Goal: Task Accomplishment & Management: Manage account settings

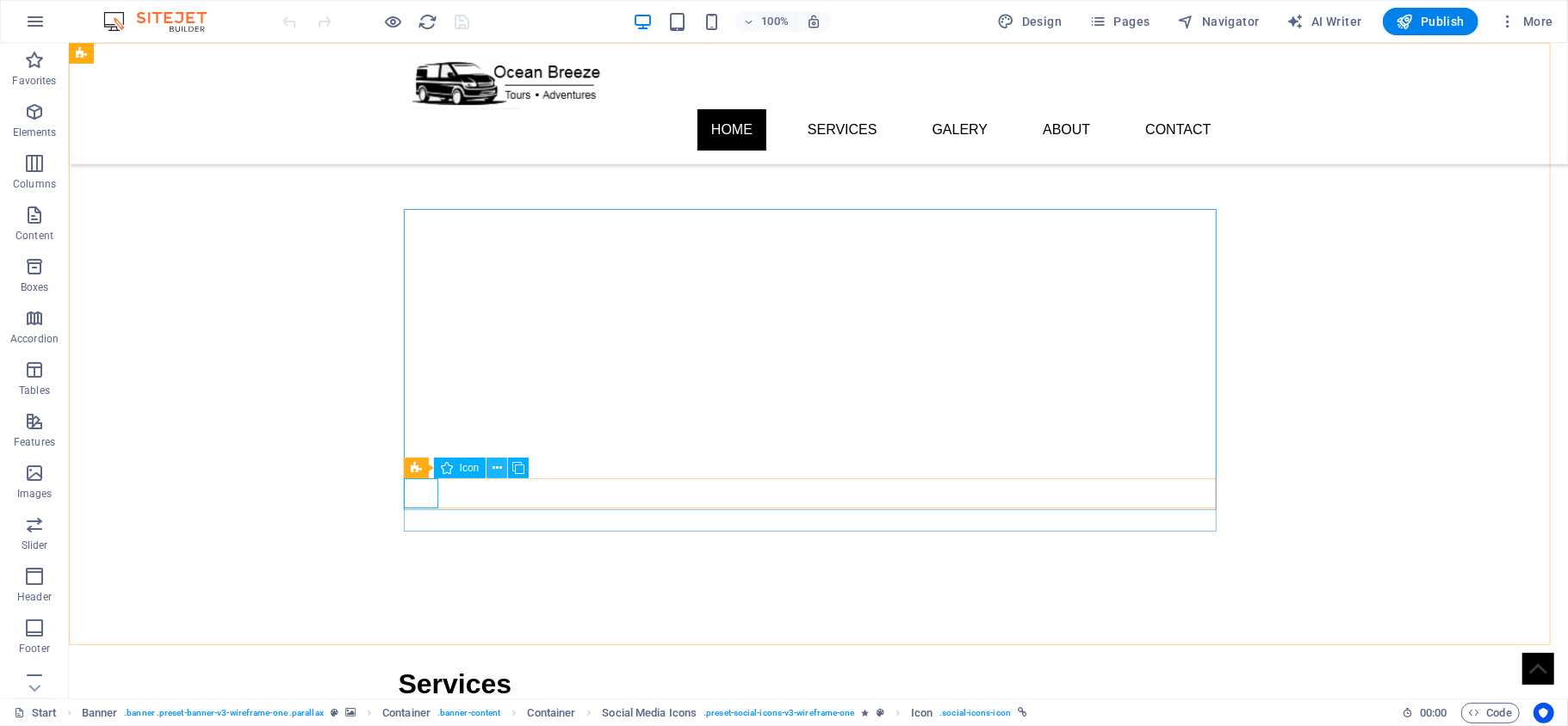
click at [492, 470] on icon at bounding box center [497, 468] width 10 height 18
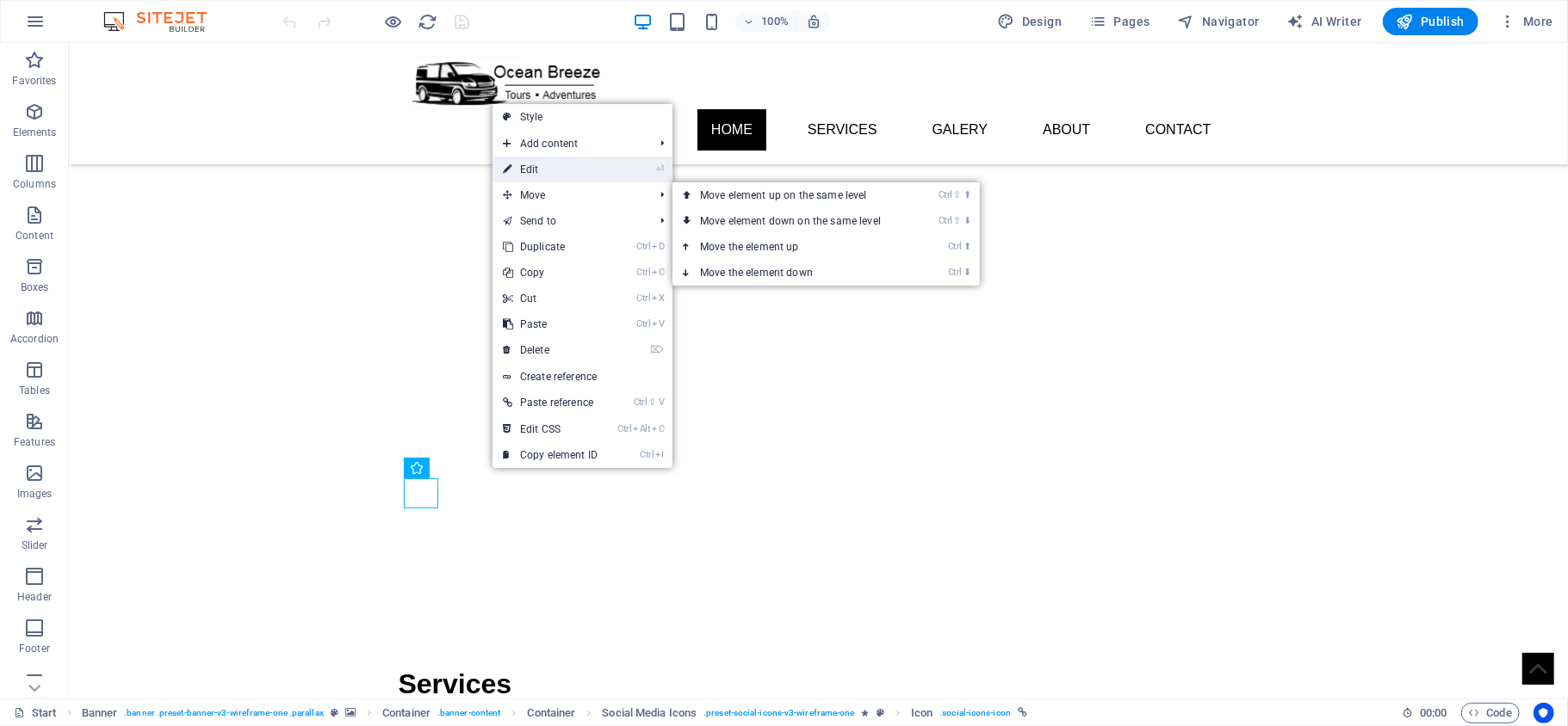
drag, startPoint x: 569, startPoint y: 162, endPoint x: 153, endPoint y: 215, distance: 419.4
click at [569, 162] on link "⏎ Edit" at bounding box center [550, 169] width 115 height 26
select select "xMidYMid"
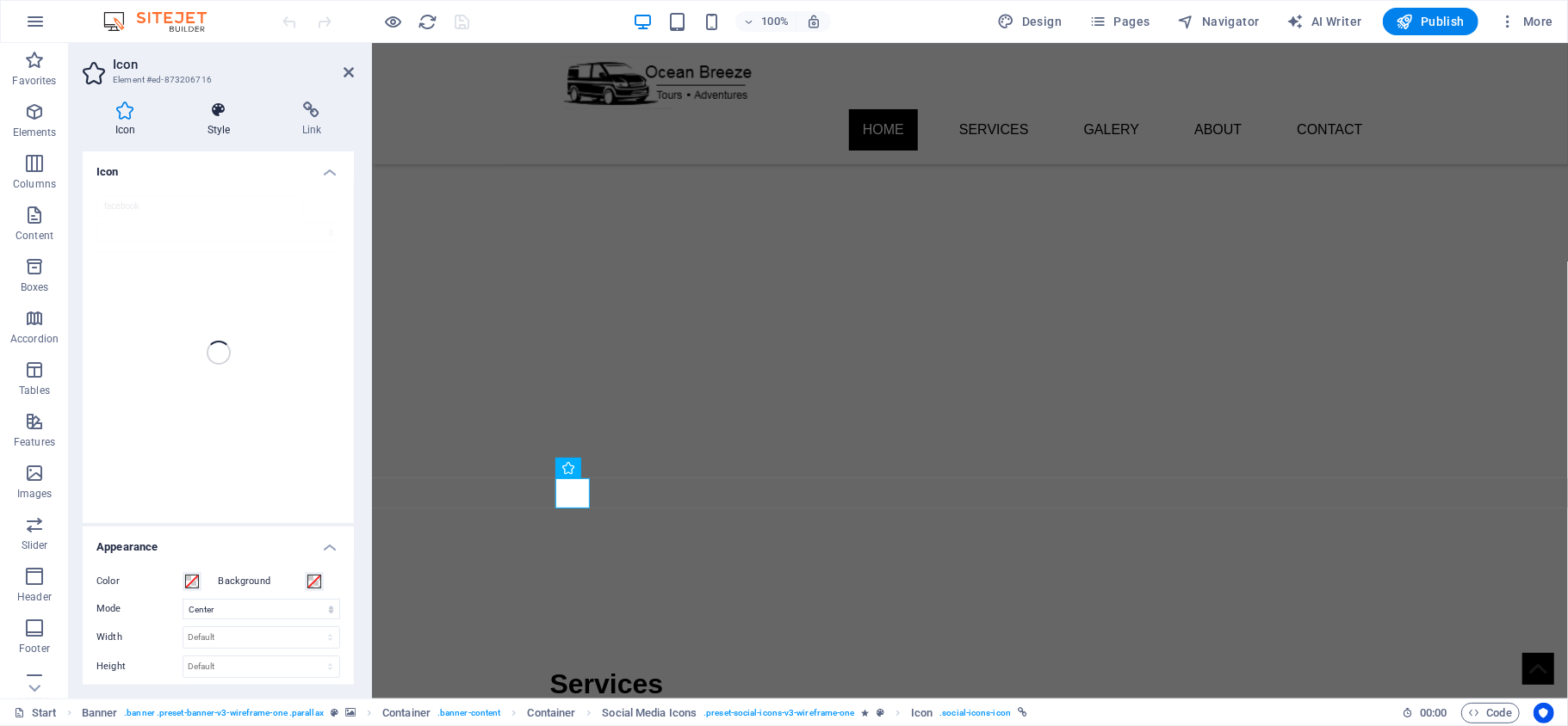
click at [222, 117] on icon at bounding box center [218, 110] width 87 height 17
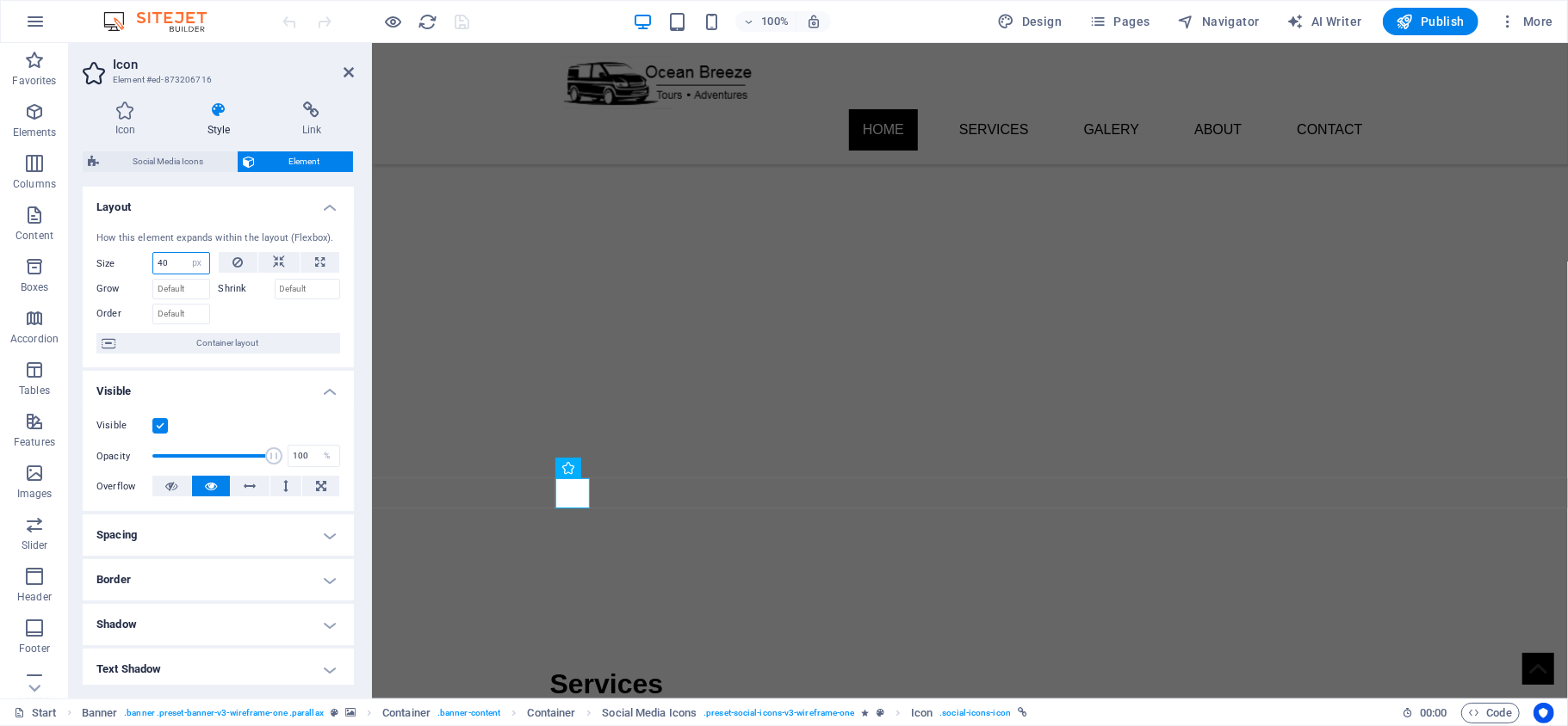
click at [173, 259] on input "40" at bounding box center [181, 263] width 56 height 21
type input "20"
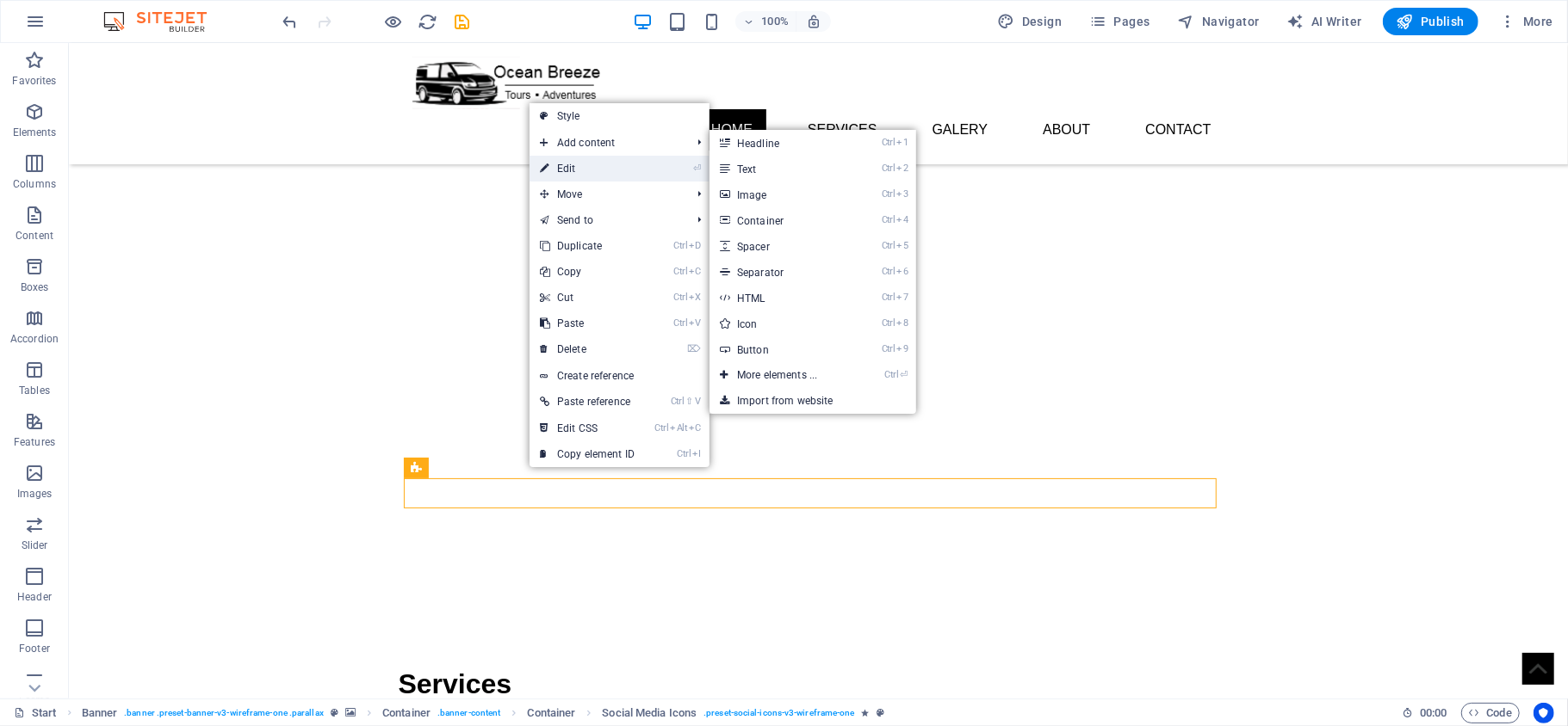
click at [583, 164] on link "⏎ Edit" at bounding box center [587, 168] width 115 height 26
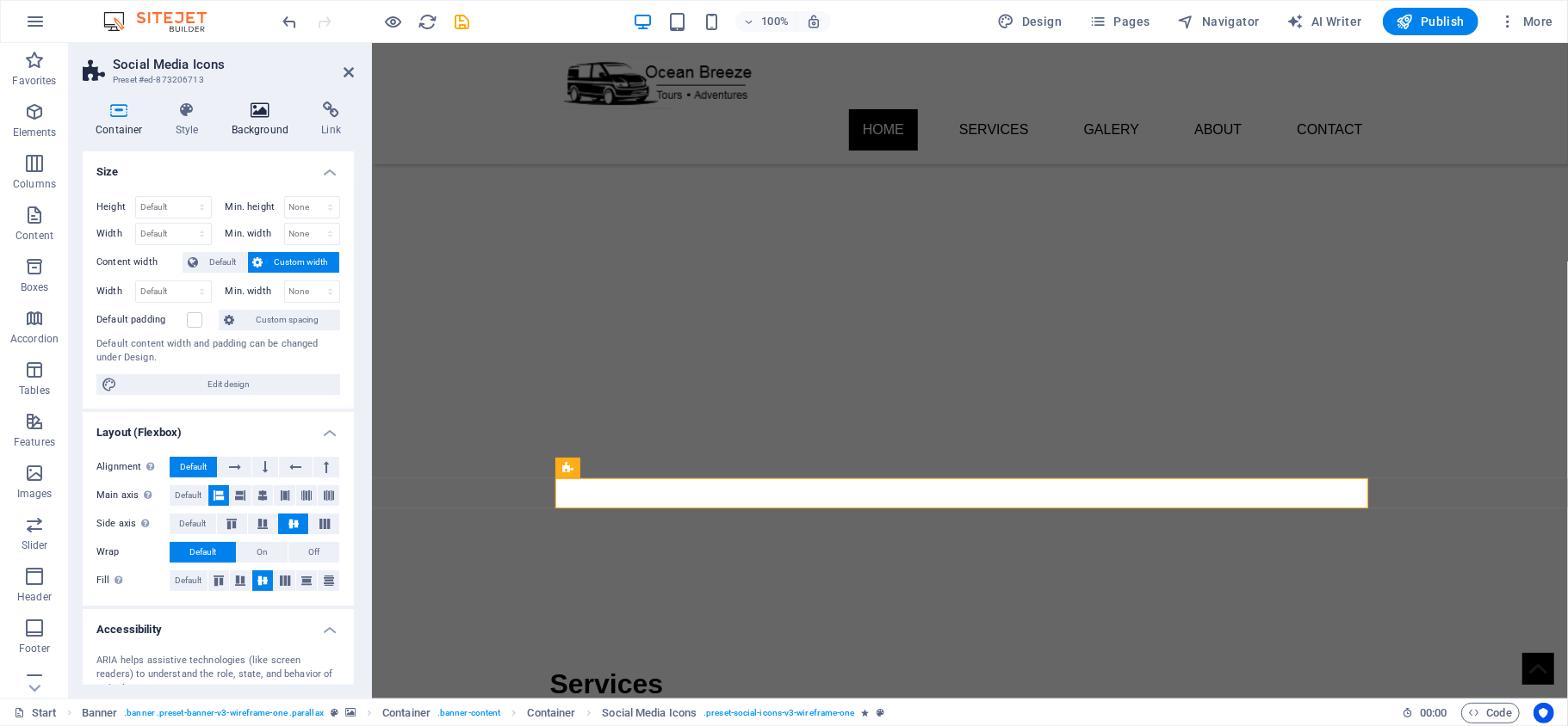
click at [244, 113] on icon at bounding box center [260, 110] width 84 height 17
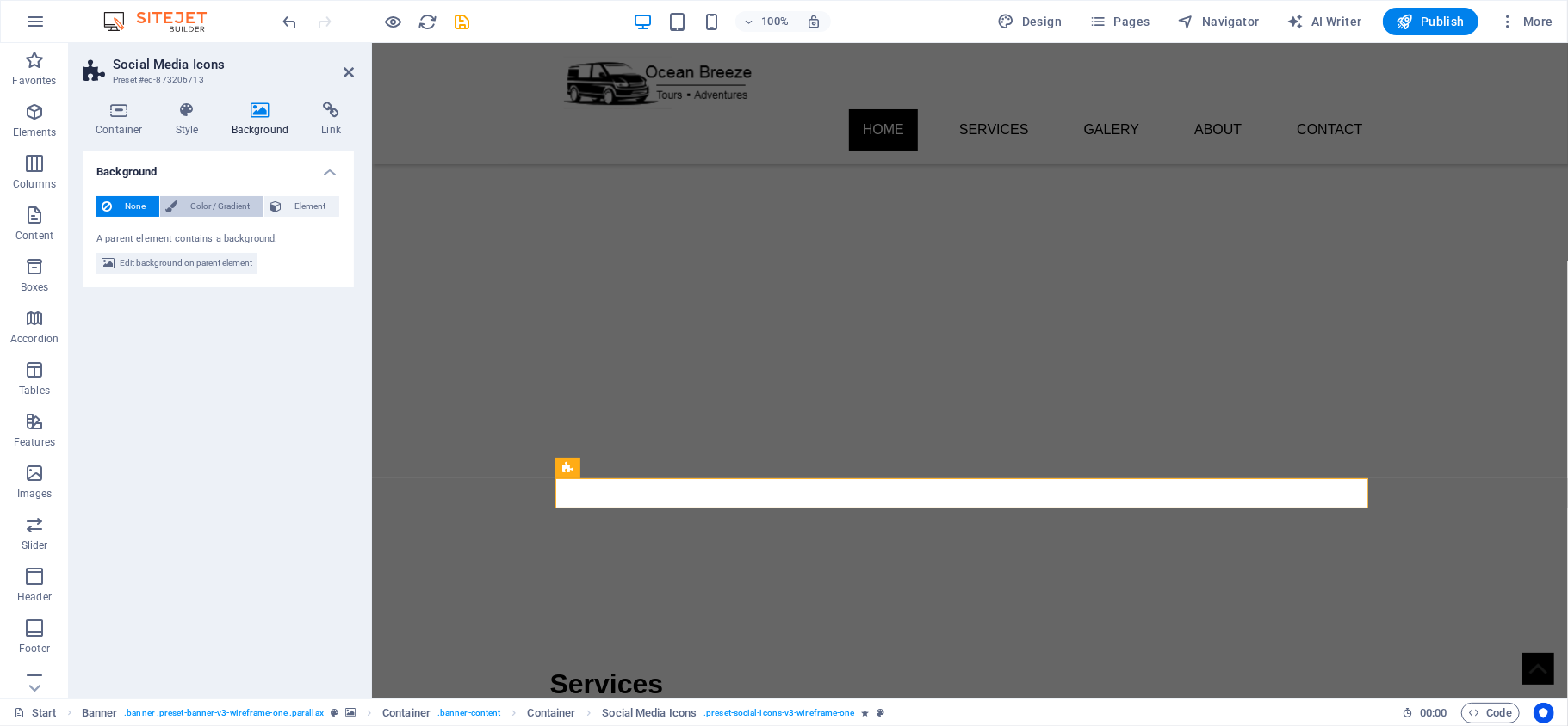
click at [207, 201] on span "Color / Gradient" at bounding box center [221, 206] width 76 height 21
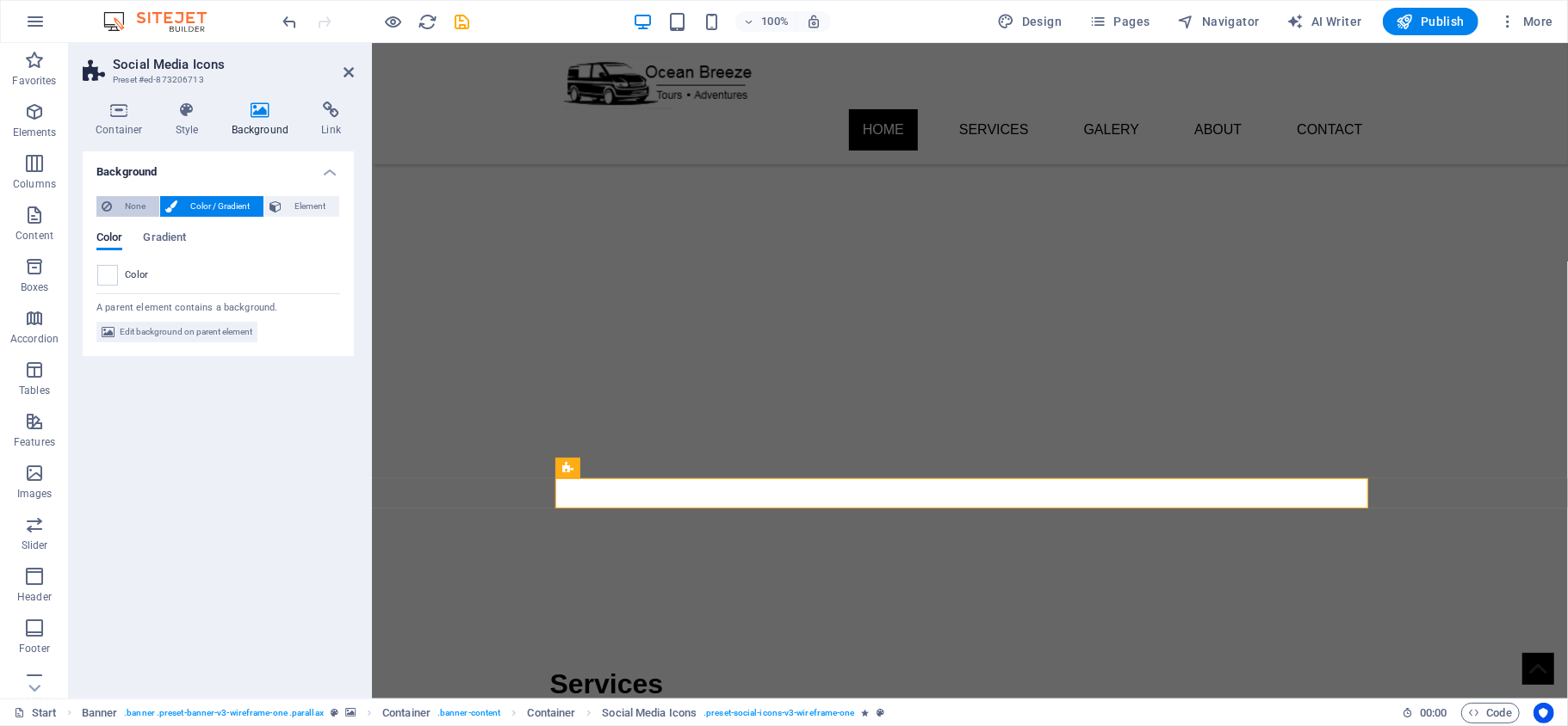
click at [135, 197] on span "None" at bounding box center [135, 206] width 37 height 21
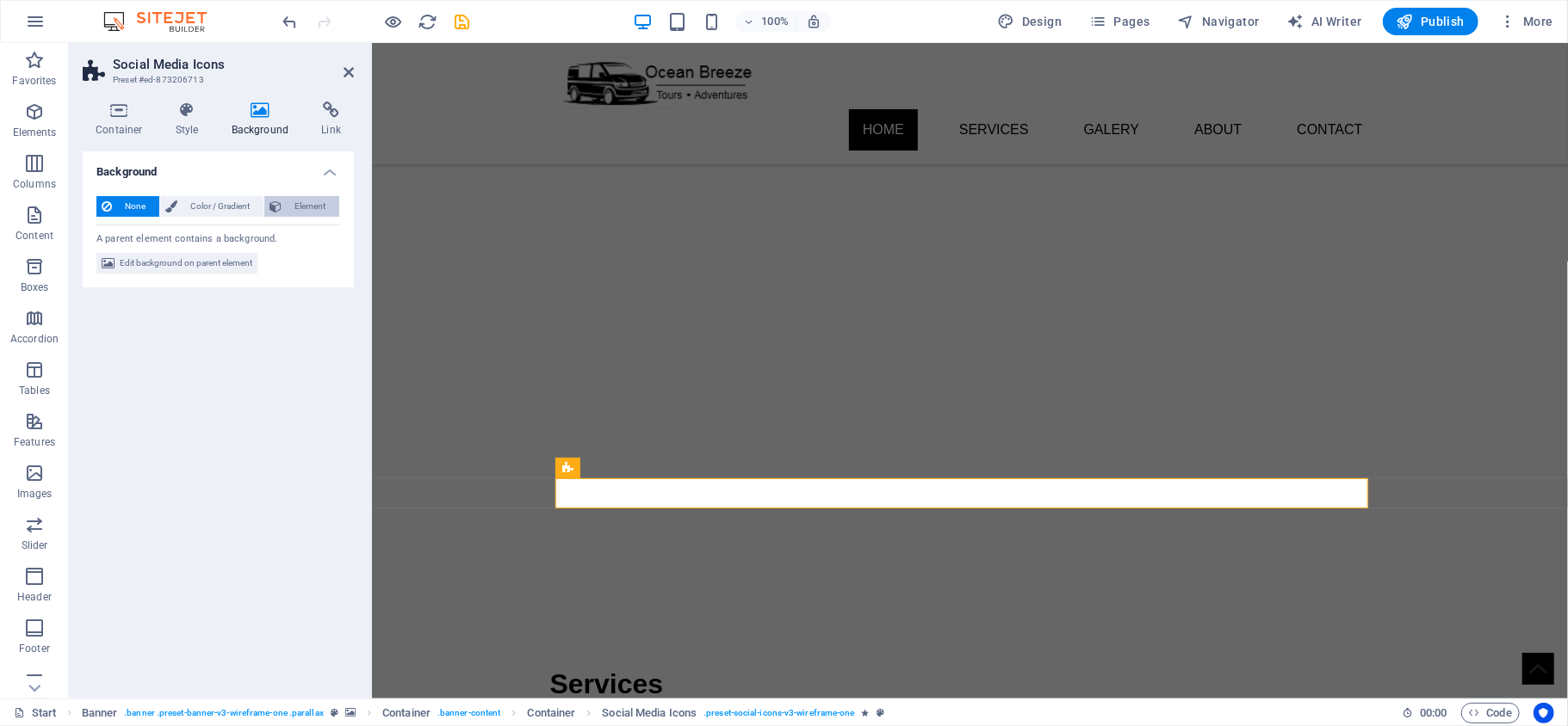
click at [287, 204] on span "Element" at bounding box center [310, 206] width 48 height 21
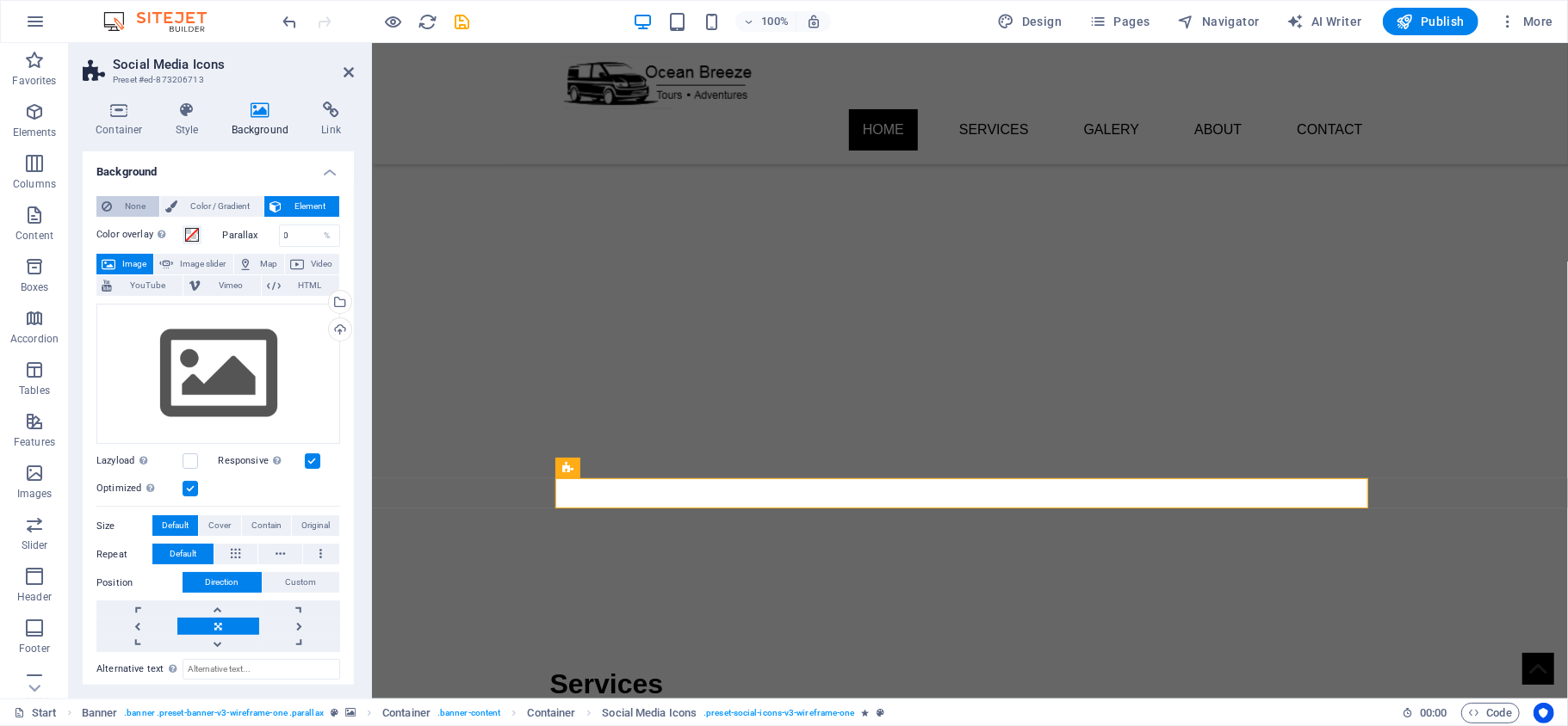
click at [136, 208] on span "None" at bounding box center [135, 206] width 37 height 21
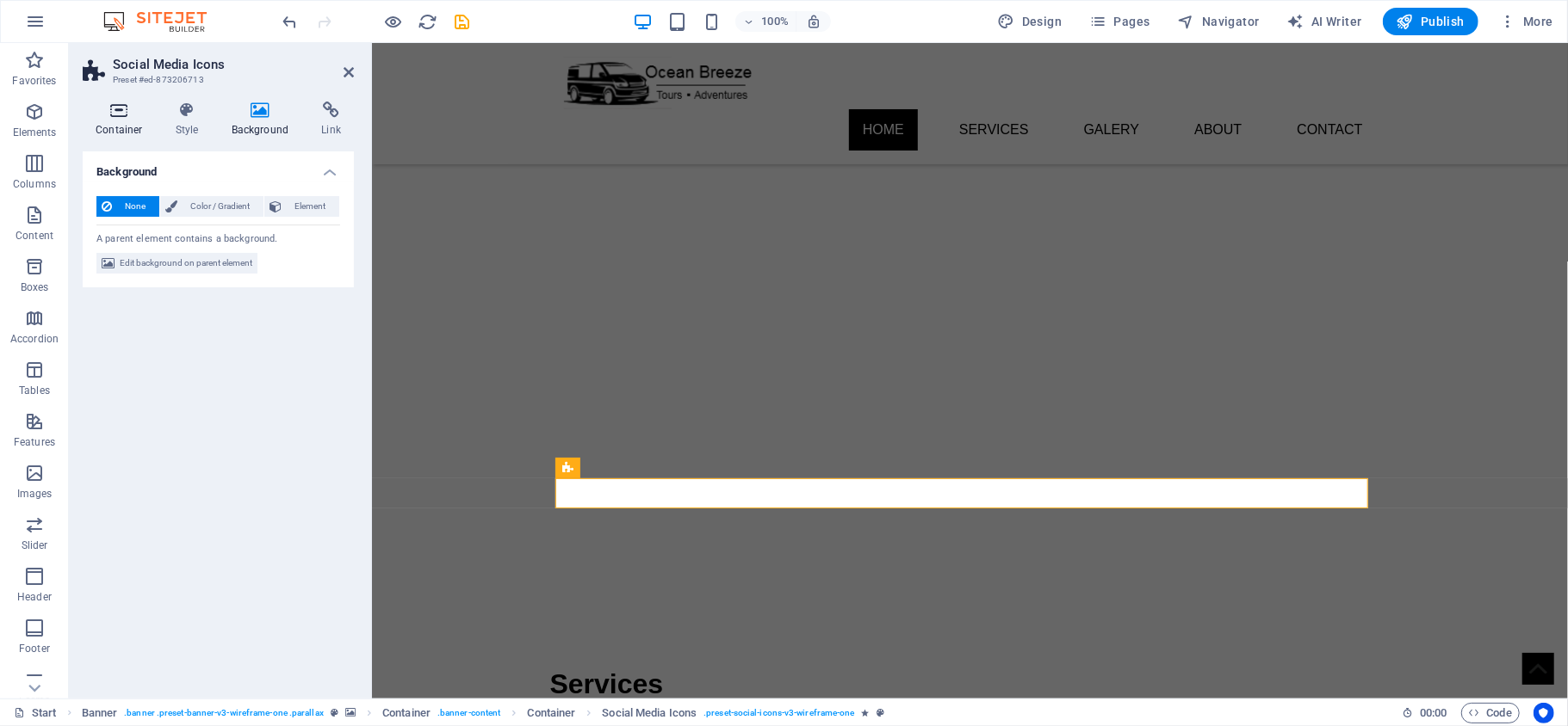
click at [123, 110] on icon at bounding box center [119, 110] width 73 height 17
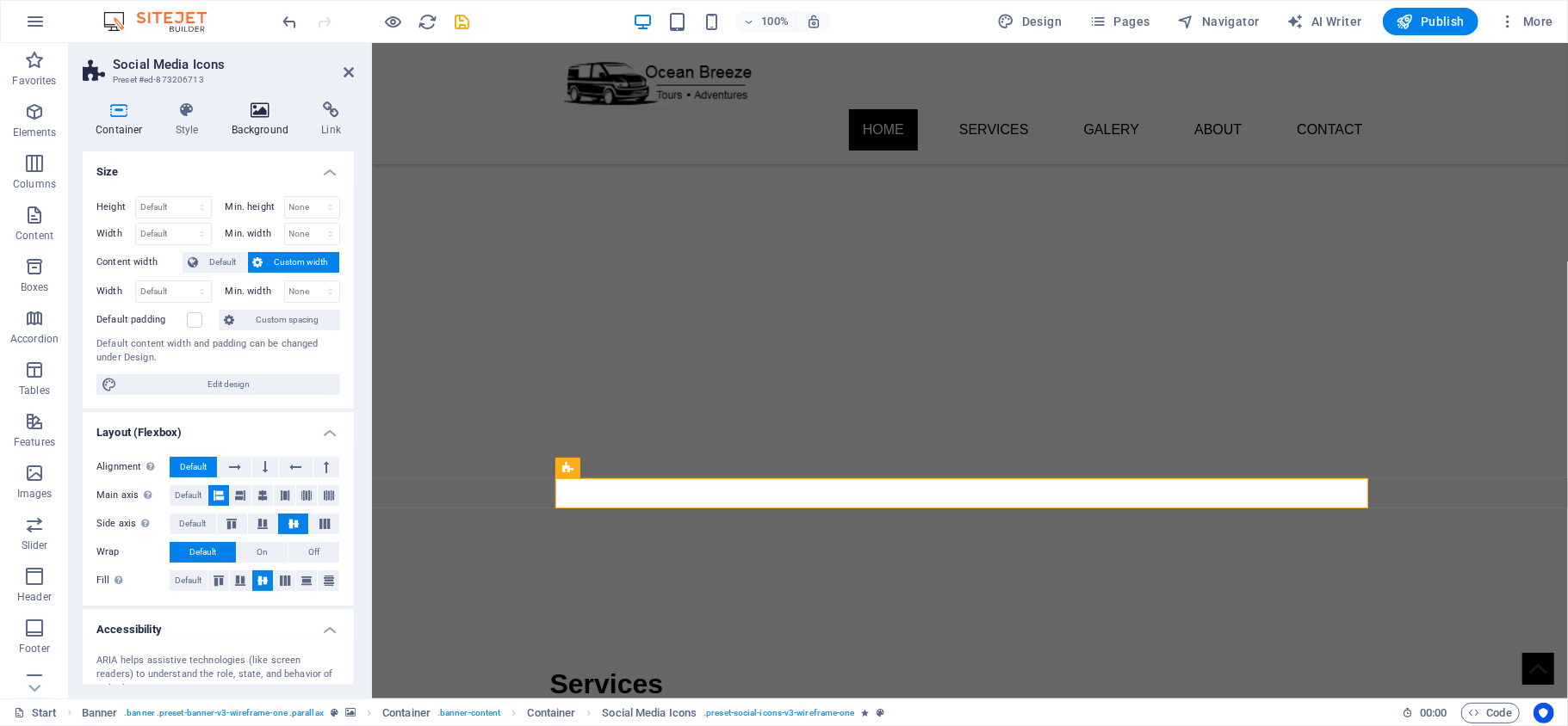
click at [261, 121] on h4 "Background" at bounding box center [264, 120] width 90 height 36
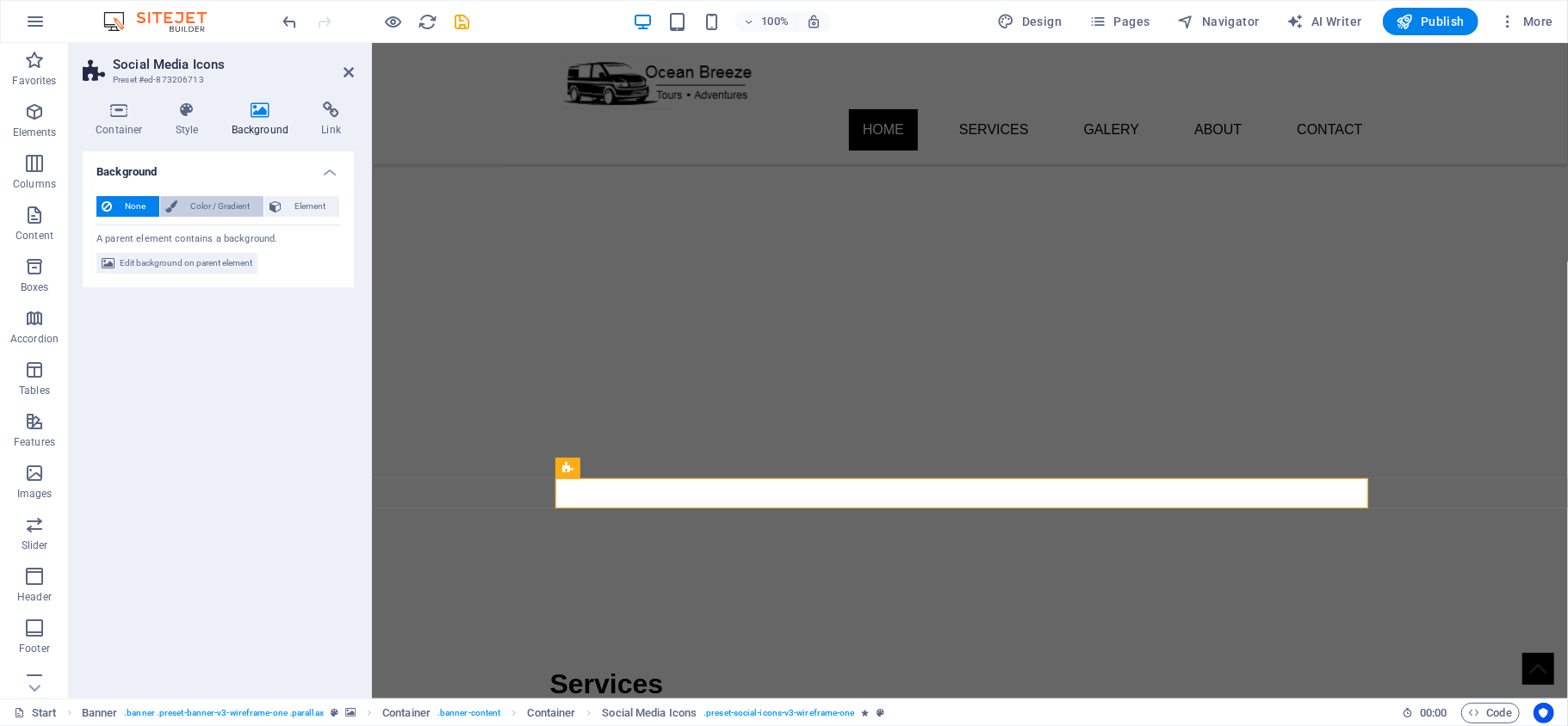
click at [194, 207] on span "Color / Gradient" at bounding box center [221, 206] width 76 height 21
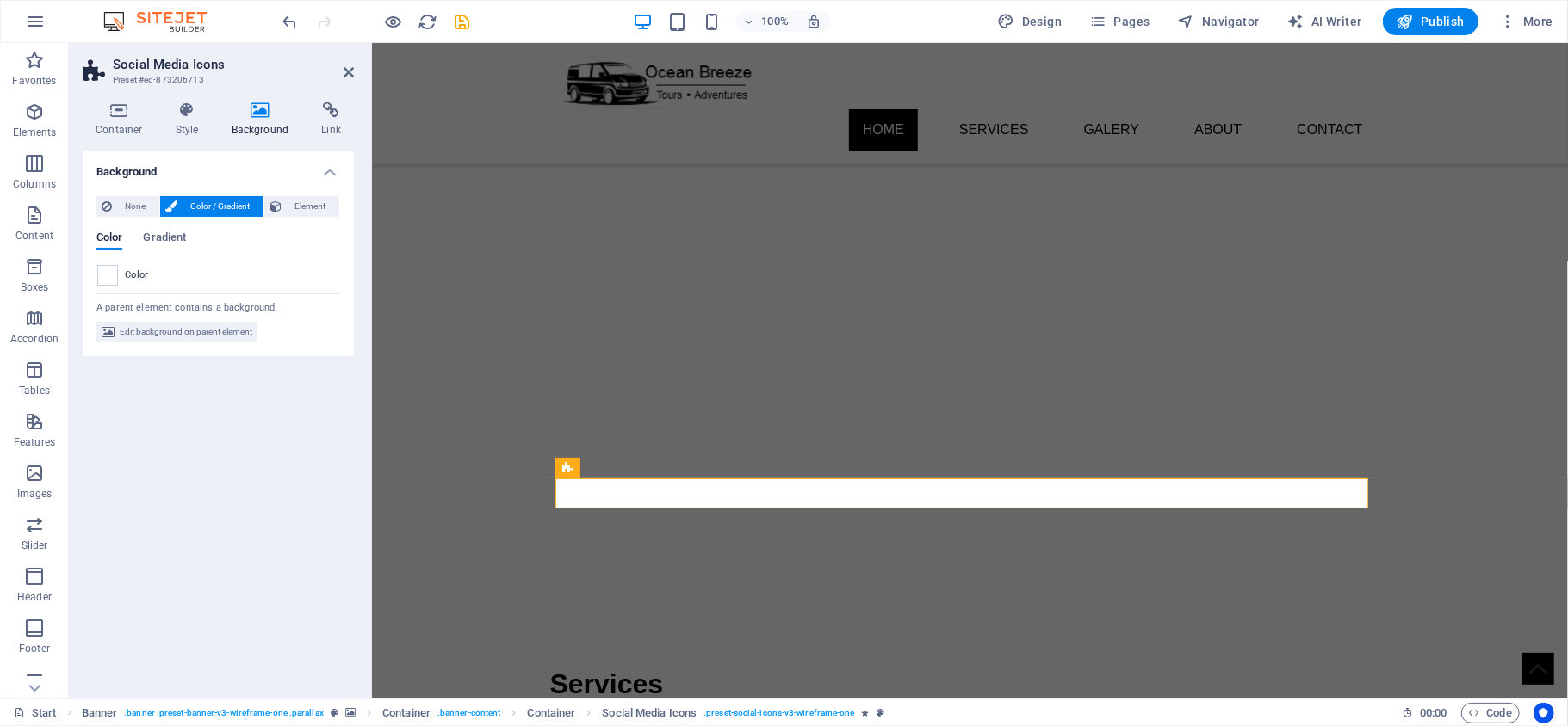
click at [190, 203] on span "Color / Gradient" at bounding box center [221, 206] width 76 height 21
click at [146, 198] on span "None" at bounding box center [135, 206] width 37 height 21
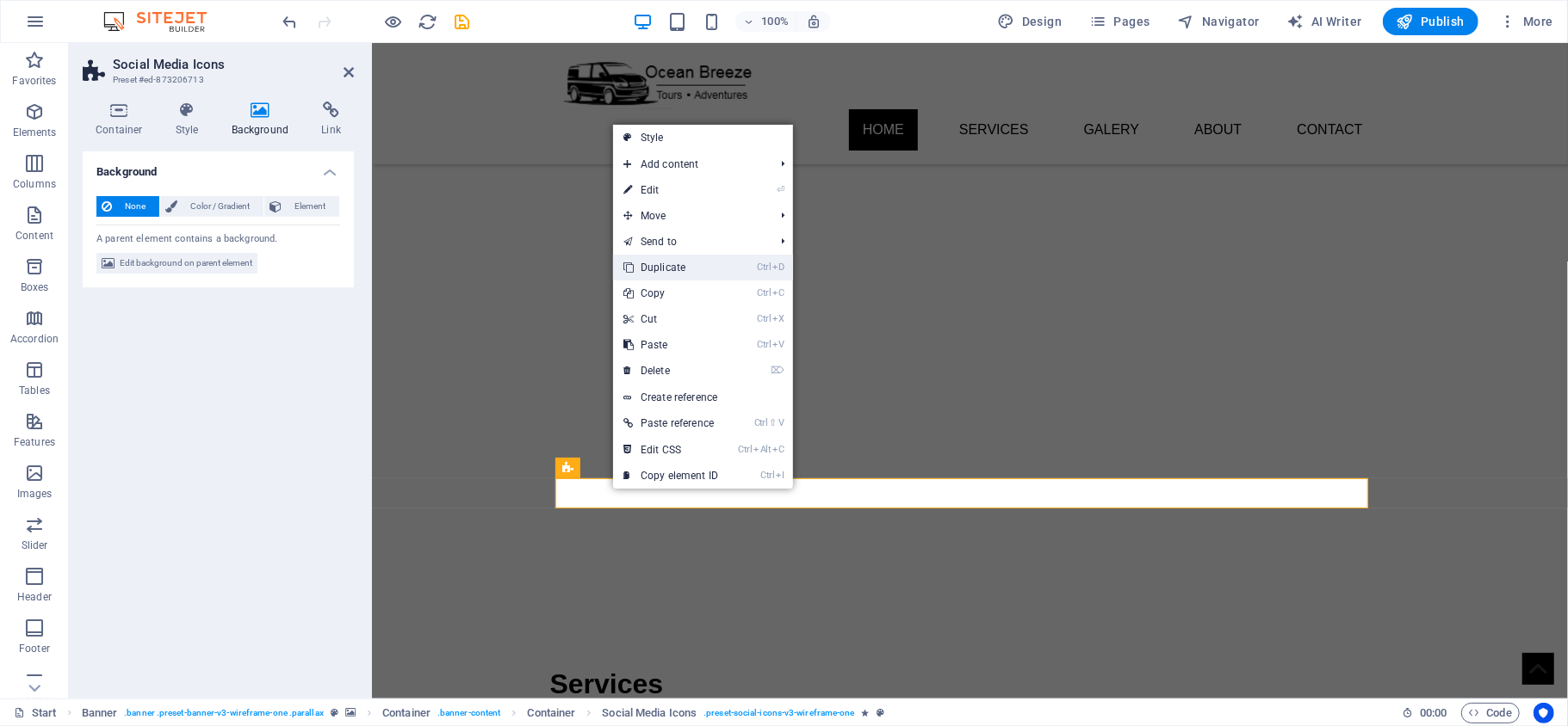
click at [686, 265] on link "Ctrl D Duplicate" at bounding box center [670, 268] width 115 height 26
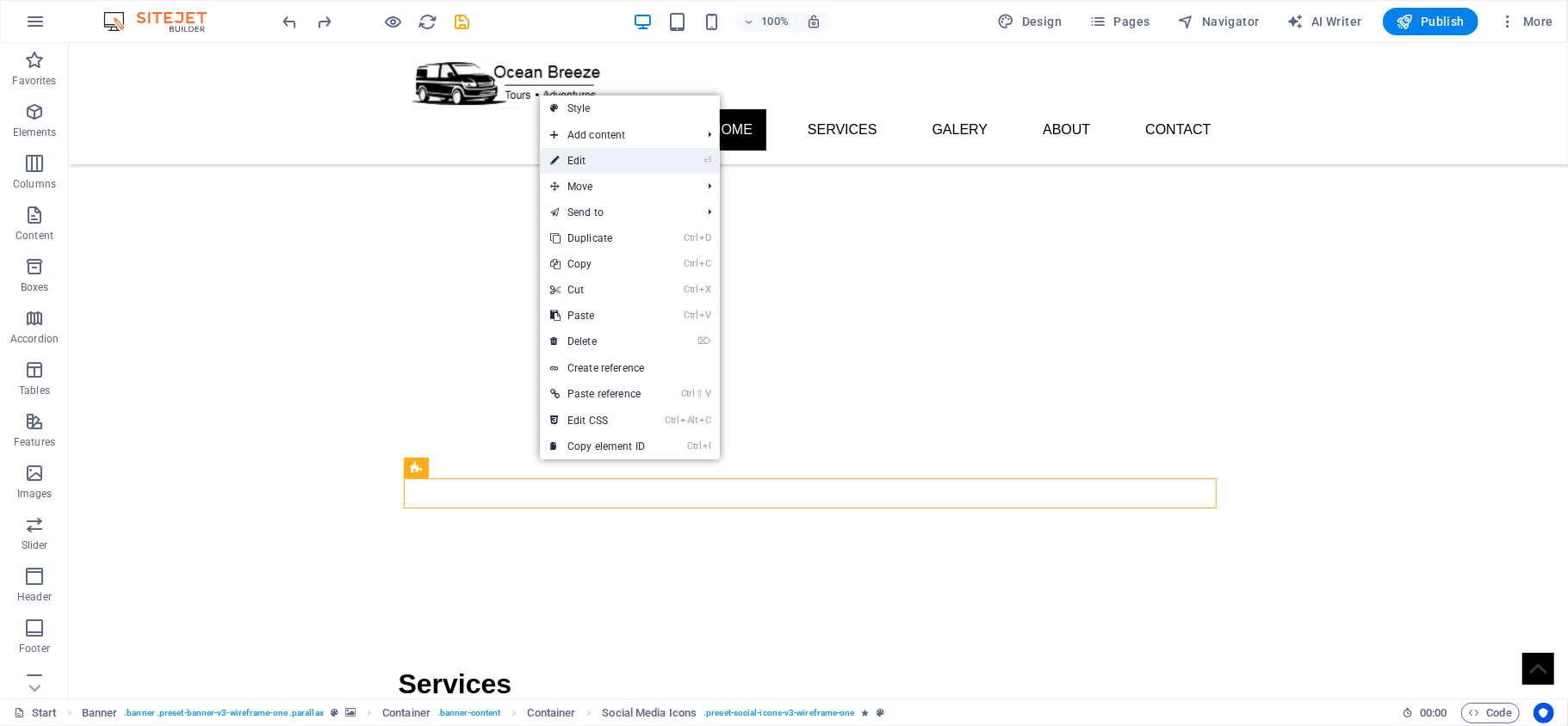
click at [610, 156] on link "⏎ Edit" at bounding box center [597, 160] width 115 height 26
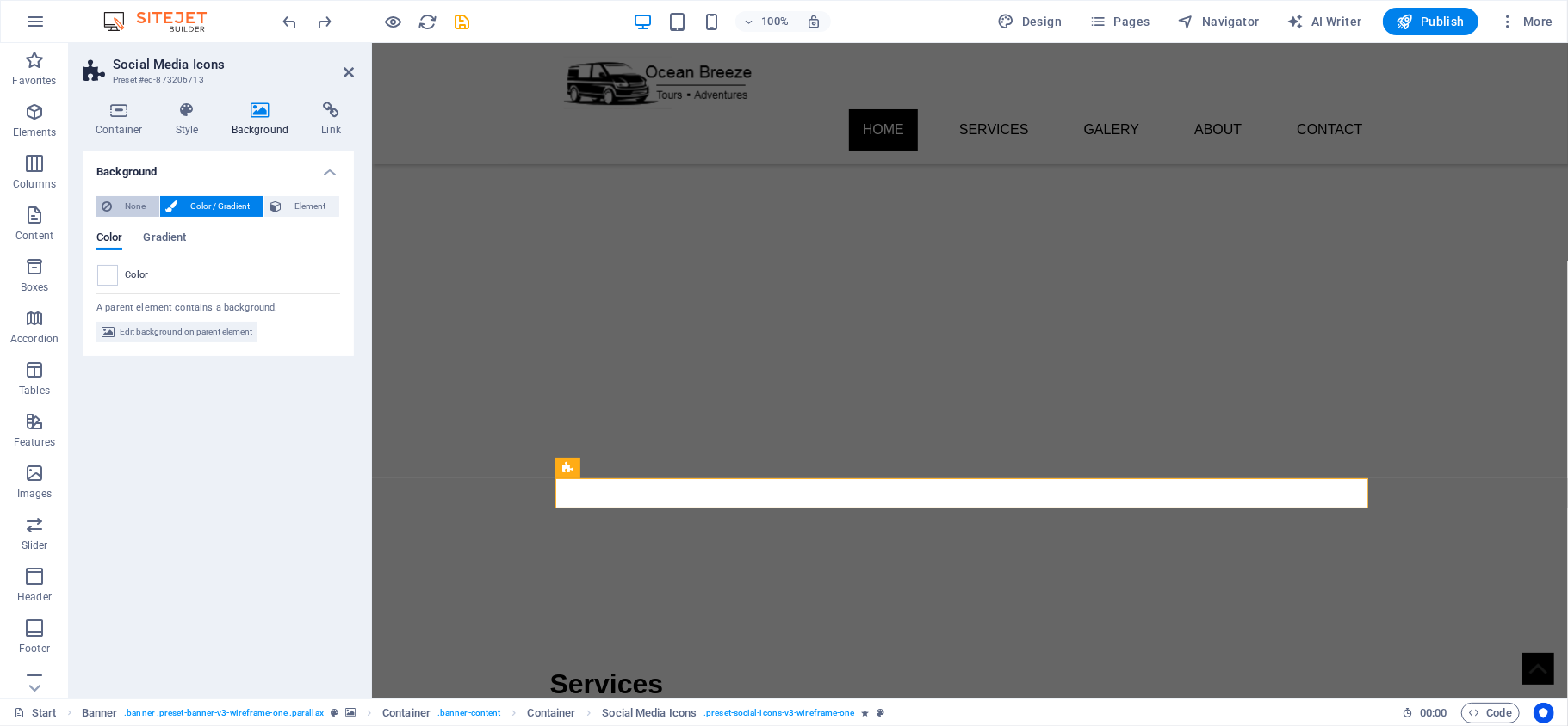
click at [138, 200] on span "None" at bounding box center [135, 206] width 37 height 21
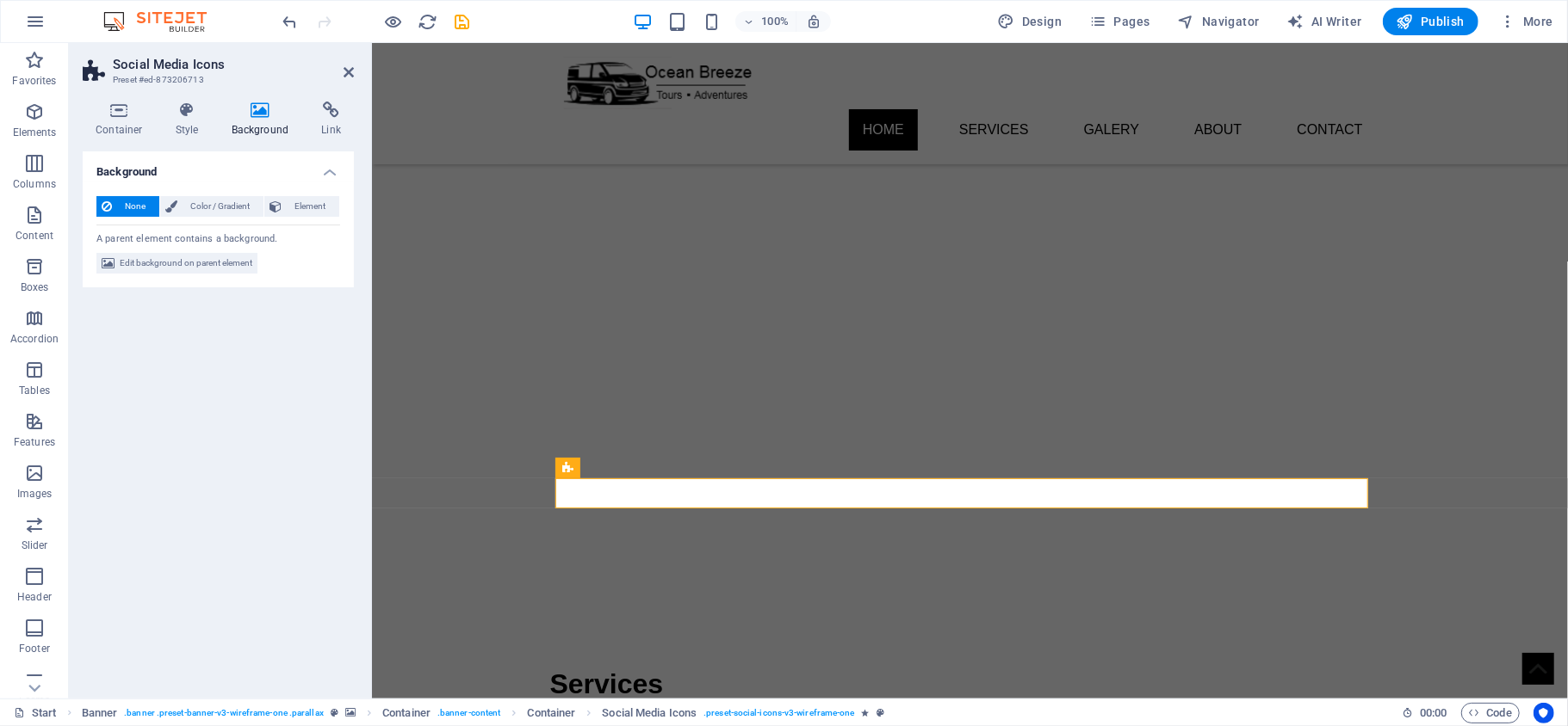
click at [241, 355] on div "Background None Color / Gradient Element Stretch background to full-width Color…" at bounding box center [218, 418] width 271 height 533
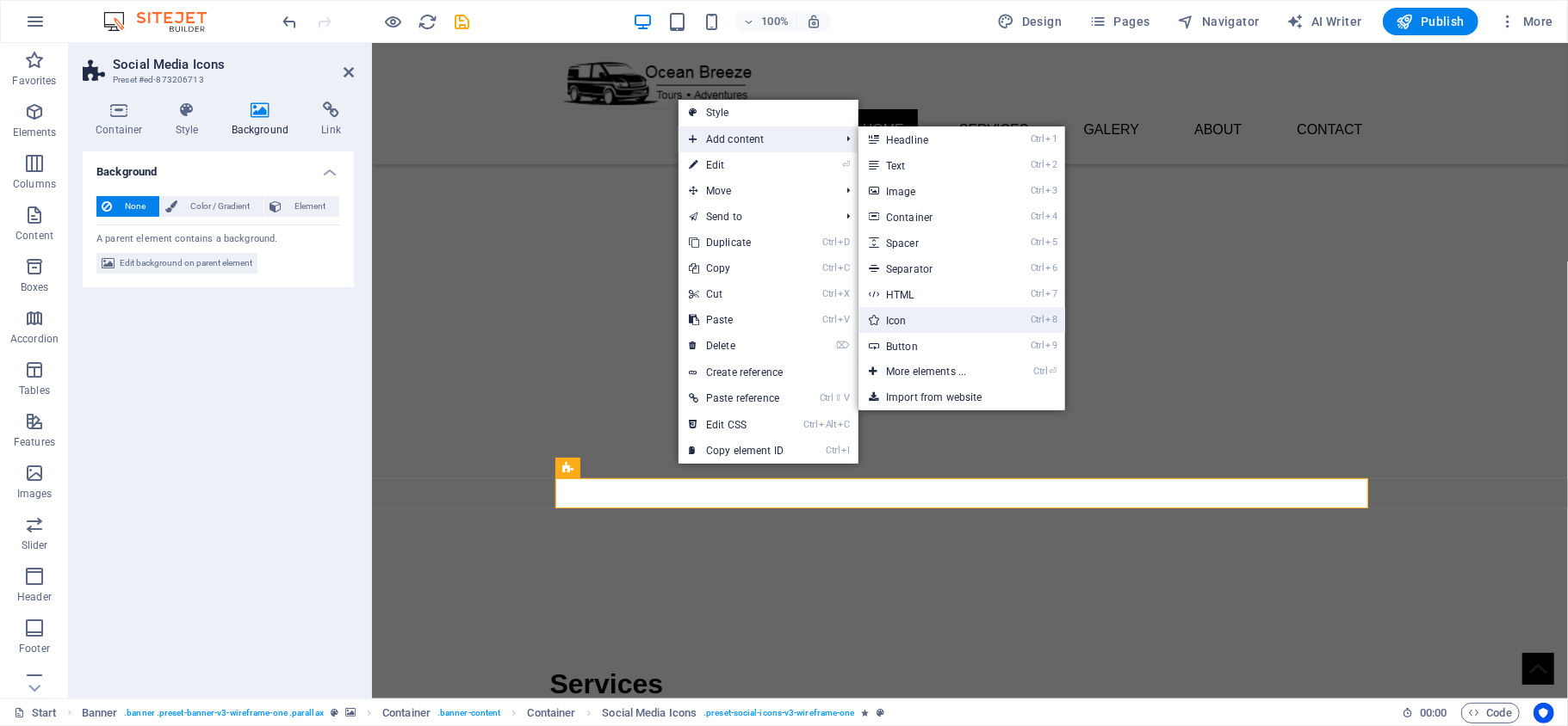
click at [924, 320] on link "Ctrl 8 Icon" at bounding box center [929, 320] width 142 height 26
select select "xMidYMid"
select select "px"
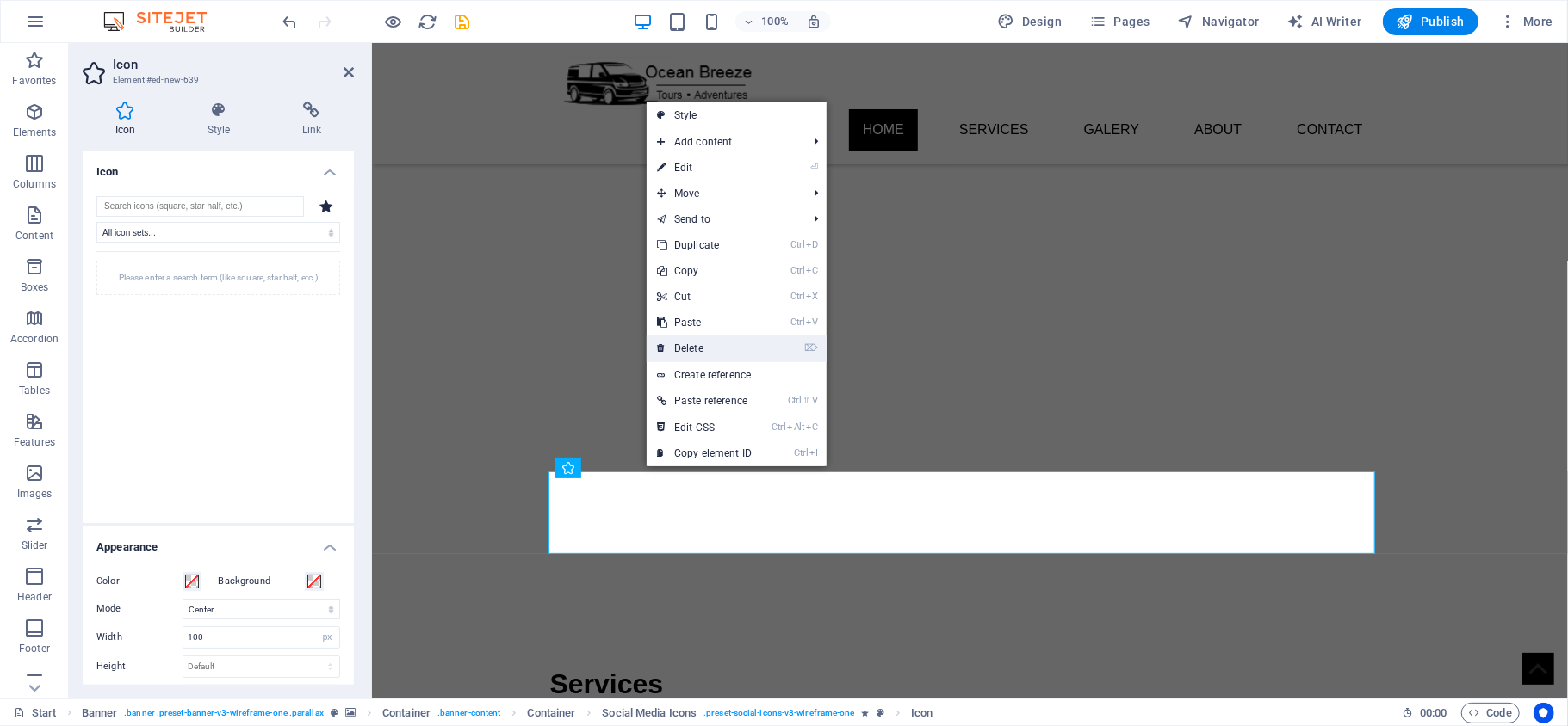
drag, startPoint x: 732, startPoint y: 342, endPoint x: 670, endPoint y: 242, distance: 117.7
click at [732, 342] on link "⌦ Delete" at bounding box center [704, 349] width 115 height 26
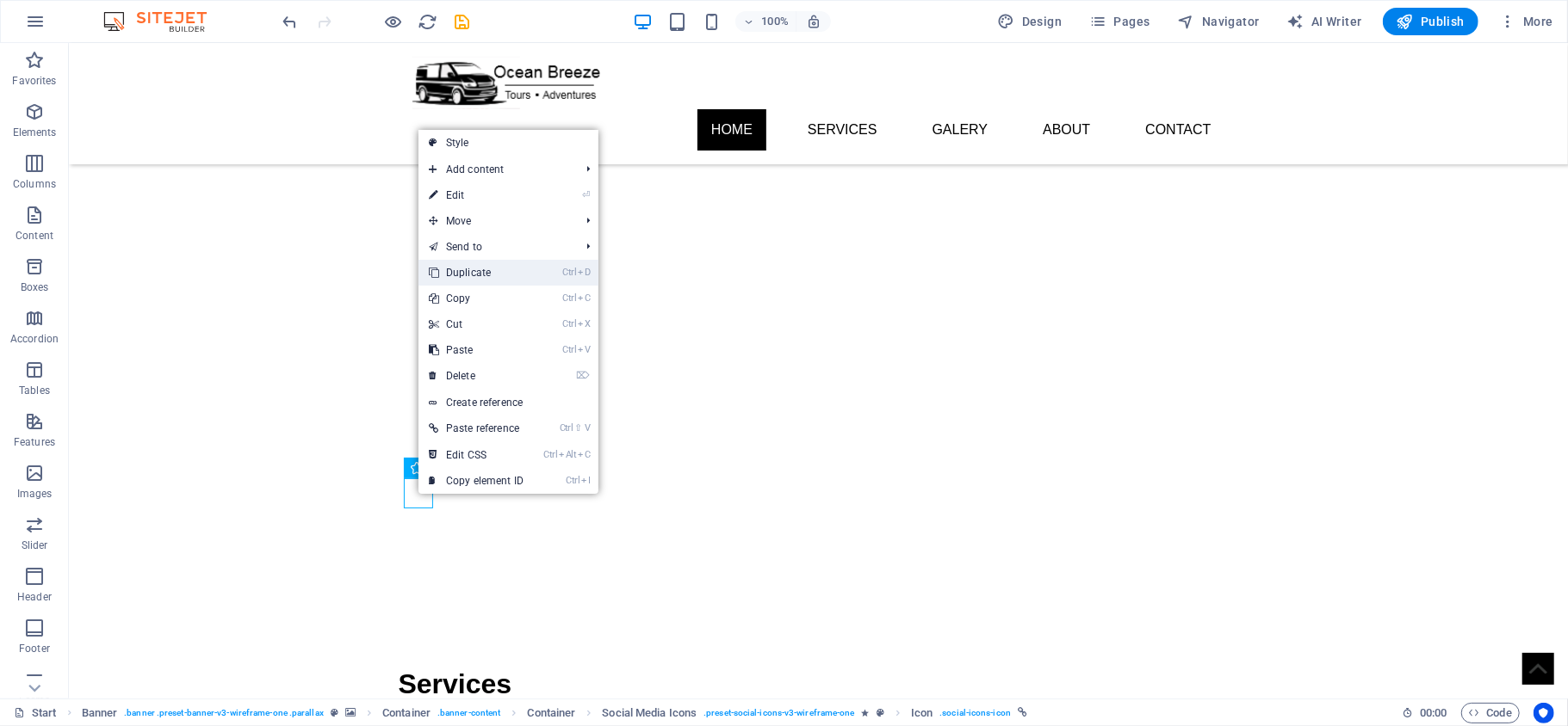
click at [487, 272] on link "Ctrl D Duplicate" at bounding box center [476, 272] width 115 height 26
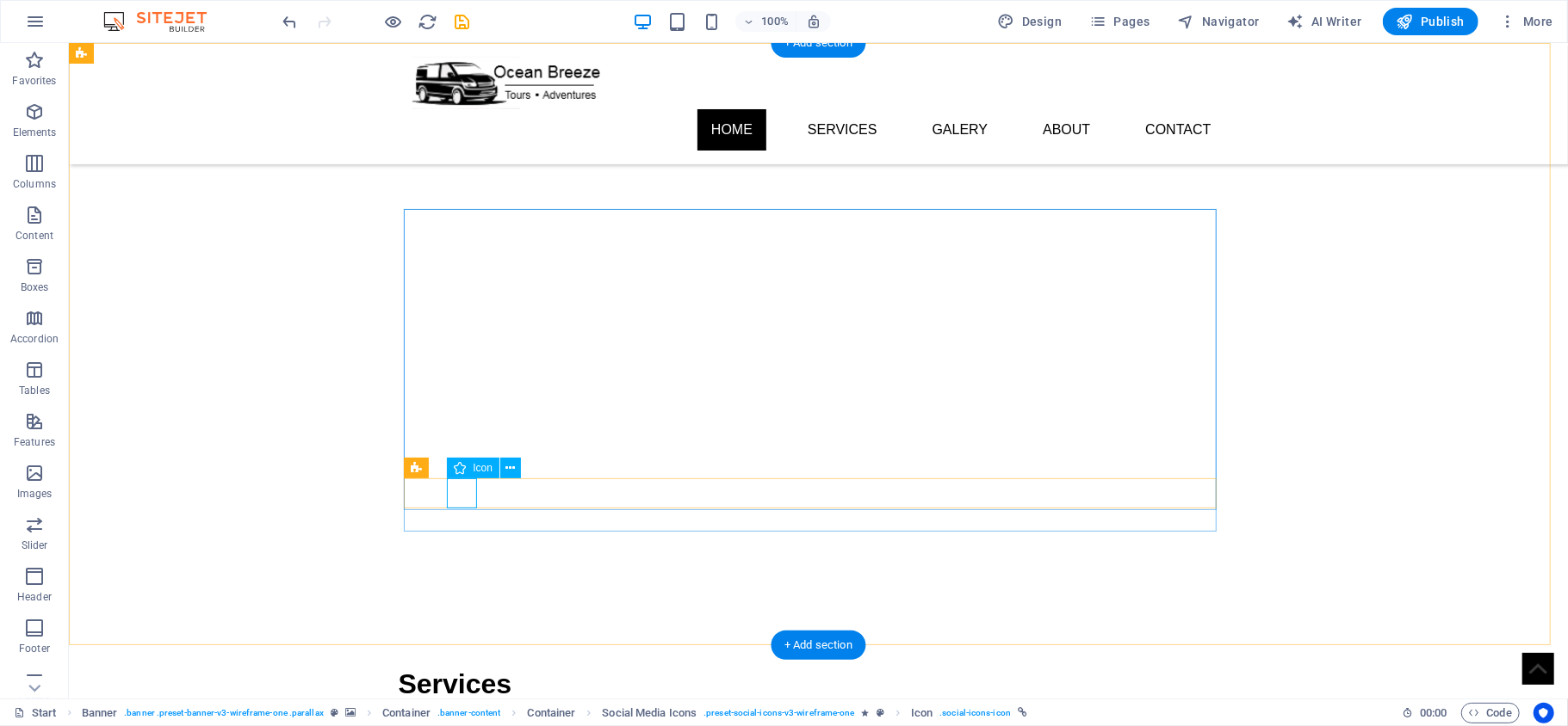
drag, startPoint x: 497, startPoint y: 503, endPoint x: 457, endPoint y: 496, distance: 40.6
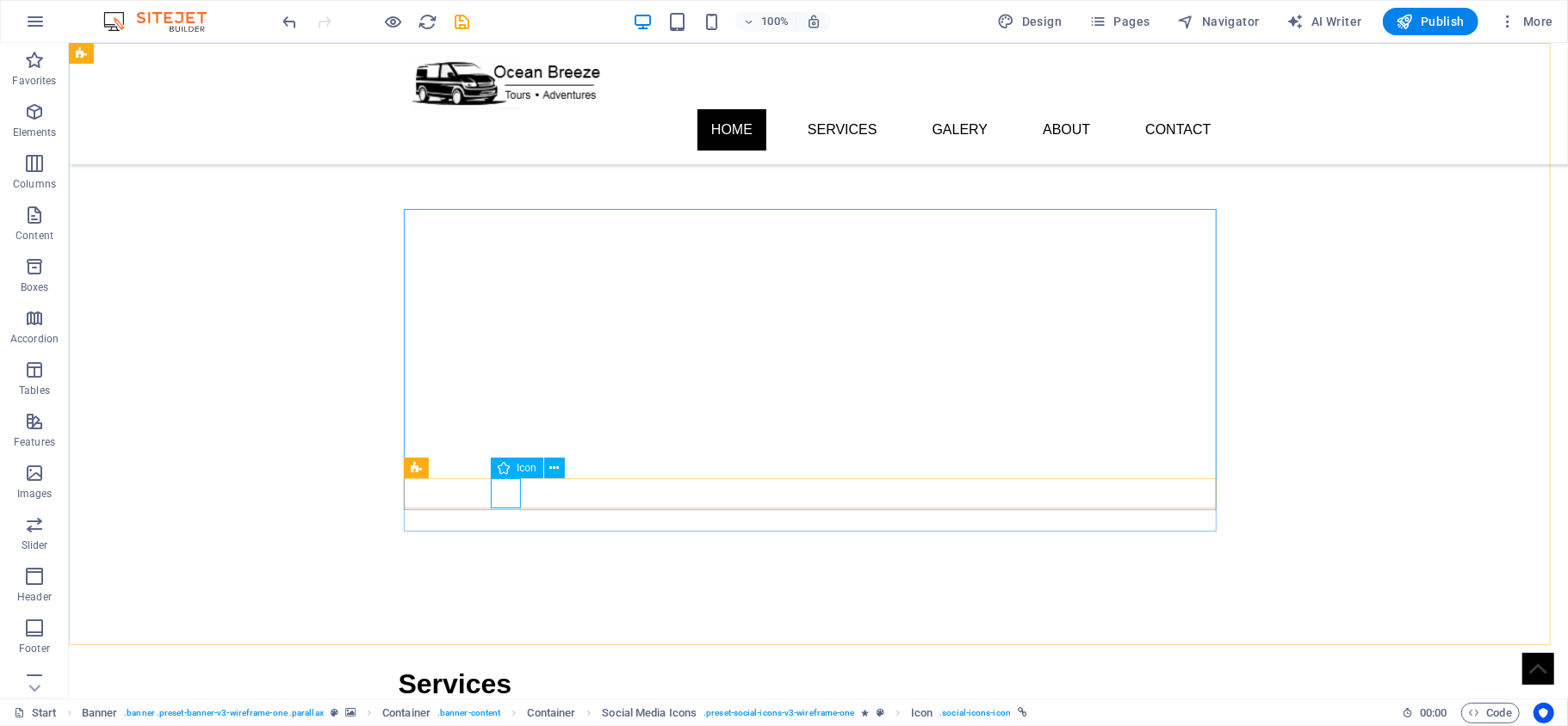
click at [513, 468] on div "Icon" at bounding box center [517, 467] width 52 height 21
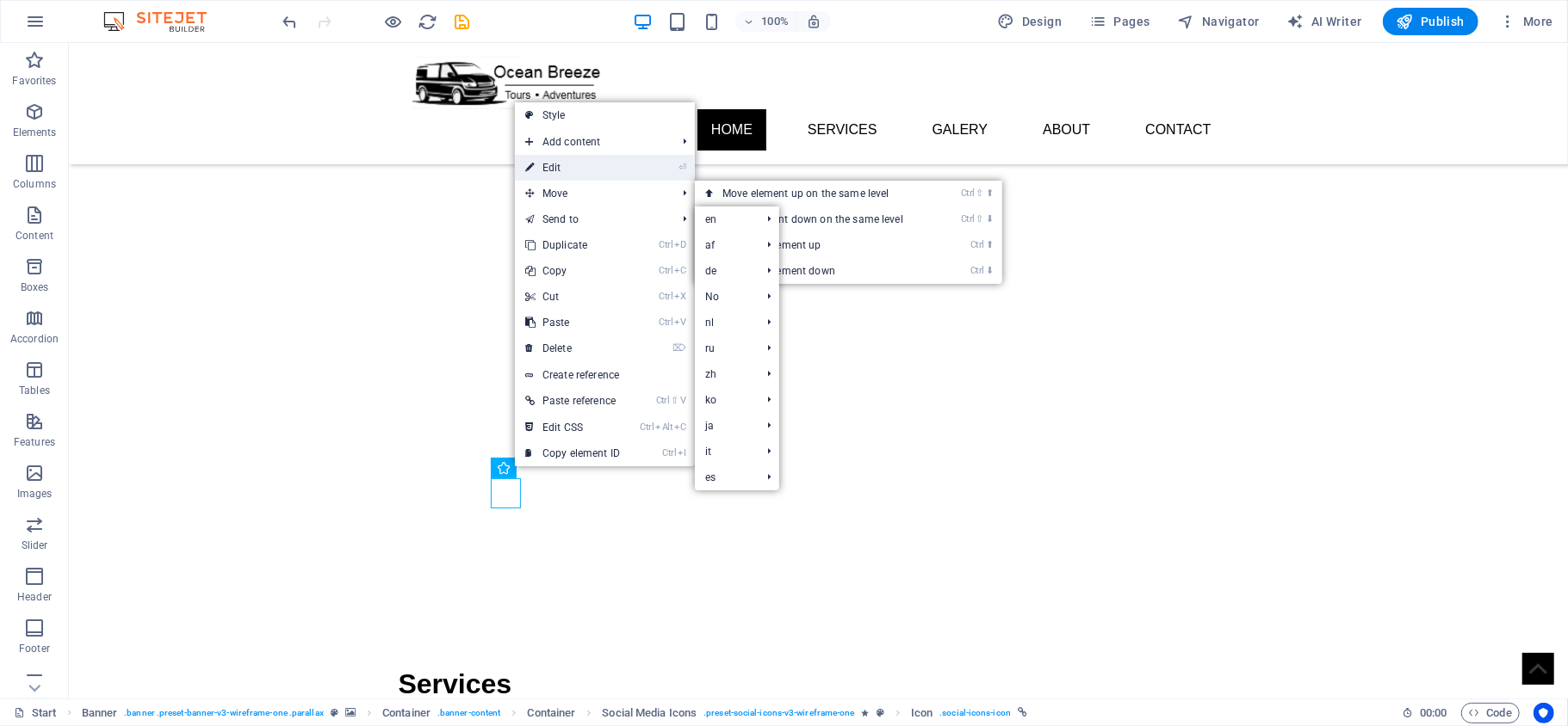
click at [590, 167] on link "⏎ Edit" at bounding box center [572, 168] width 115 height 26
select select "xMidYMid"
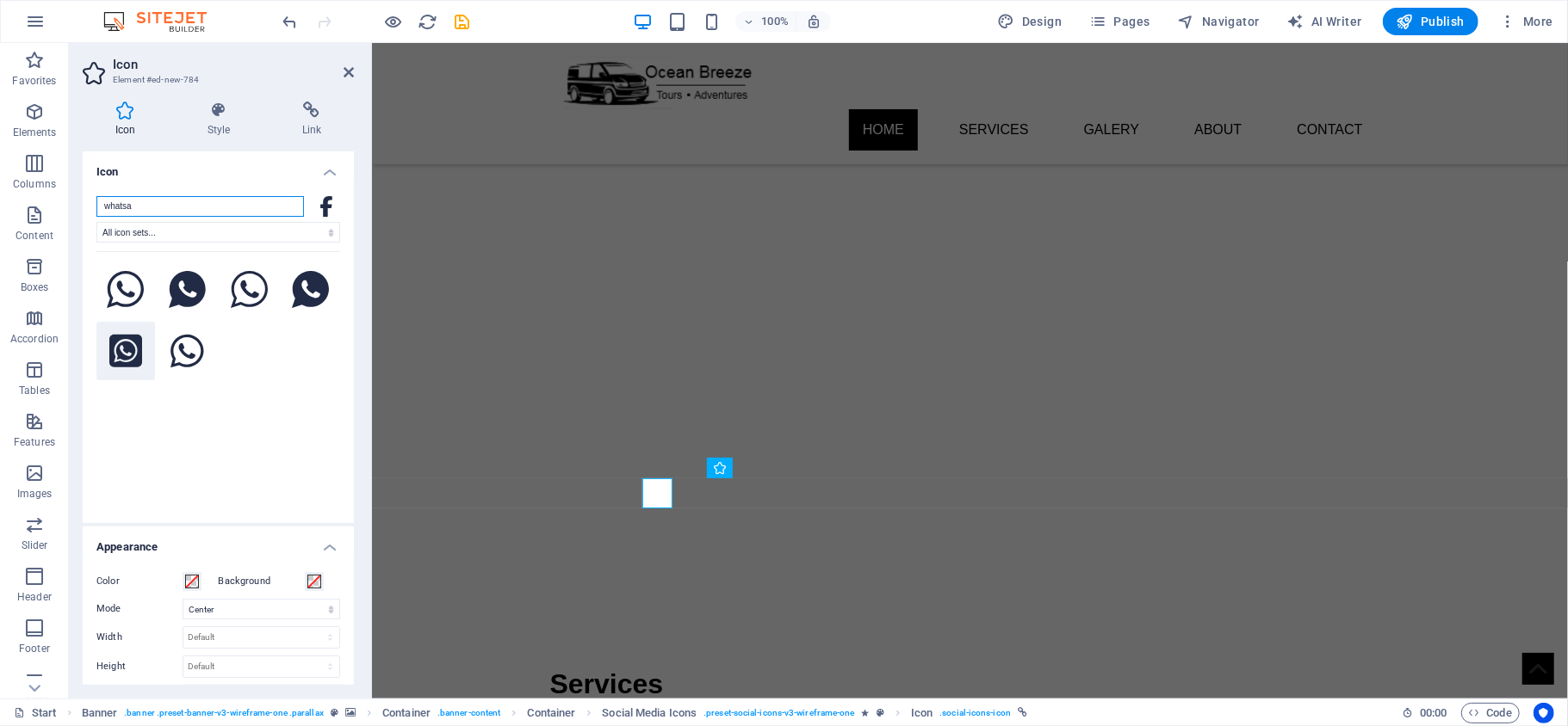
type input "whatsa"
click at [135, 341] on icon at bounding box center [125, 351] width 32 height 32
click at [186, 287] on icon at bounding box center [187, 290] width 37 height 38
click at [139, 290] on icon at bounding box center [125, 290] width 38 height 38
click at [312, 123] on h4 "Link" at bounding box center [312, 120] width 85 height 36
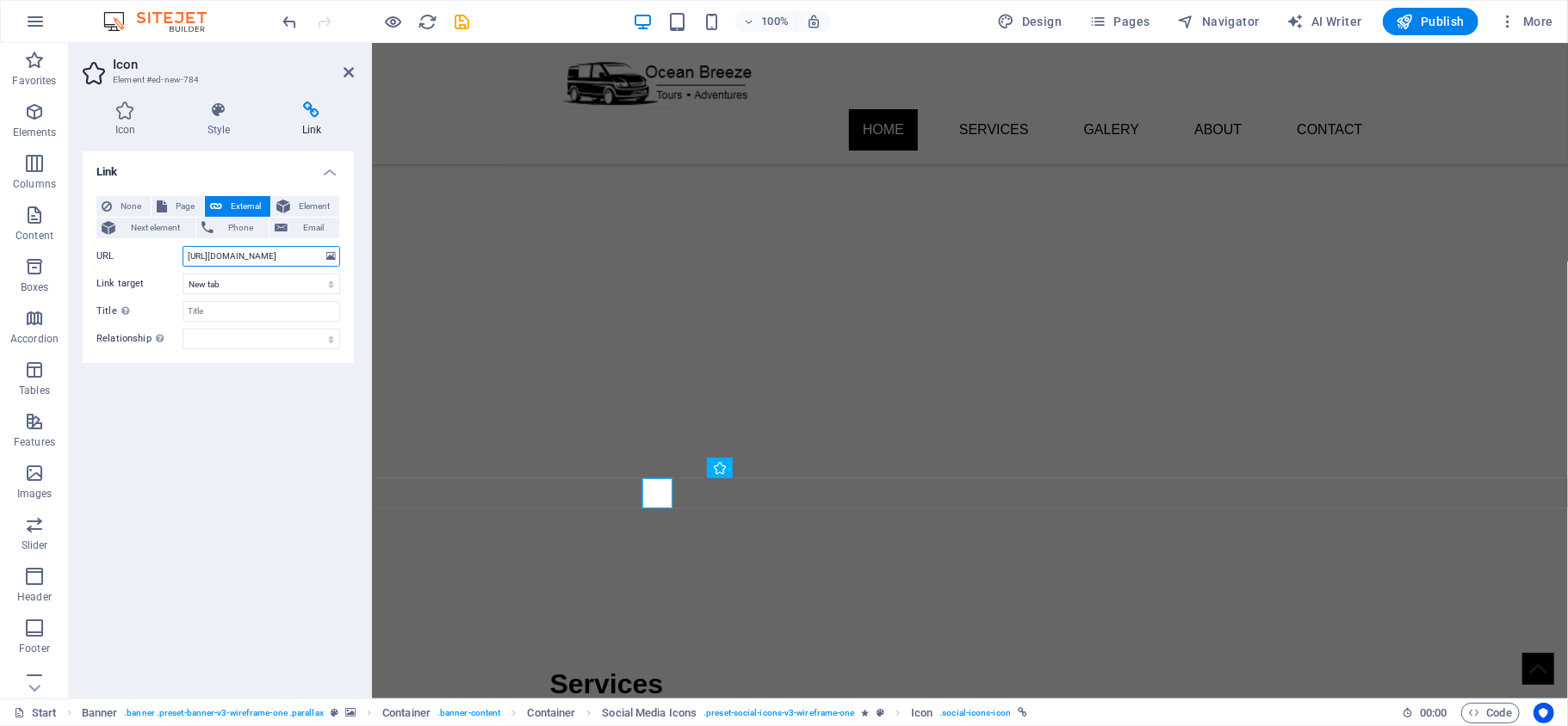
click at [303, 259] on input "[URL][DOMAIN_NAME]" at bounding box center [261, 256] width 158 height 21
paste input "[DOMAIN_NAME][URL]"
type input "[URL][DOMAIN_NAME]"
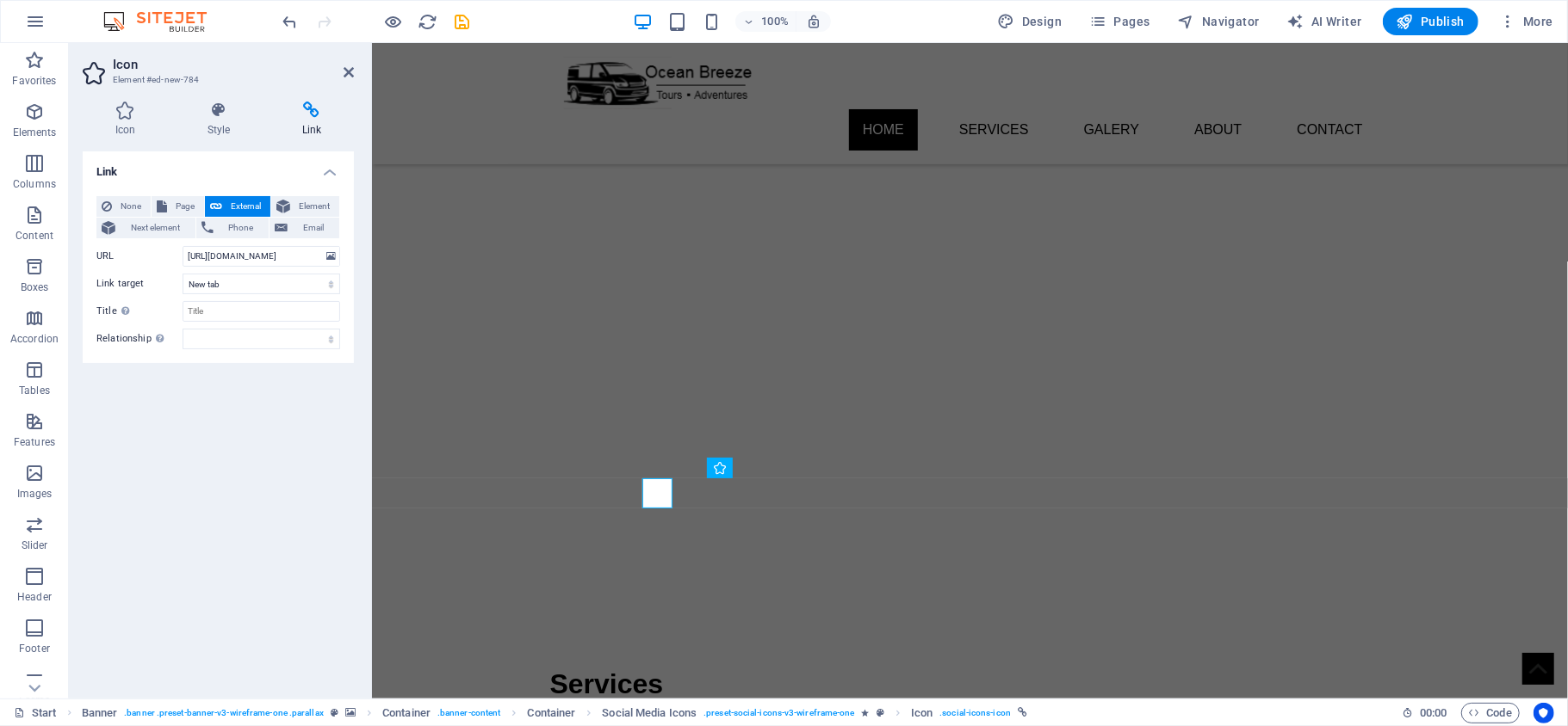
click at [178, 496] on div "Link None Page External Element Next element Phone Email Page Start Subpage Leg…" at bounding box center [218, 418] width 271 height 533
click at [245, 533] on div "Link None Page External Element Next element Phone Email Page Start Subpage Leg…" at bounding box center [218, 418] width 271 height 533
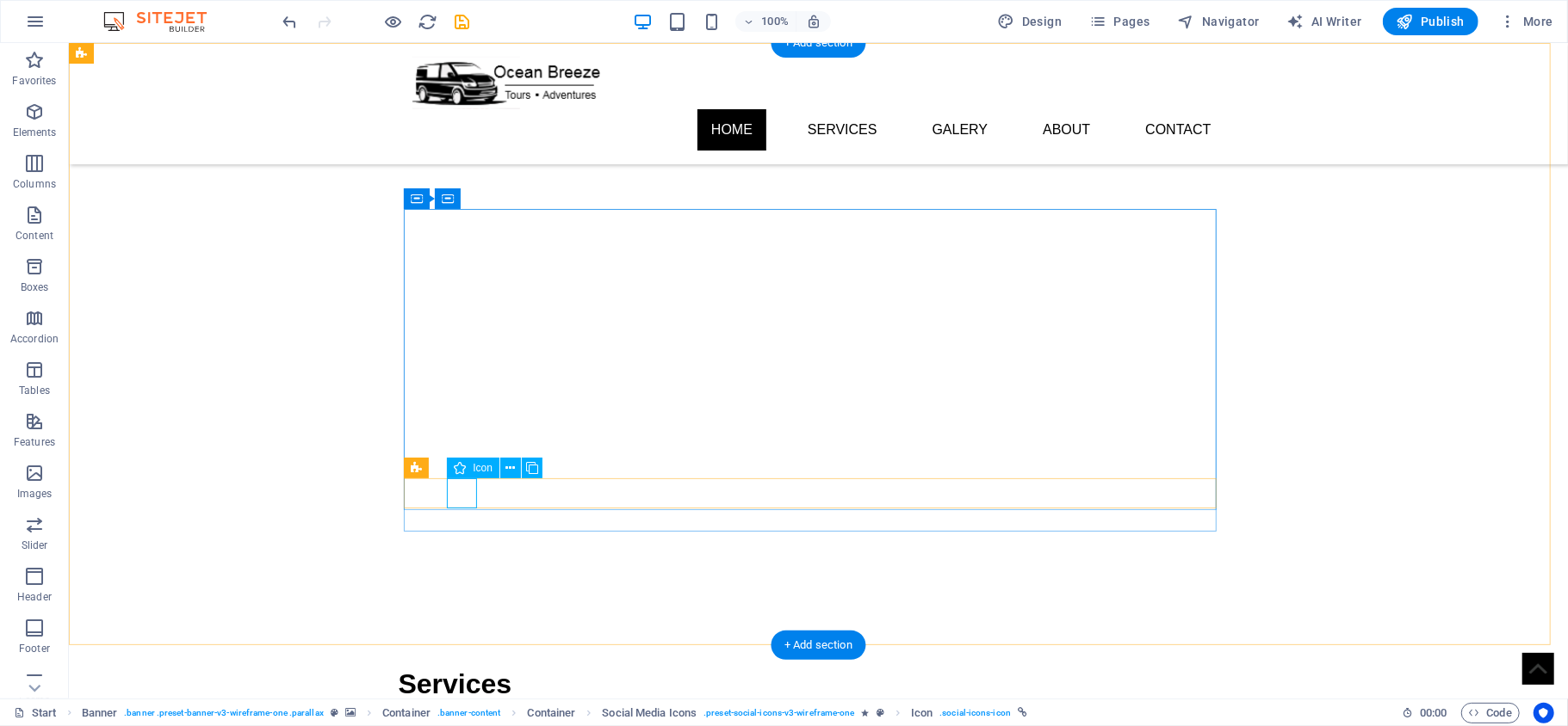
click at [508, 465] on icon at bounding box center [511, 468] width 10 height 18
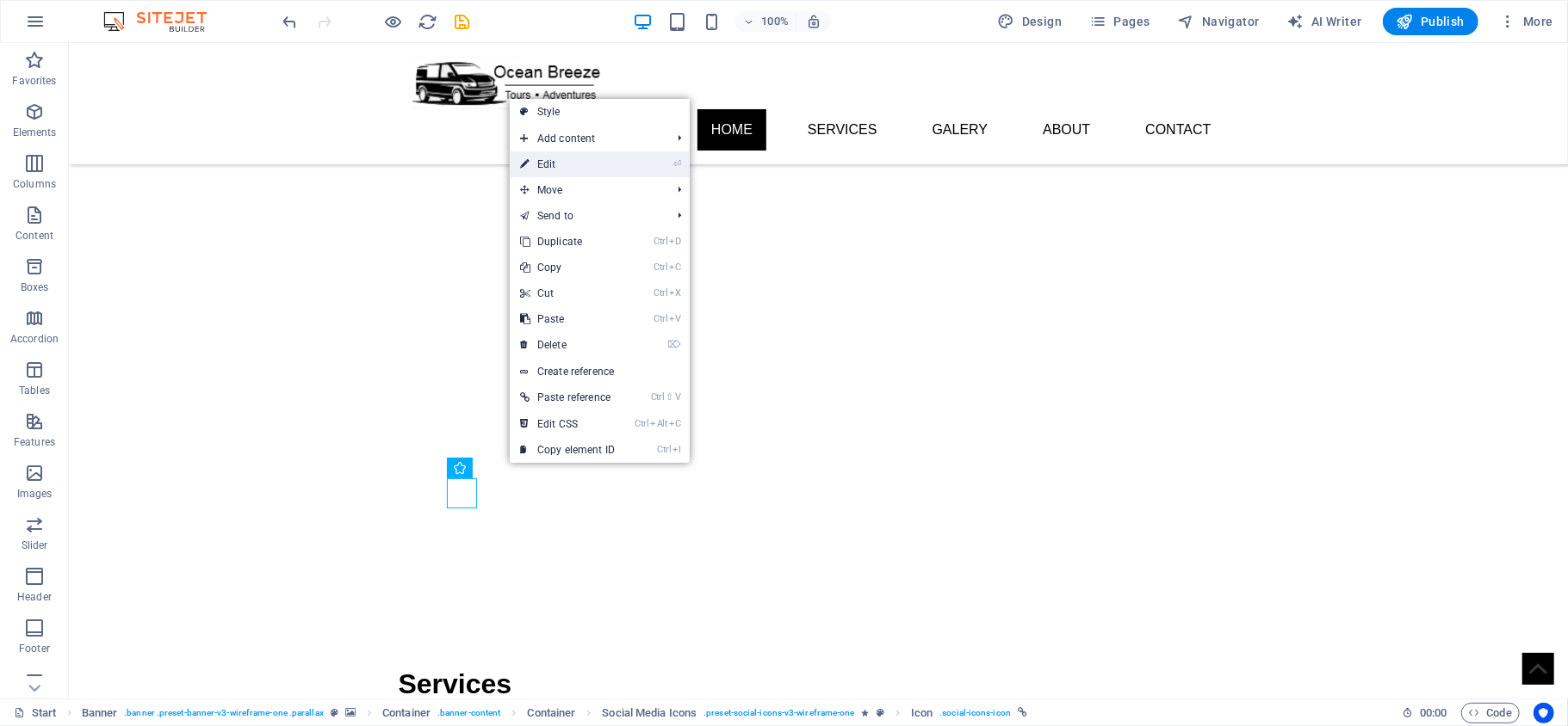
click at [583, 152] on link "⏎ Edit" at bounding box center [568, 164] width 115 height 26
select select "xMidYMid"
select select "px"
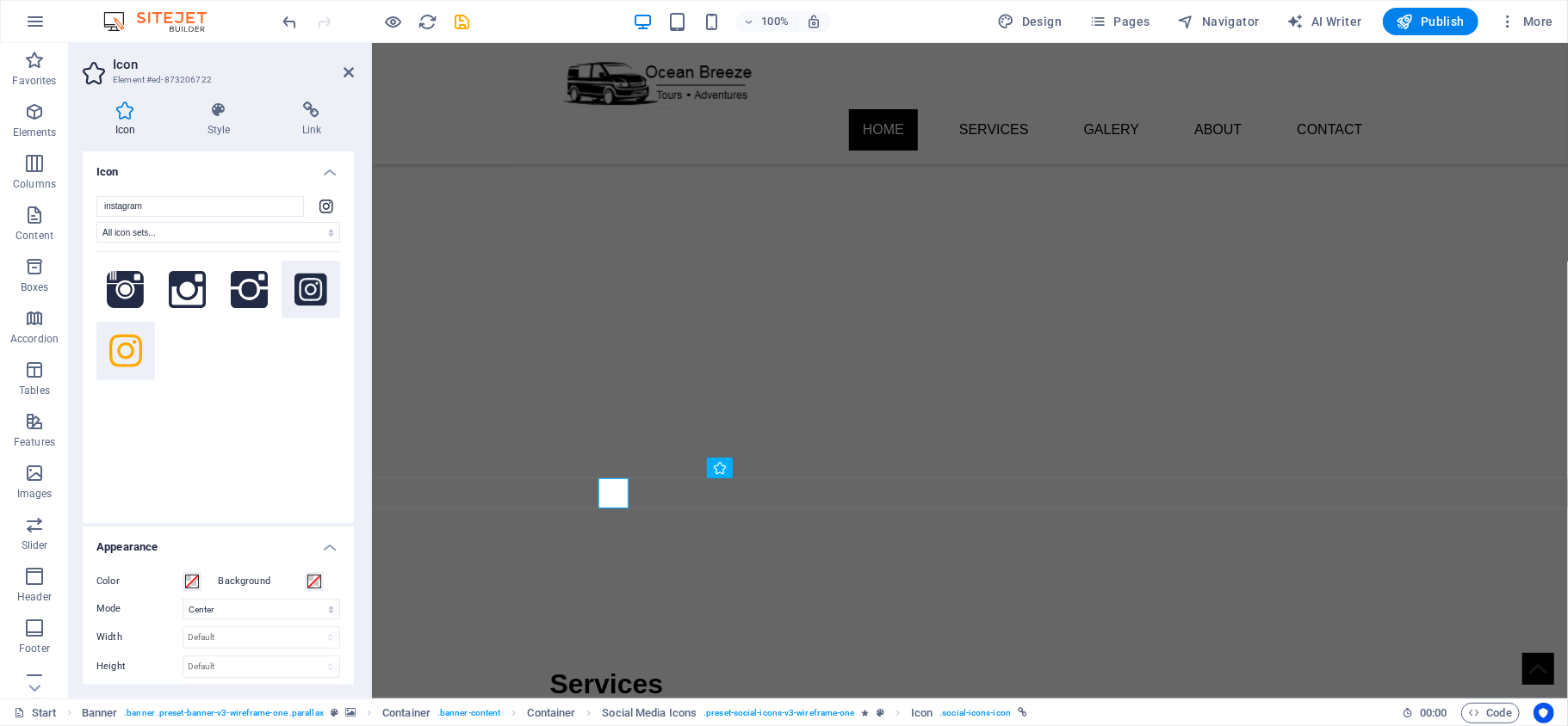
click at [310, 293] on icon at bounding box center [311, 290] width 32 height 38
click at [252, 296] on icon at bounding box center [250, 290] width 38 height 38
click at [201, 289] on icon at bounding box center [187, 290] width 38 height 38
click at [132, 289] on icon at bounding box center [125, 290] width 38 height 38
click at [132, 341] on icon at bounding box center [125, 351] width 32 height 32
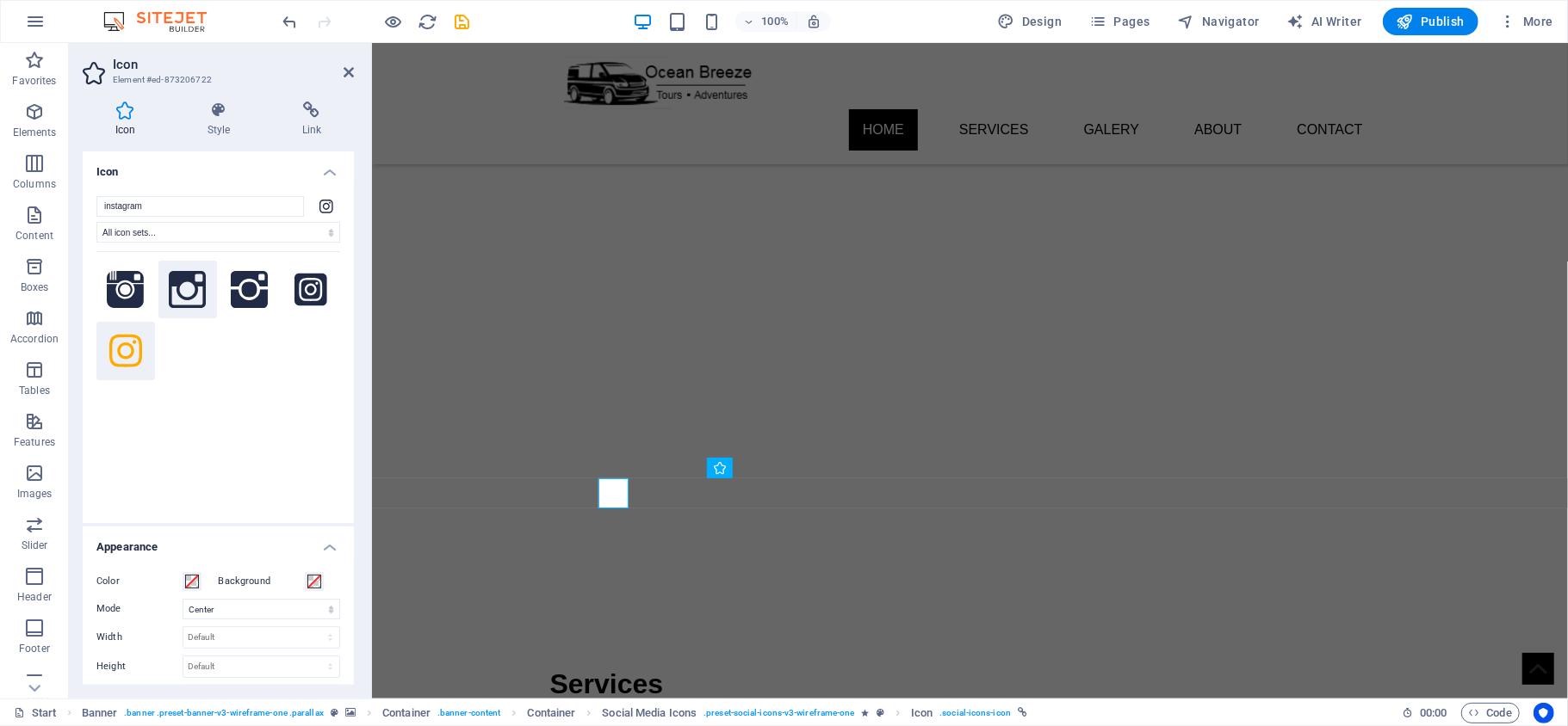
click at [191, 291] on icon at bounding box center [187, 290] width 38 height 38
click at [129, 349] on icon at bounding box center [125, 351] width 32 height 38
click at [128, 376] on button at bounding box center [125, 350] width 59 height 59
click at [132, 349] on icon at bounding box center [125, 351] width 32 height 32
click at [229, 386] on div at bounding box center [218, 376] width 243 height 250
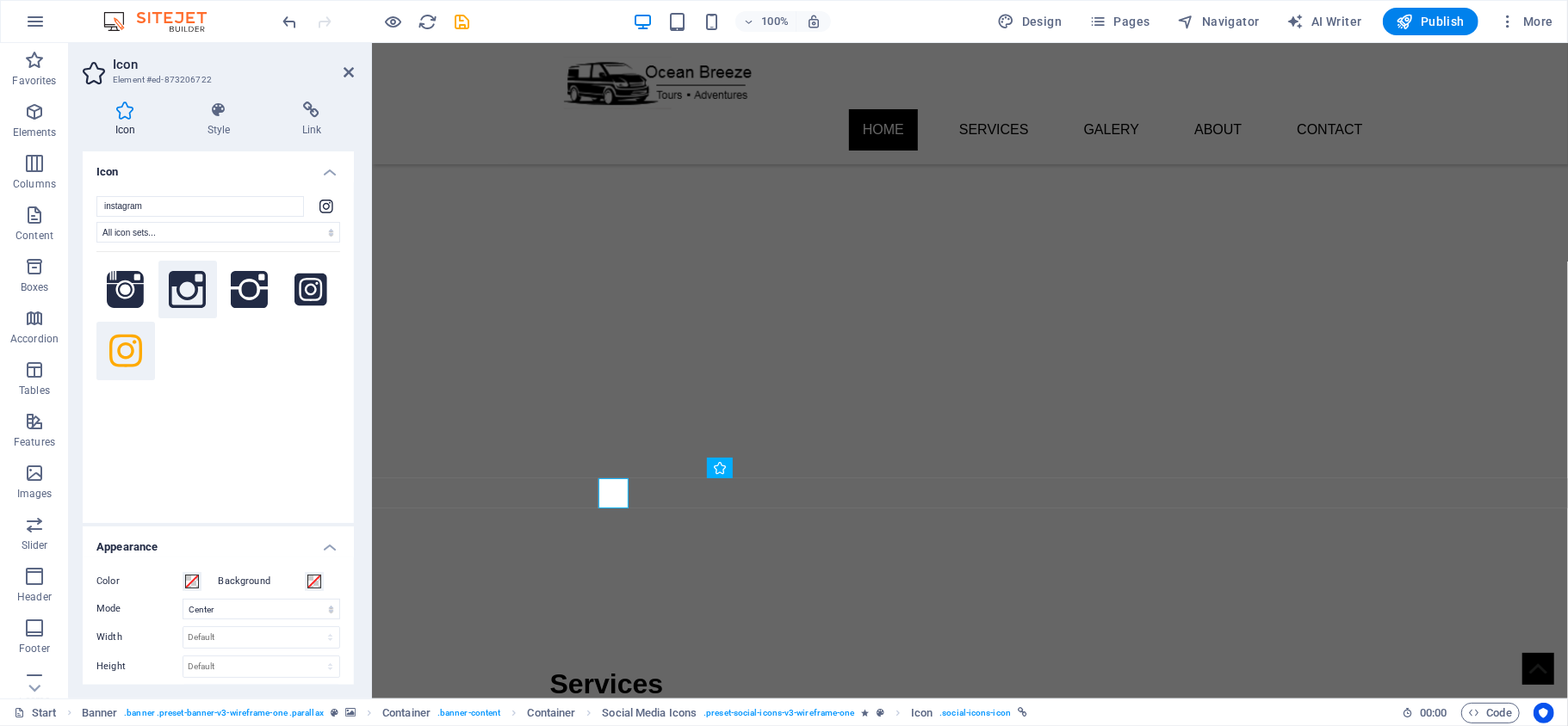
click at [197, 303] on icon at bounding box center [187, 290] width 38 height 38
click at [132, 349] on icon at bounding box center [125, 351] width 32 height 32
click at [155, 234] on select "All icon sets... IcoFont Ionicons FontAwesome Brands FontAwesome Duotone FontAw…" at bounding box center [218, 231] width 243 height 21
click at [96, 222] on select "All icon sets... IcoFont Ionicons FontAwesome Brands FontAwesome Duotone FontAw…" at bounding box center [218, 231] width 243 height 21
click at [134, 282] on icon at bounding box center [125, 290] width 32 height 38
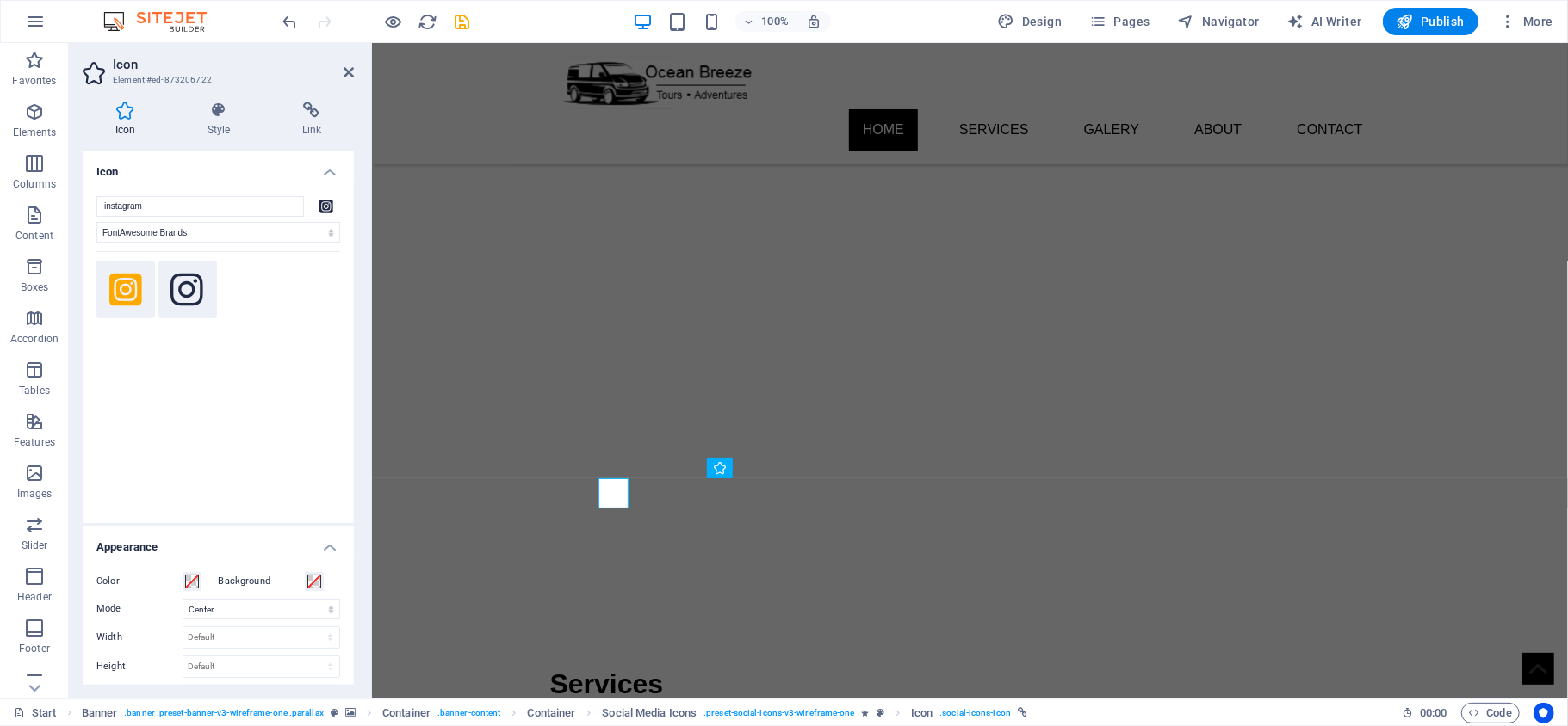
click at [202, 298] on button at bounding box center [187, 289] width 59 height 59
click at [217, 213] on input "instagram" at bounding box center [200, 206] width 207 height 21
click at [305, 234] on select "All icon sets... IcoFont Ionicons FontAwesome Brands FontAwesome Duotone FontAw…" at bounding box center [218, 231] width 243 height 21
click at [96, 222] on select "All icon sets... IcoFont Ionicons FontAwesome Brands FontAwesome Duotone FontAw…" at bounding box center [218, 231] width 243 height 21
click at [238, 236] on select "All icon sets... IcoFont Ionicons FontAwesome Brands FontAwesome Duotone FontAw…" at bounding box center [218, 231] width 243 height 21
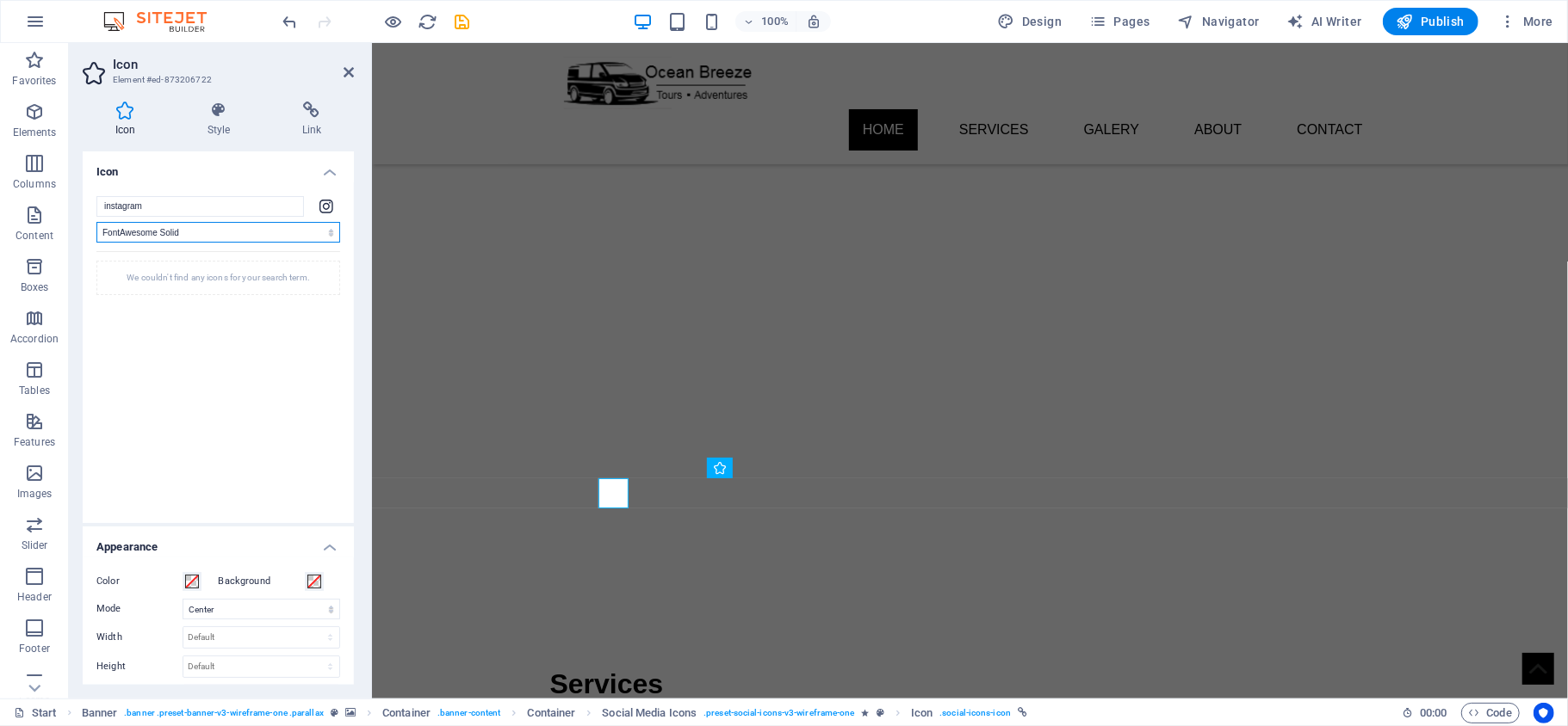
select select "icofont"
click at [96, 222] on select "All icon sets... IcoFont Ionicons FontAwesome Brands FontAwesome Duotone FontAw…" at bounding box center [218, 231] width 243 height 21
click at [129, 287] on icon at bounding box center [125, 290] width 38 height 38
click at [177, 231] on select "All icon sets... IcoFont Ionicons FontAwesome Brands FontAwesome Duotone FontAw…" at bounding box center [218, 231] width 243 height 21
select select
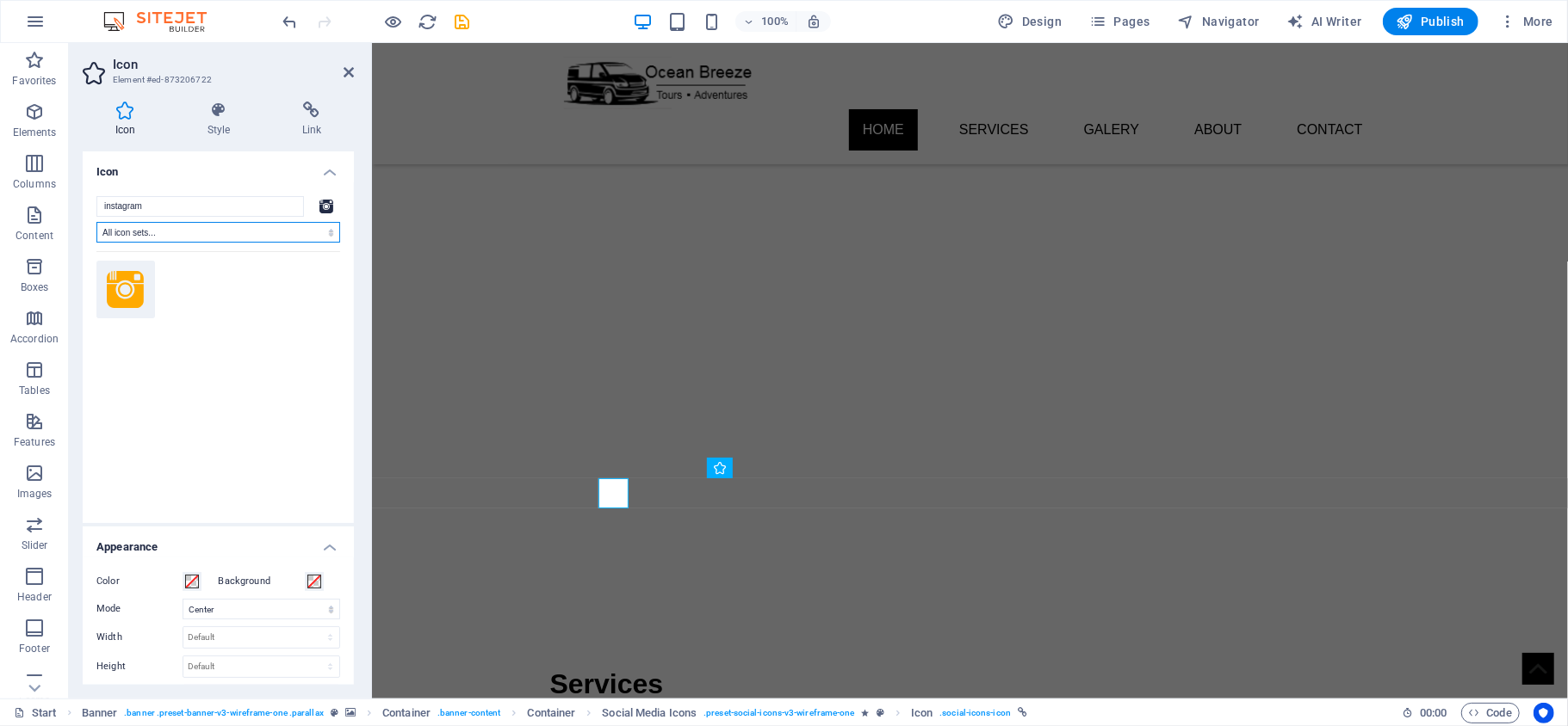
click at [96, 222] on select "All icon sets... IcoFont Ionicons FontAwesome Brands FontAwesome Duotone FontAw…" at bounding box center [218, 231] width 243 height 21
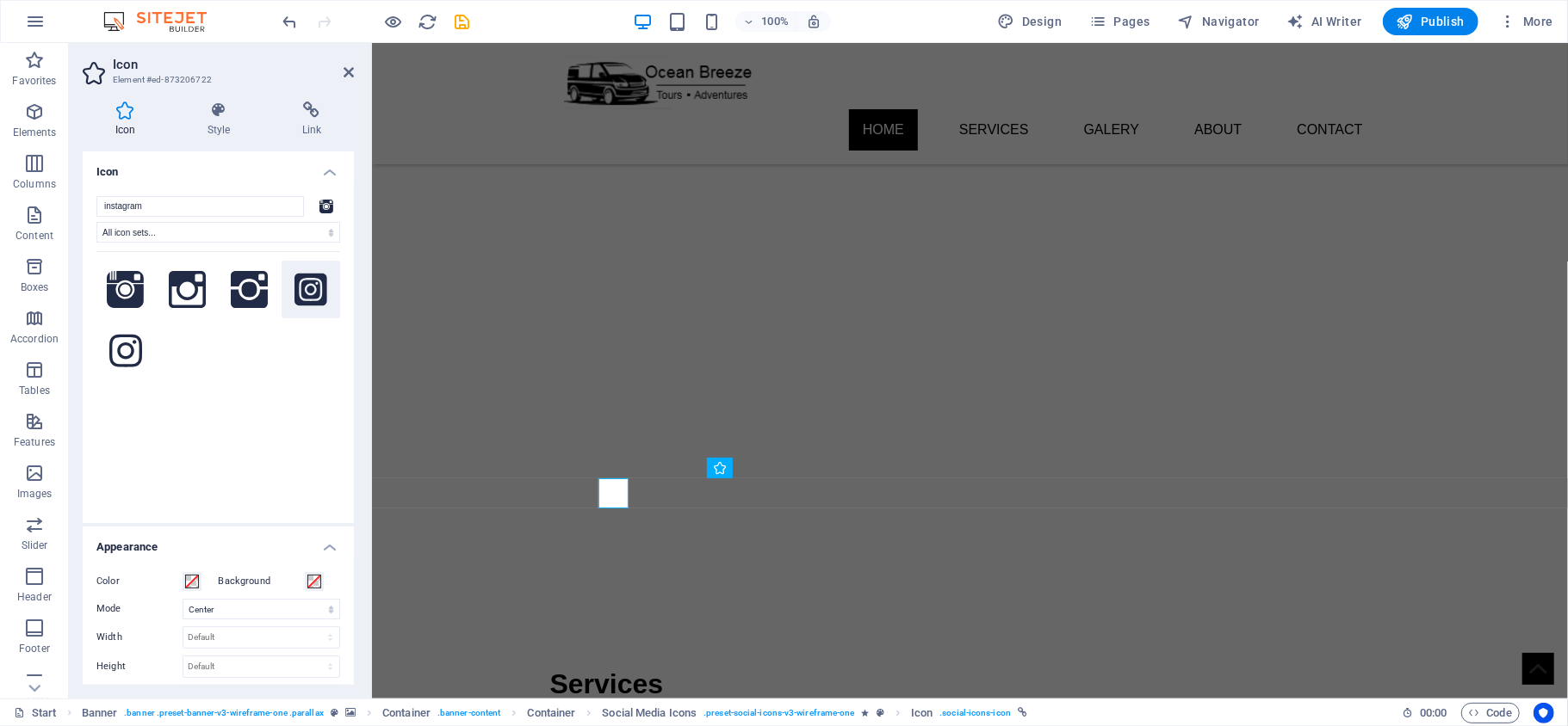
click at [304, 300] on icon at bounding box center [311, 290] width 32 height 38
click at [149, 296] on button at bounding box center [125, 289] width 59 height 59
click at [123, 366] on icon at bounding box center [125, 351] width 32 height 32
click at [232, 119] on h4 "Style" at bounding box center [222, 120] width 95 height 36
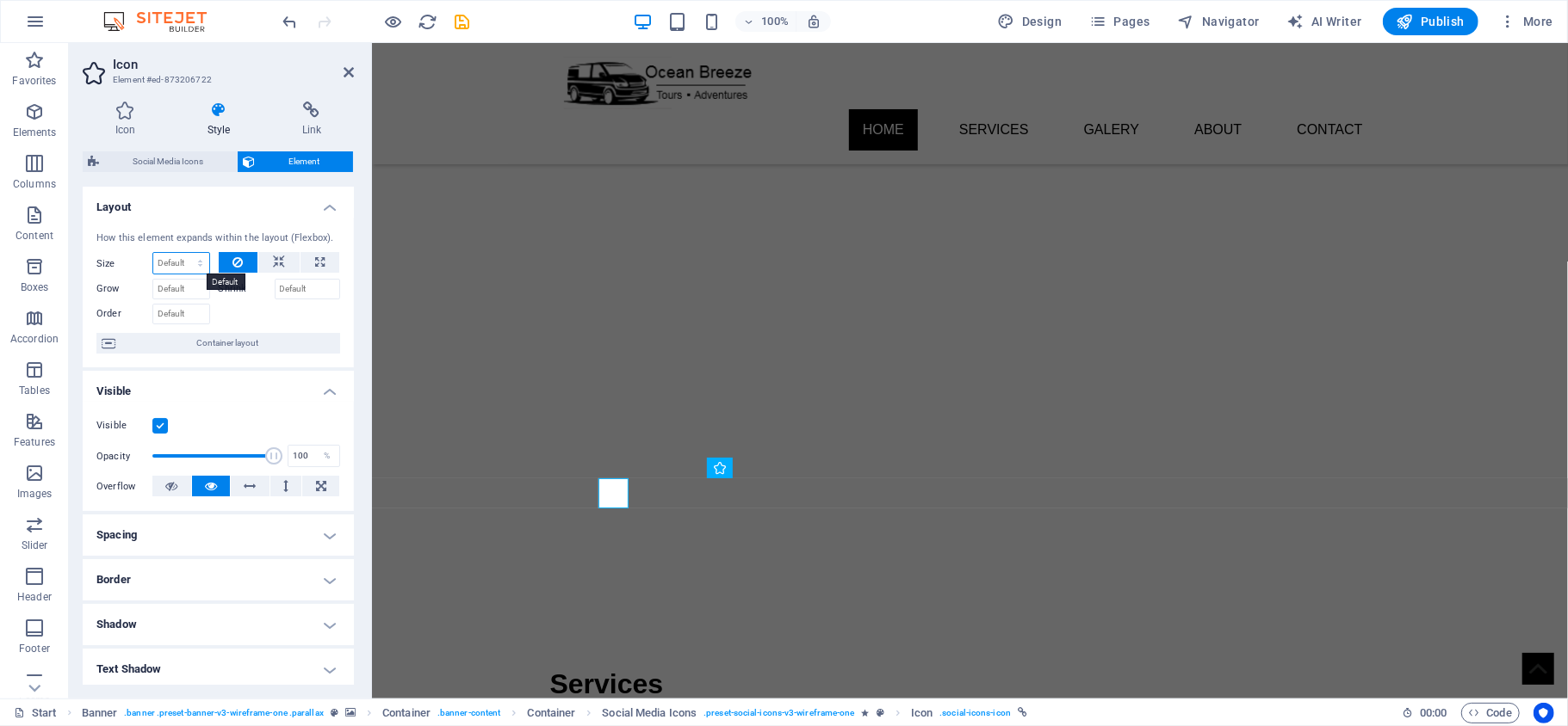
click at [187, 259] on select "Default auto px % 1/1 1/2 1/3 1/4 1/5 1/6 1/7 1/8 1/9 1/10" at bounding box center [181, 263] width 56 height 21
click at [169, 259] on select "Default auto px % 1/1 1/2 1/3 1/4 1/5 1/6 1/7 1/8 1/9 1/10" at bounding box center [181, 263] width 56 height 21
click at [169, 262] on select "Default auto px % 1/1 1/2 1/3 1/4 1/5 1/6 1/7 1/8 1/9 1/10" at bounding box center [181, 263] width 56 height 21
click at [183, 270] on select "Default auto px % 1/1 1/2 1/3 1/4 1/5 1/6 1/7 1/8 1/9 1/10" at bounding box center [181, 263] width 56 height 21
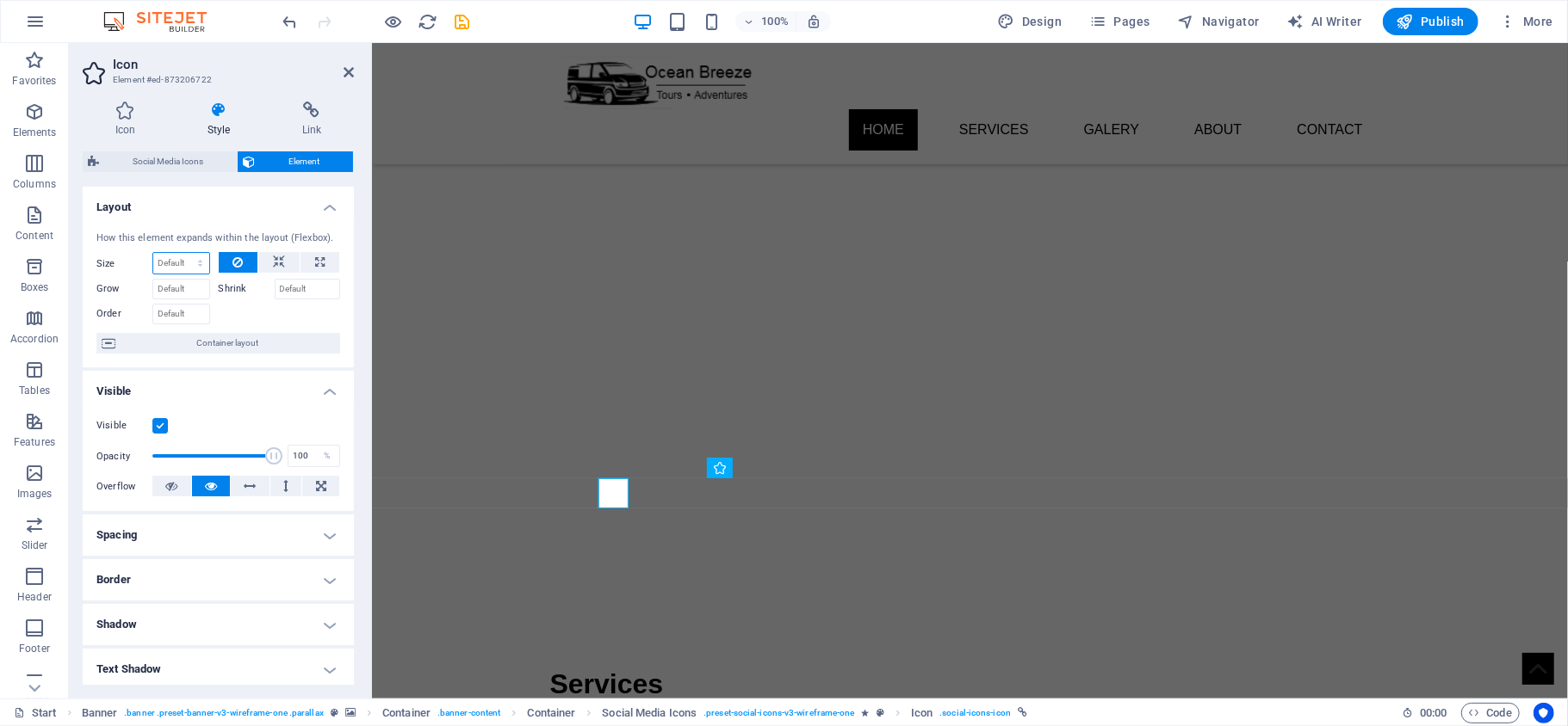
select select "px"
click at [183, 253] on select "Default auto px % 1/1 1/2 1/3 1/4 1/5 1/6 1/7 1/8 1/9 1/10" at bounding box center [181, 263] width 56 height 21
type input "2"
type input "5"
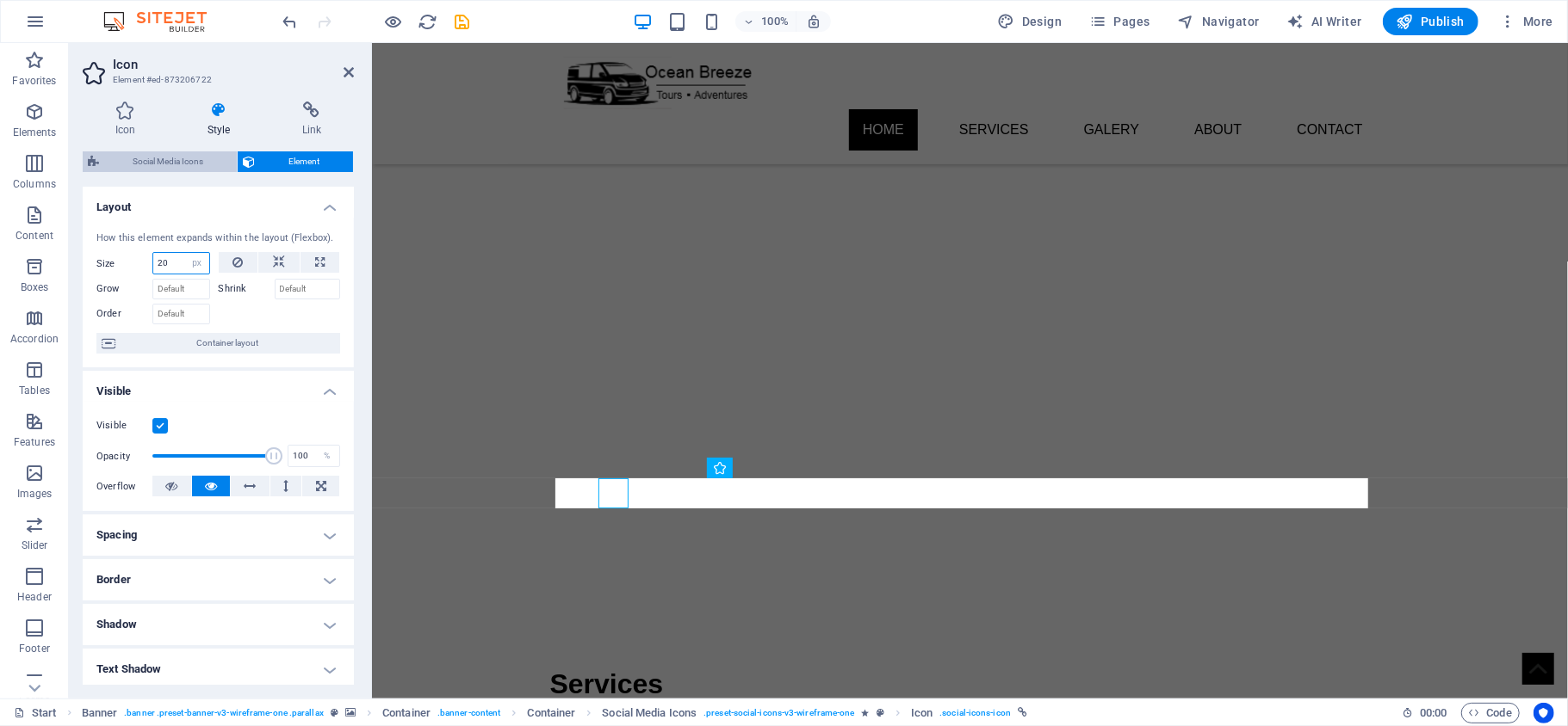
type input "20"
click at [174, 162] on span "Social Media Icons" at bounding box center [168, 161] width 127 height 21
select select "rem"
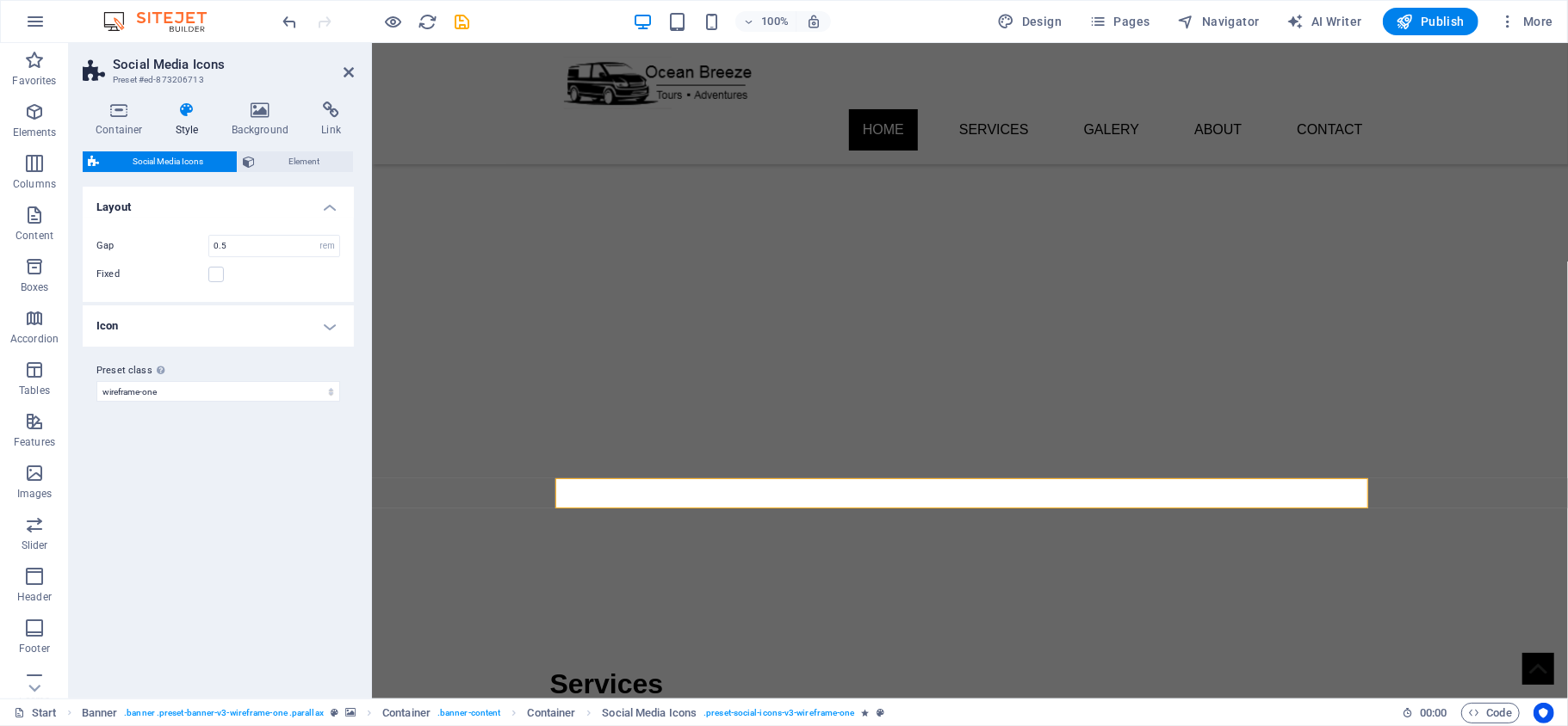
click at [202, 313] on h4 "Icon" at bounding box center [218, 326] width 271 height 41
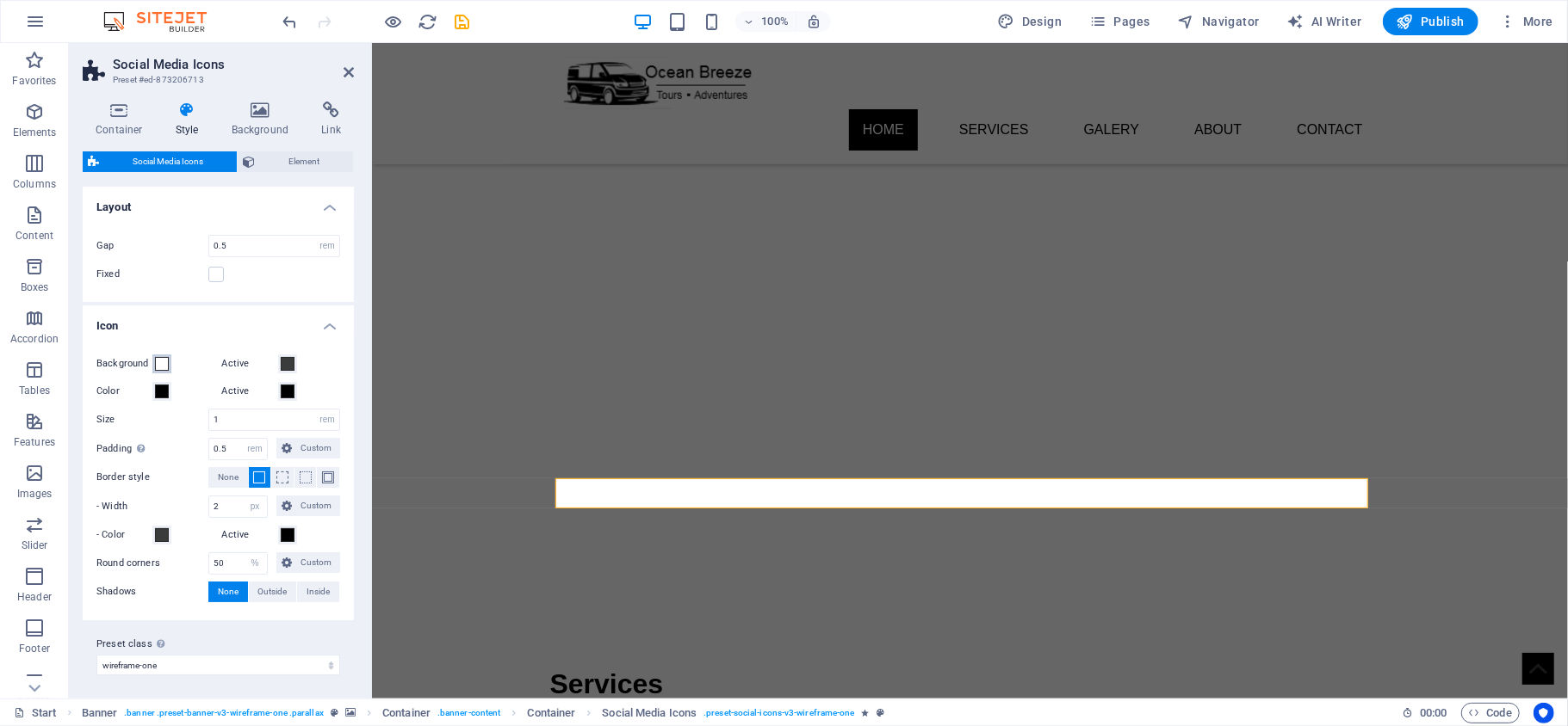
click at [162, 365] on span at bounding box center [161, 363] width 14 height 14
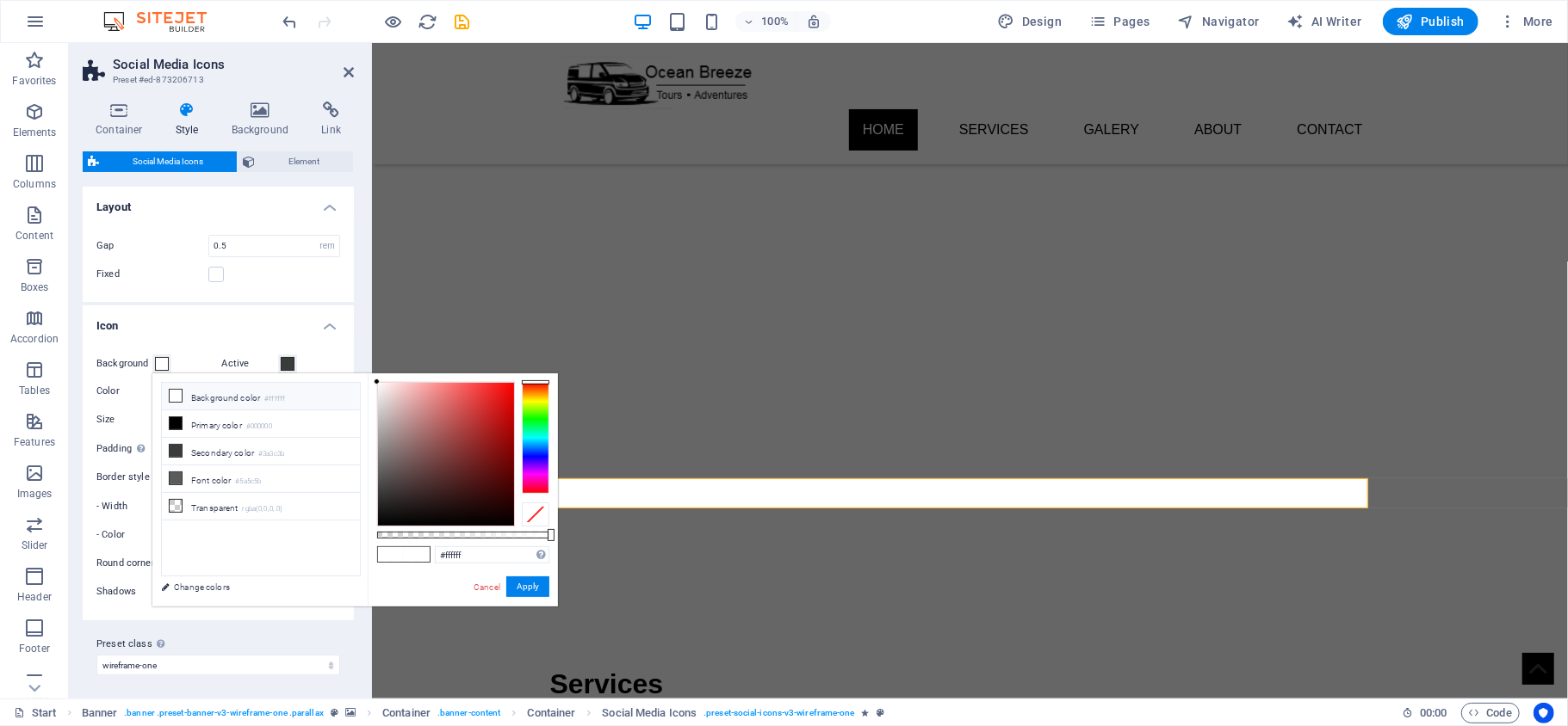
click at [163, 366] on span at bounding box center [161, 363] width 14 height 14
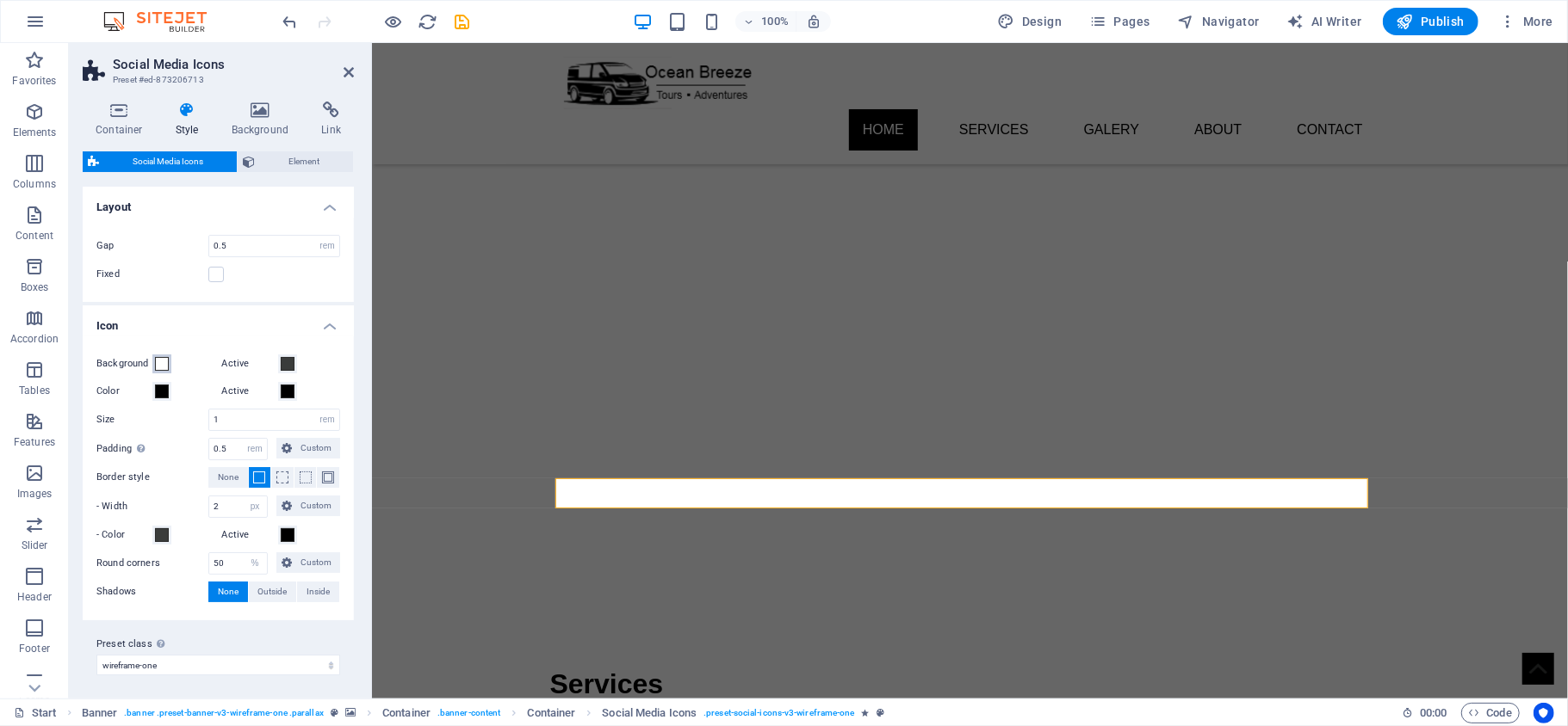
click at [163, 366] on span at bounding box center [161, 363] width 14 height 14
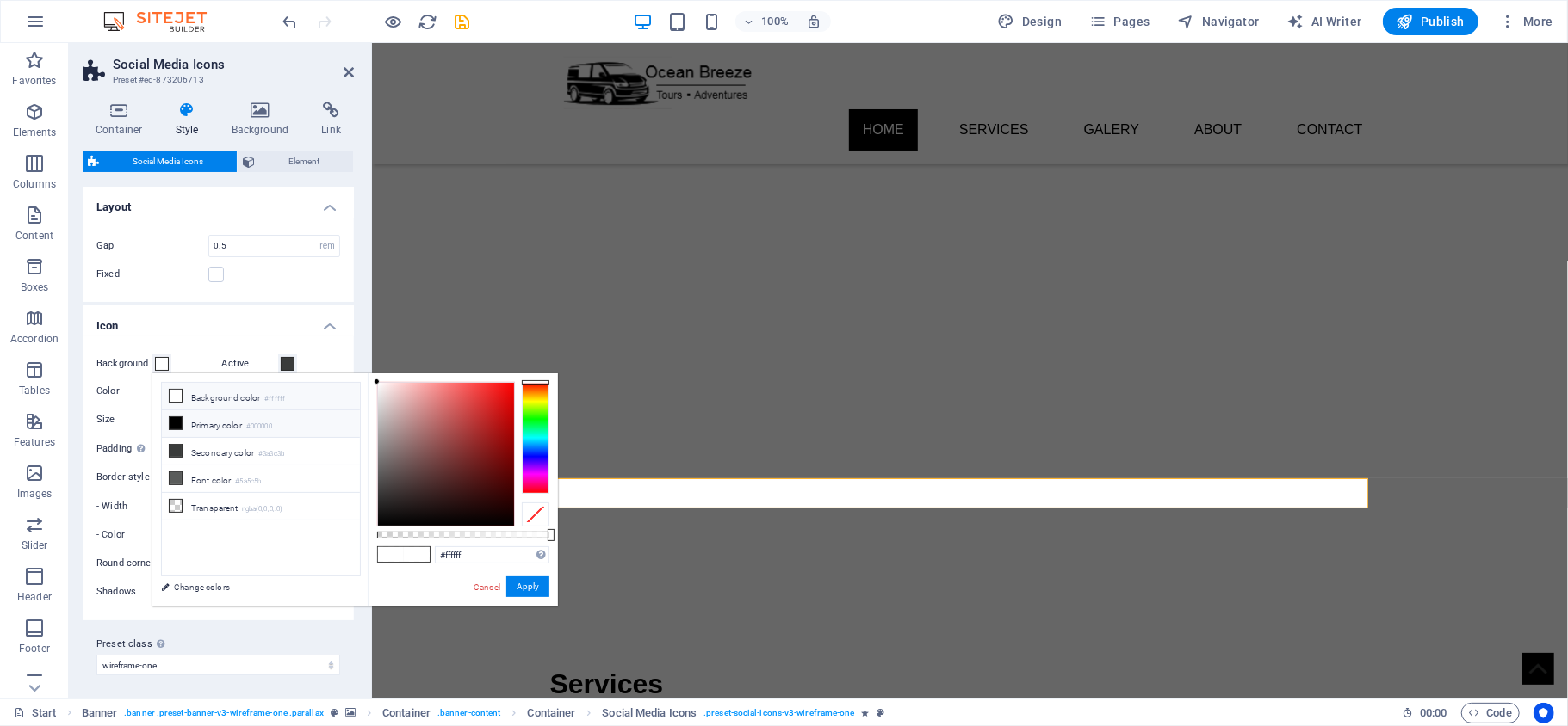
click at [183, 421] on li "Primary color #000000" at bounding box center [261, 424] width 198 height 28
type input "#000000"
click at [208, 323] on h4 "Icon" at bounding box center [218, 321] width 271 height 31
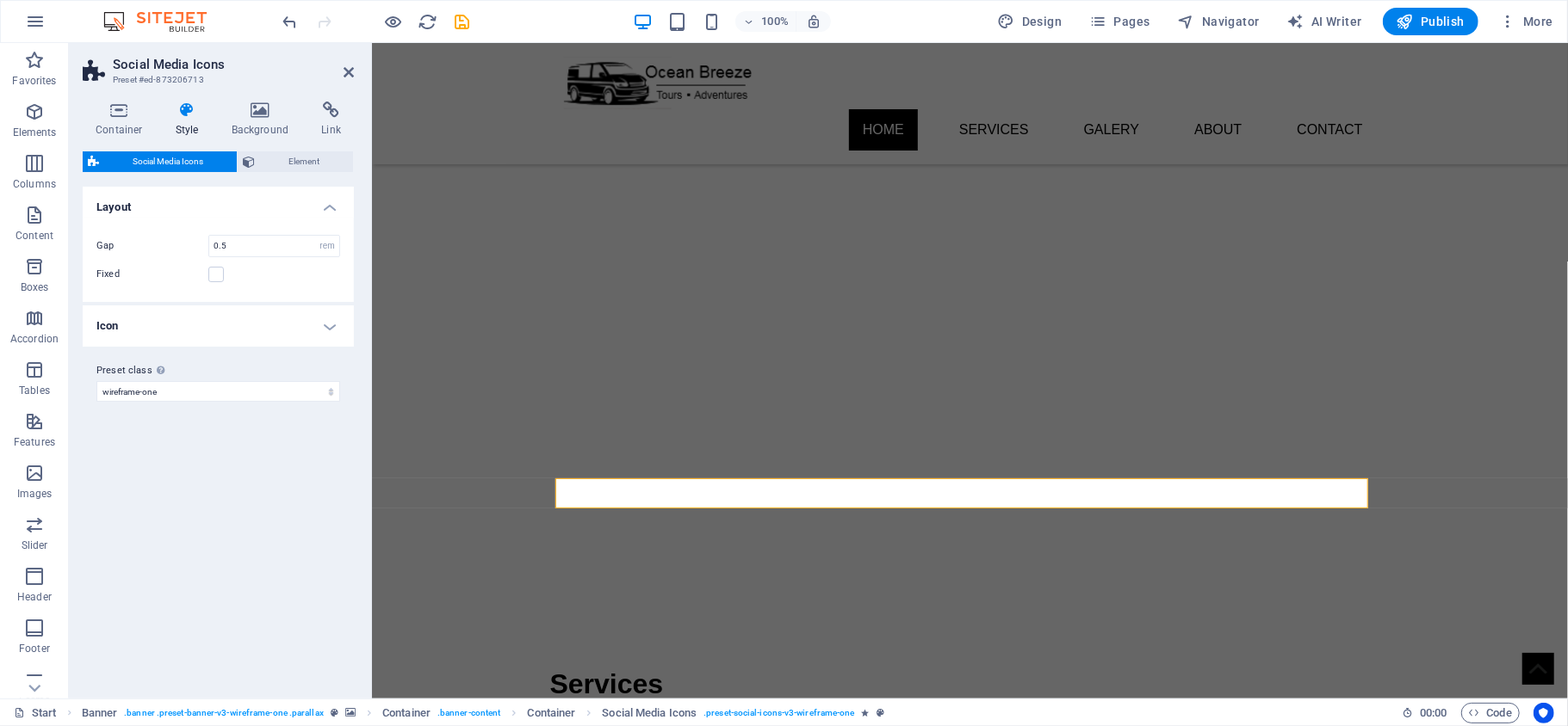
click at [193, 327] on h4 "Icon" at bounding box center [218, 326] width 271 height 41
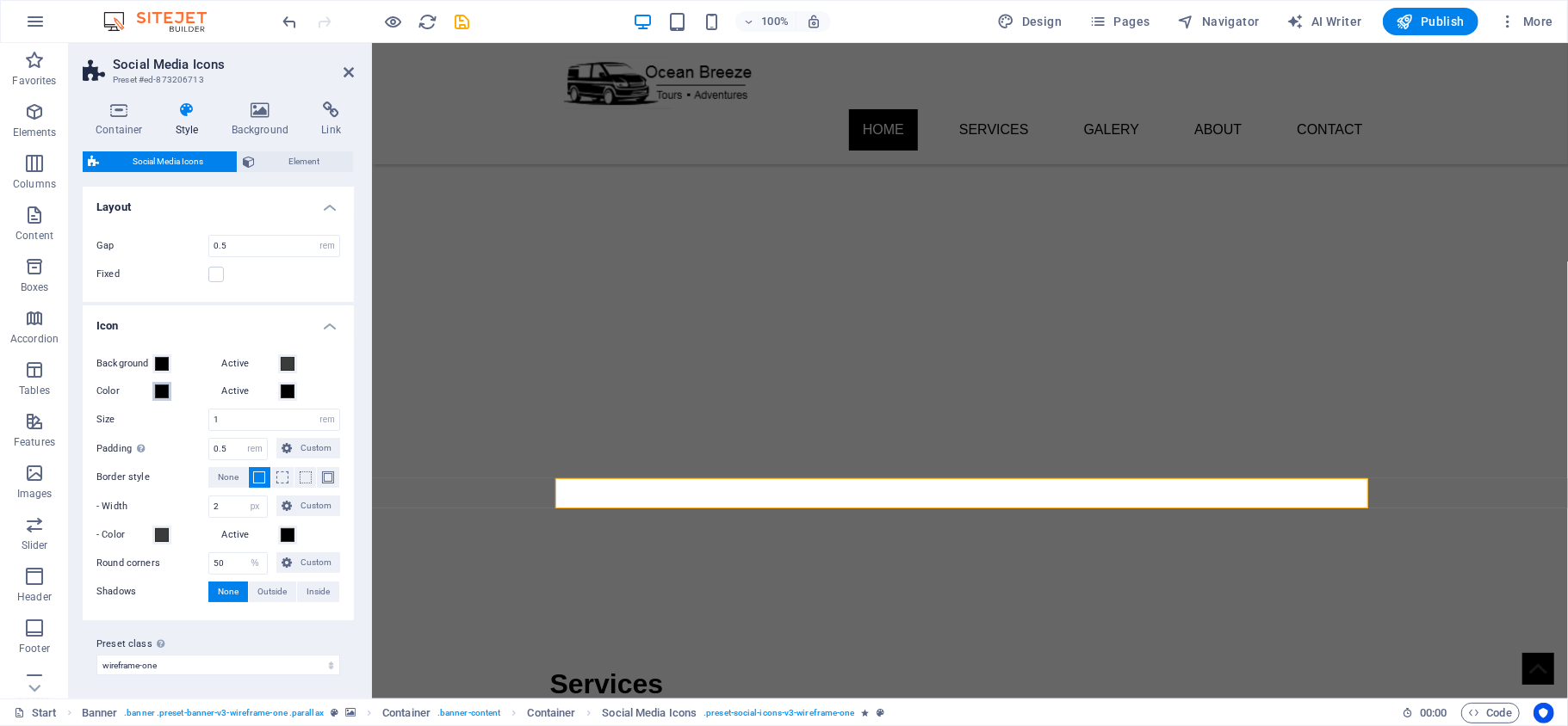
click at [160, 389] on span at bounding box center [161, 391] width 14 height 14
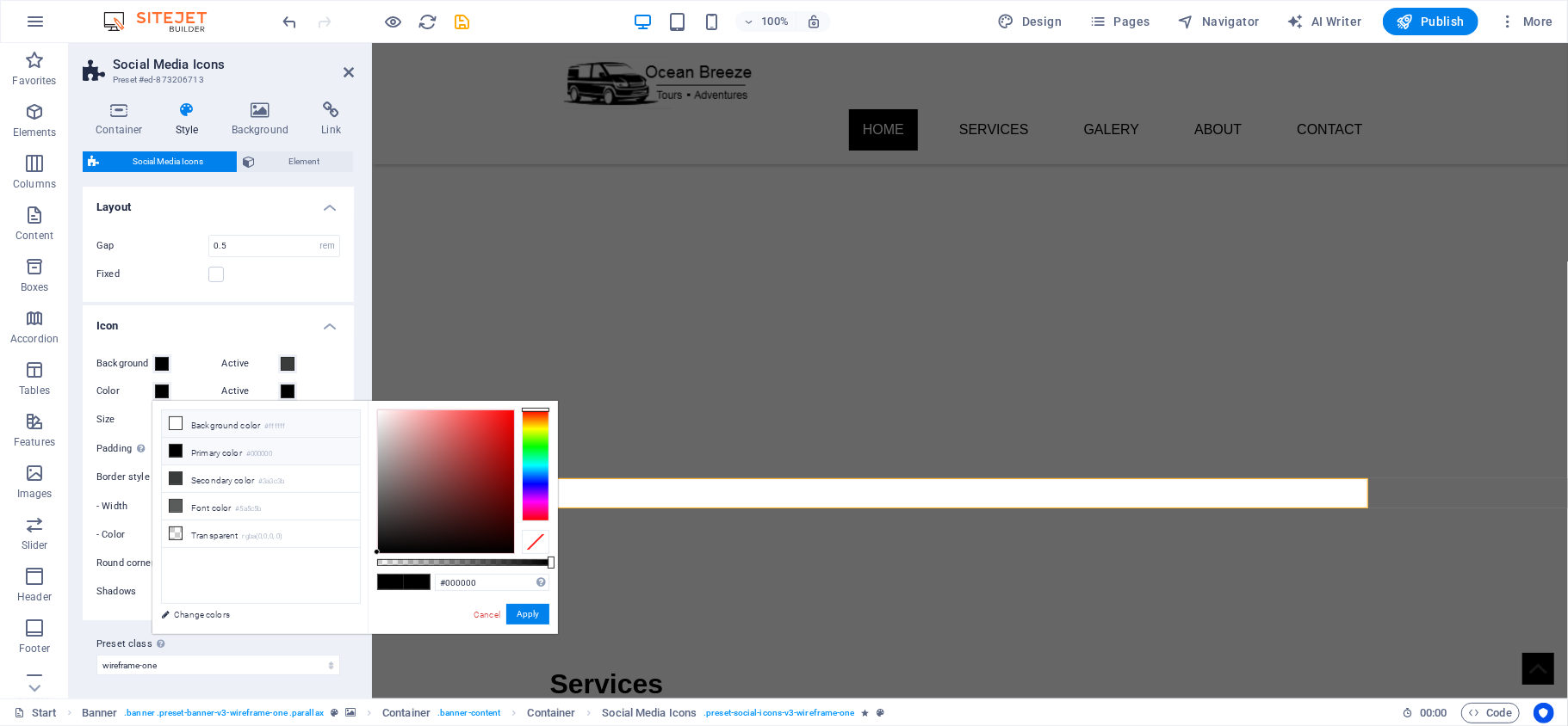
click at [197, 424] on li "Background color #ffffff" at bounding box center [261, 424] width 198 height 28
type input "#ffffff"
click at [524, 611] on button "Apply" at bounding box center [528, 614] width 43 height 21
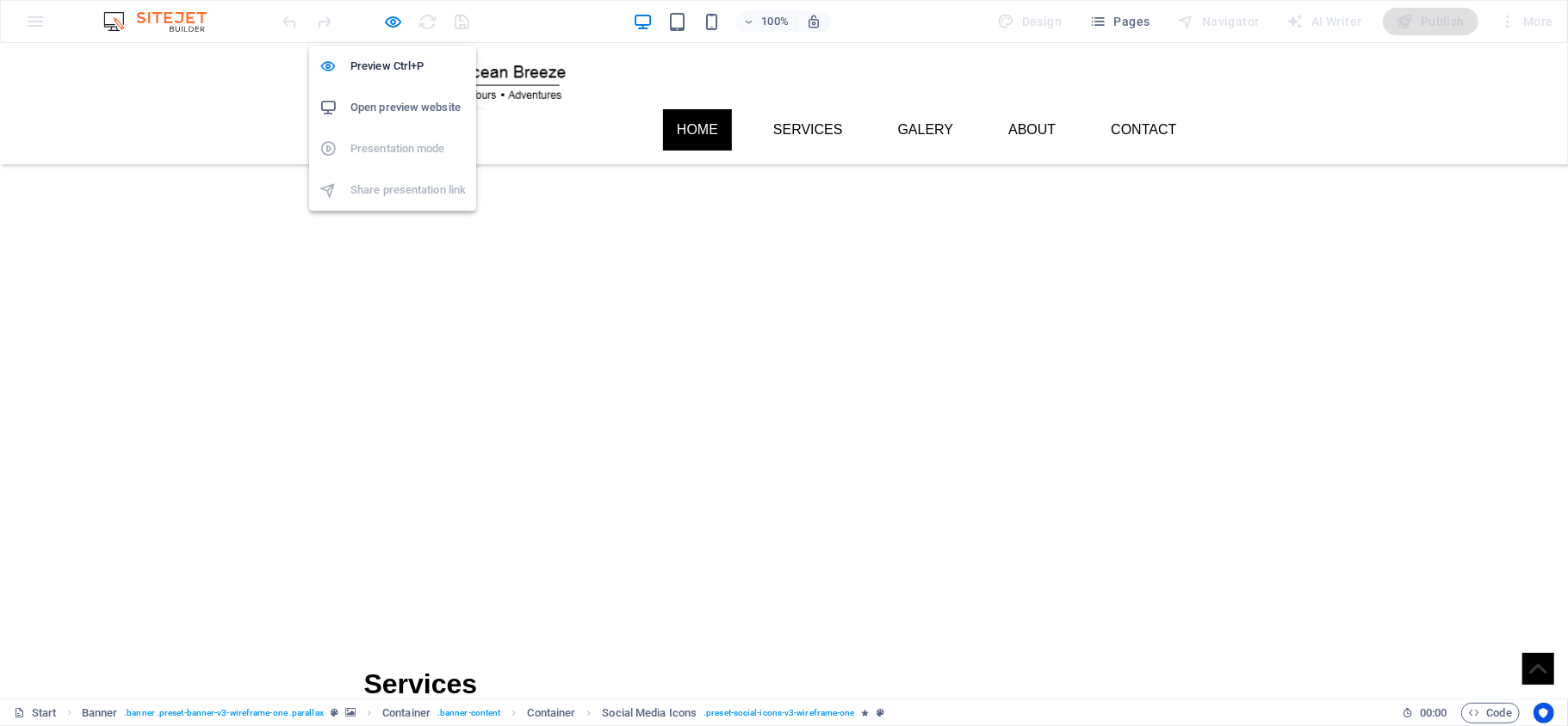
select select "rem"
select select "px"
select select "%"
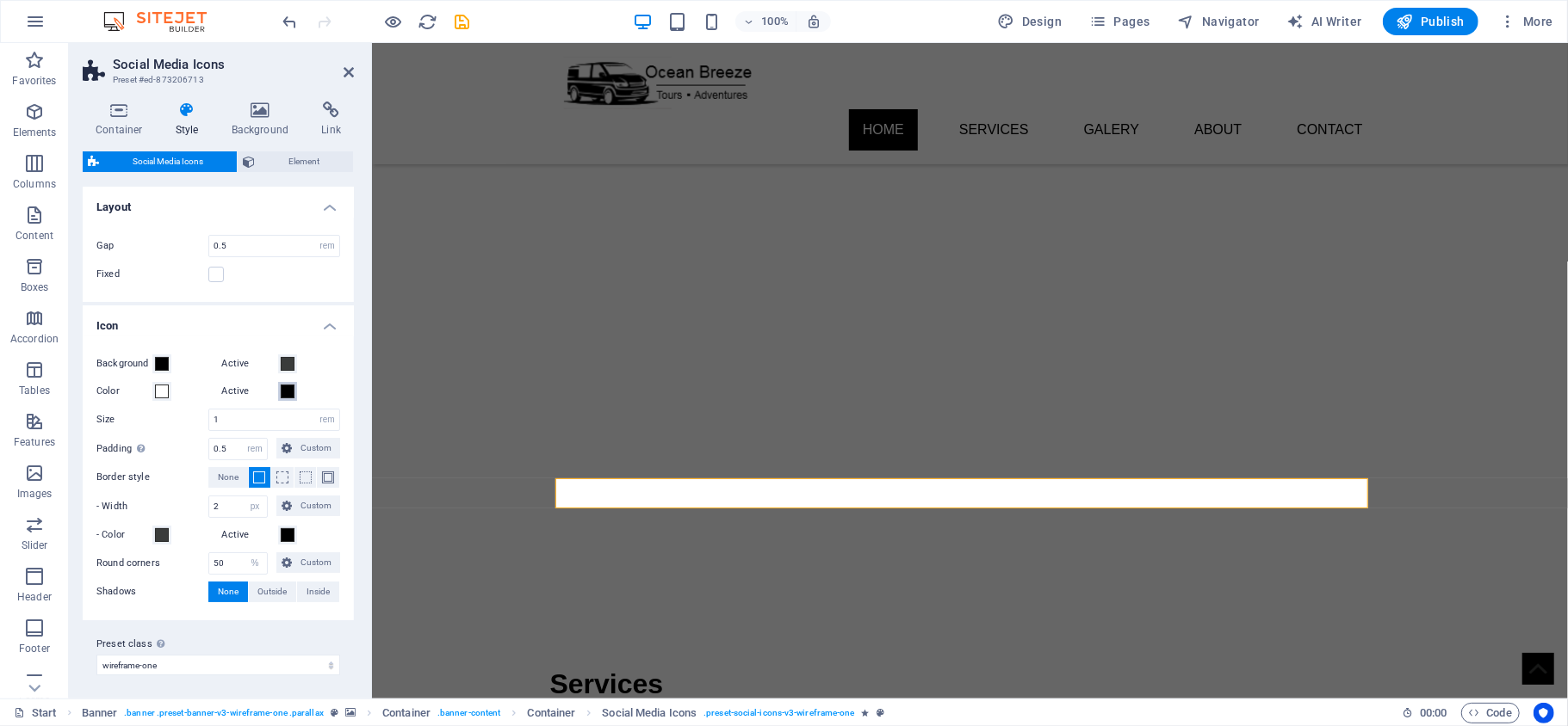
click at [286, 391] on span at bounding box center [287, 391] width 14 height 14
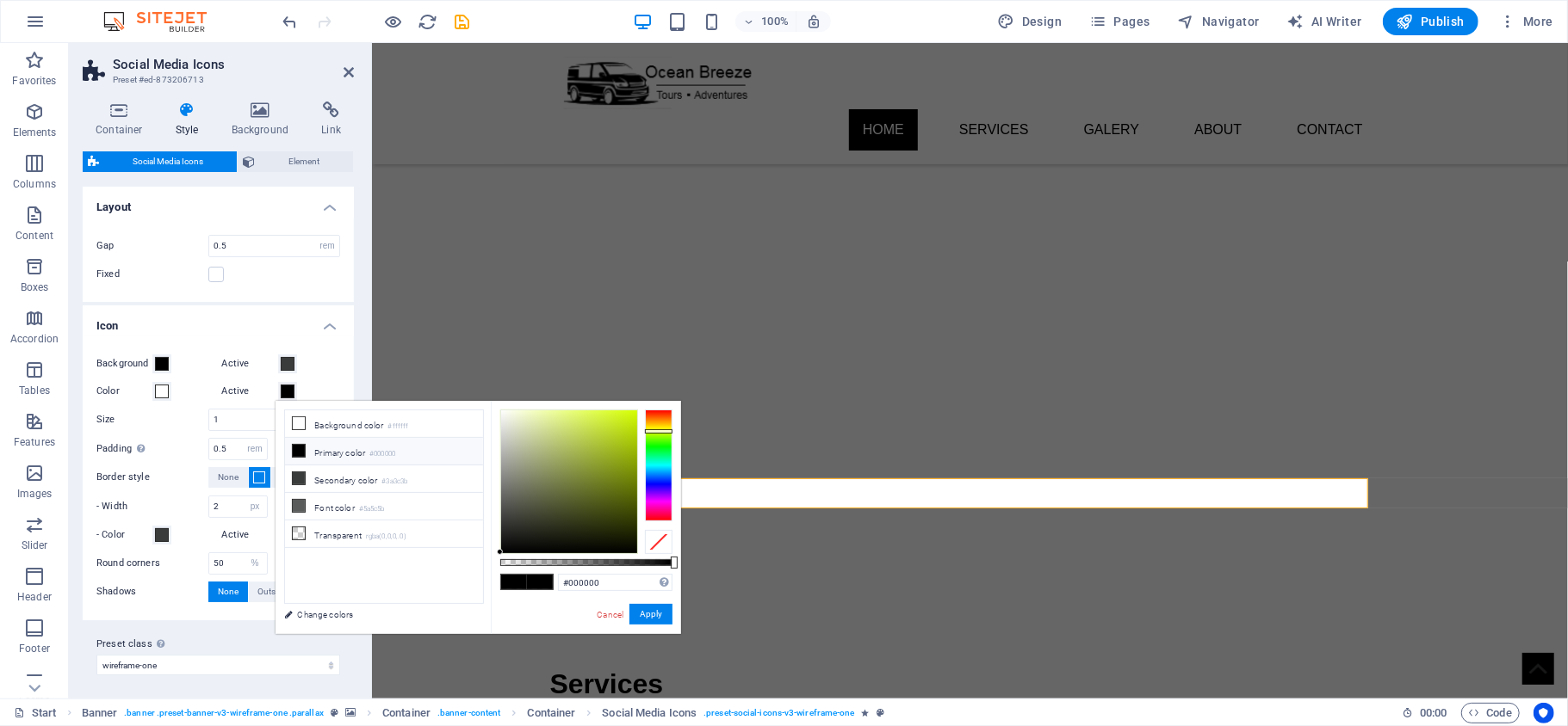
drag, startPoint x: 663, startPoint y: 411, endPoint x: 665, endPoint y: 431, distance: 20.1
click at [665, 431] on div at bounding box center [659, 431] width 28 height 5
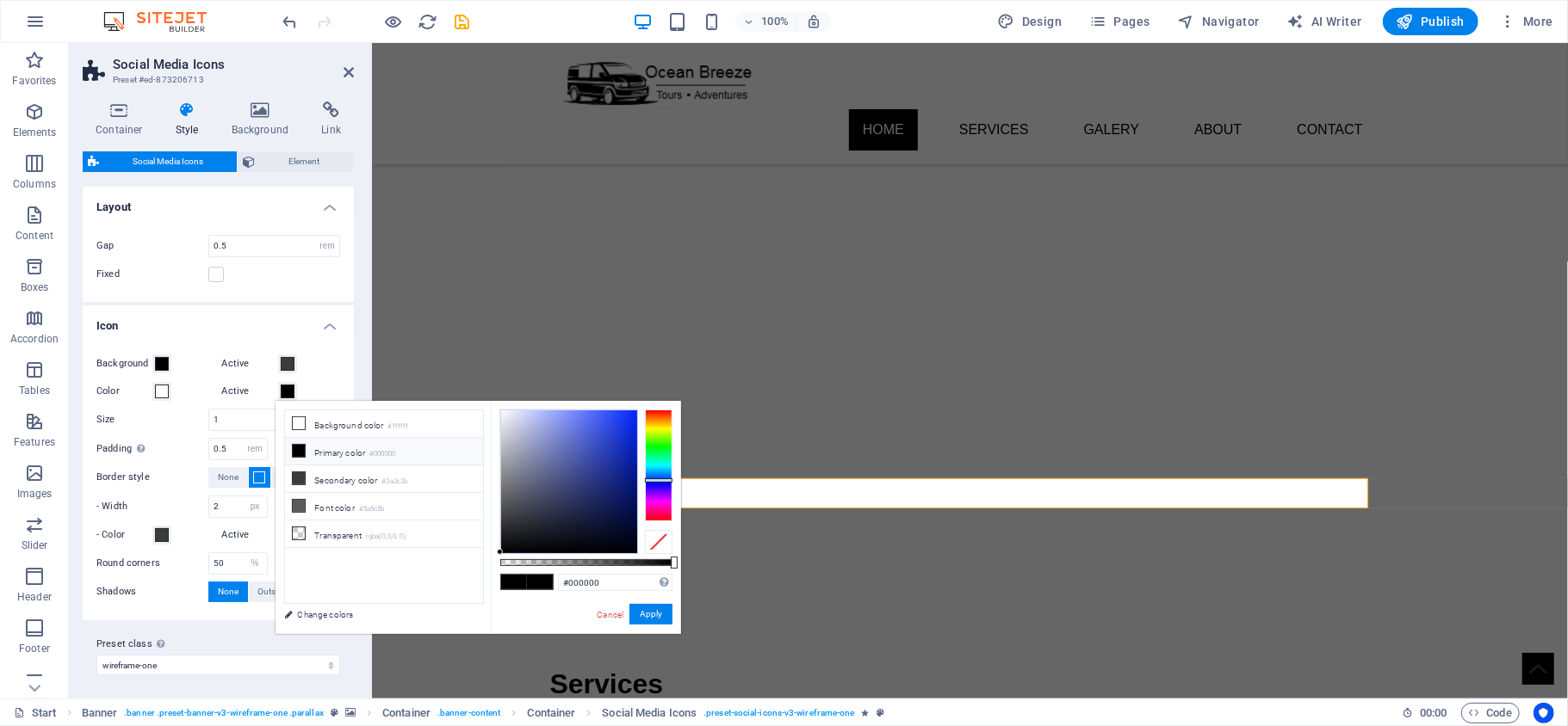
drag, startPoint x: 666, startPoint y: 433, endPoint x: 666, endPoint y: 480, distance: 47.0
click at [666, 480] on div at bounding box center [659, 480] width 28 height 5
drag, startPoint x: 594, startPoint y: 431, endPoint x: 645, endPoint y: 404, distance: 57.7
click at [644, 404] on div "#0027ff Supported formats #0852ed rgb(8, 82, 237) rgba(8, 82, 237, 90%) hsv(221…" at bounding box center [586, 642] width 190 height 483
type input "#003fff"
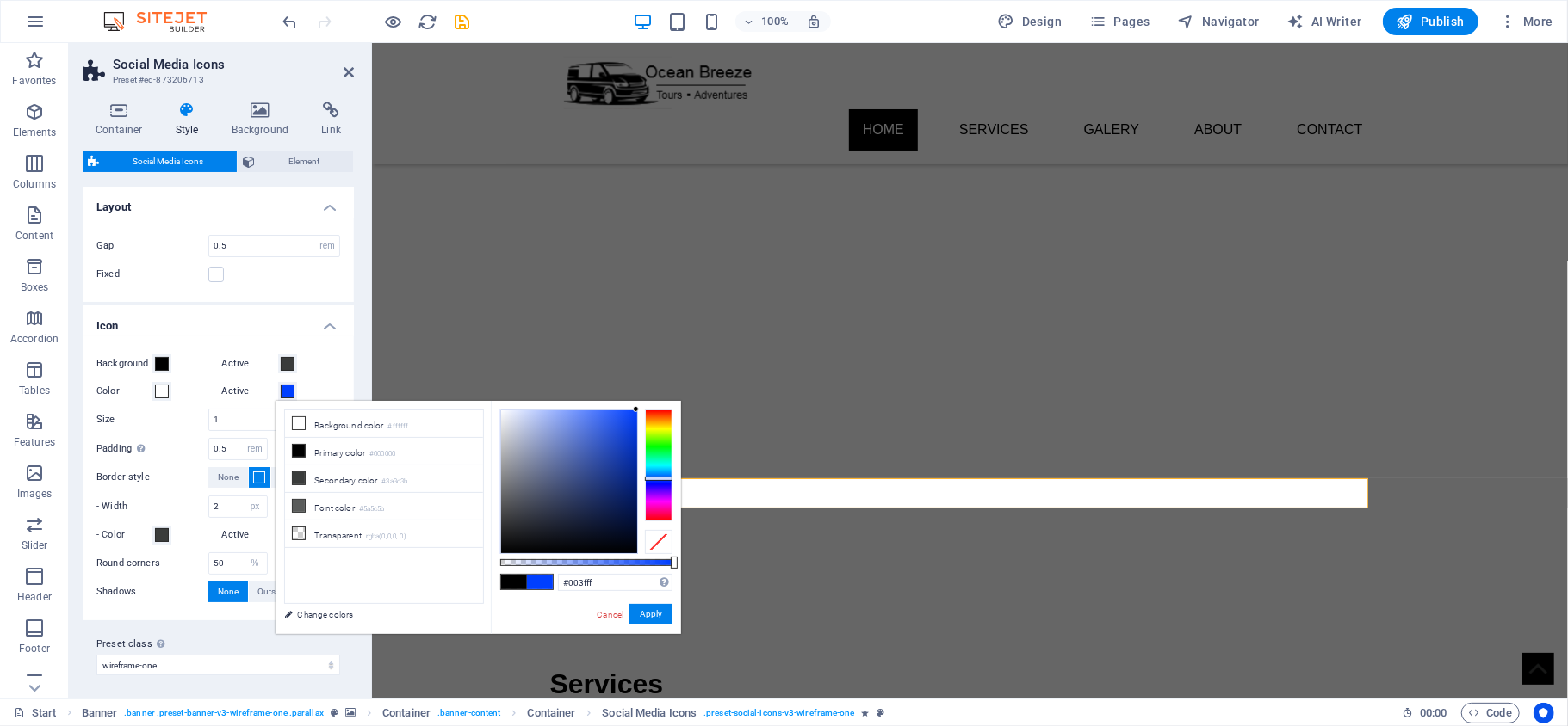
click at [656, 478] on div at bounding box center [659, 466] width 28 height 112
drag, startPoint x: 663, startPoint y: 614, endPoint x: 289, endPoint y: 571, distance: 376.5
click at [663, 614] on button "Apply" at bounding box center [651, 614] width 43 height 21
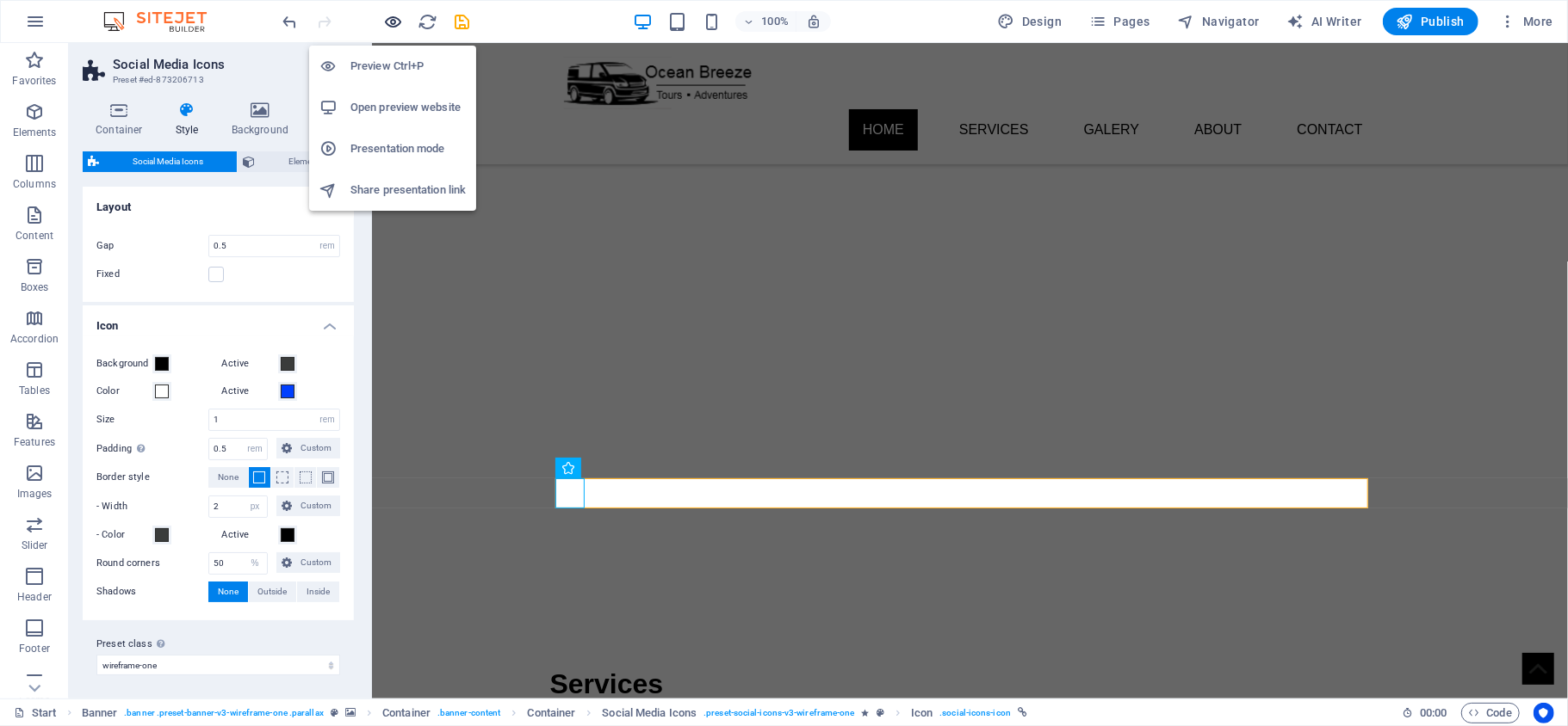
drag, startPoint x: 394, startPoint y: 14, endPoint x: 506, endPoint y: 60, distance: 121.1
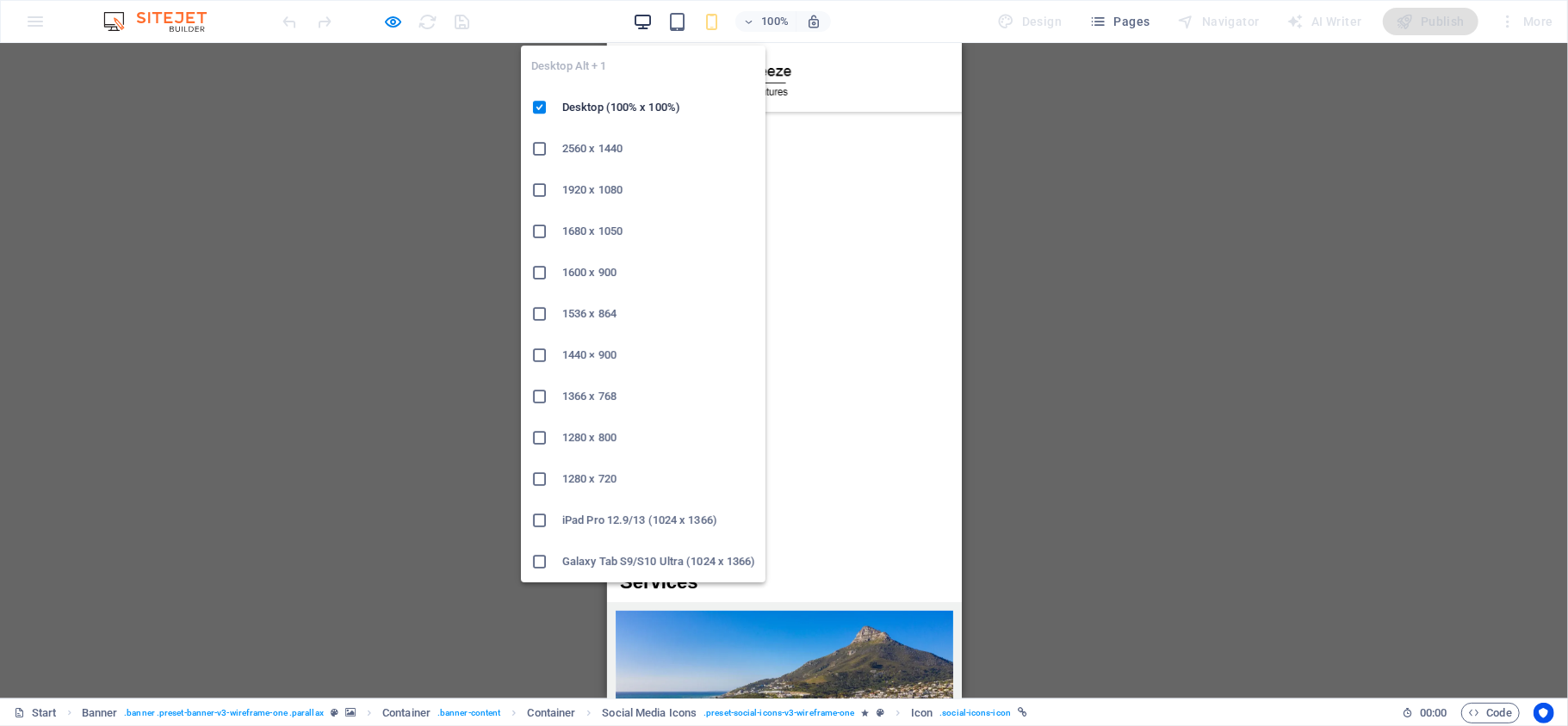
drag, startPoint x: 641, startPoint y: 14, endPoint x: 641, endPoint y: 24, distance: 10.0
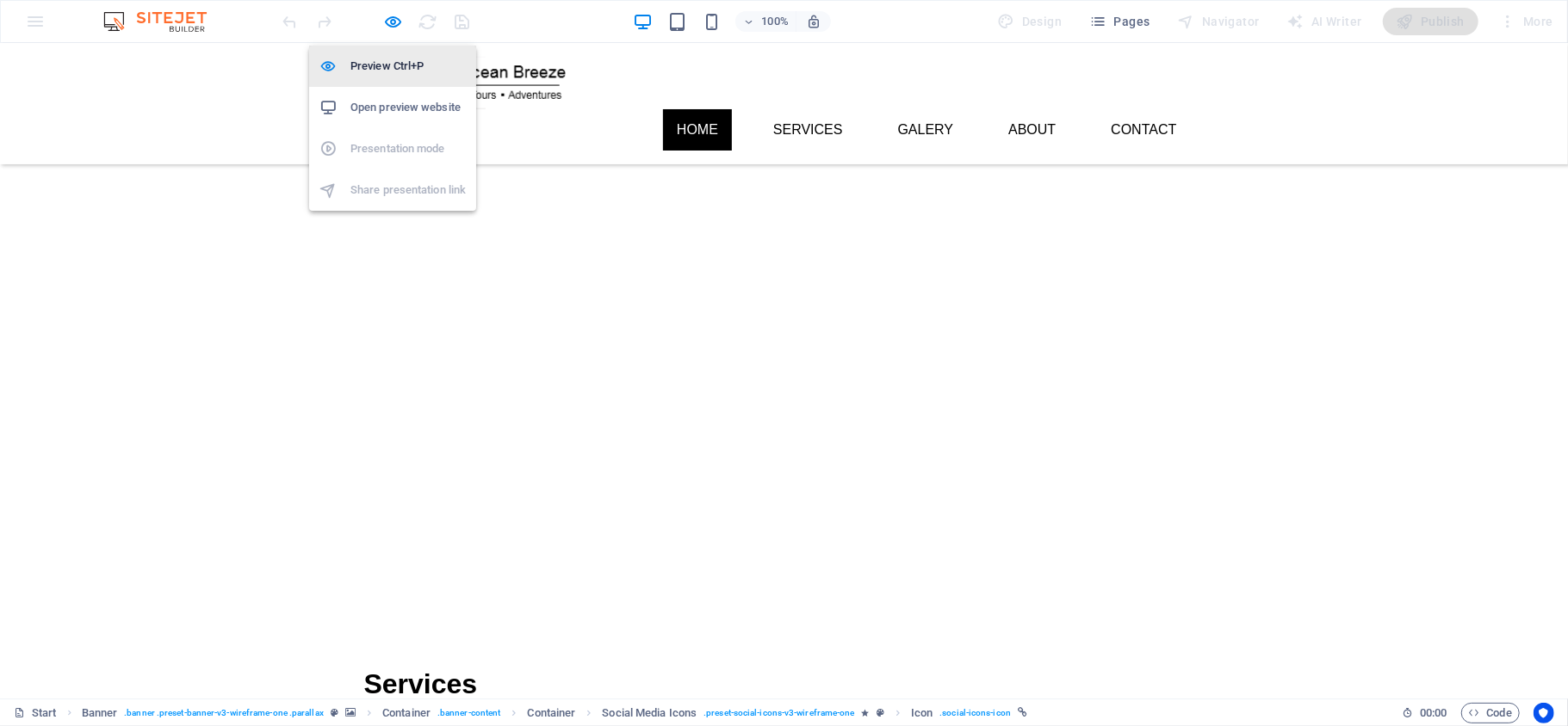
select select "rem"
select select "px"
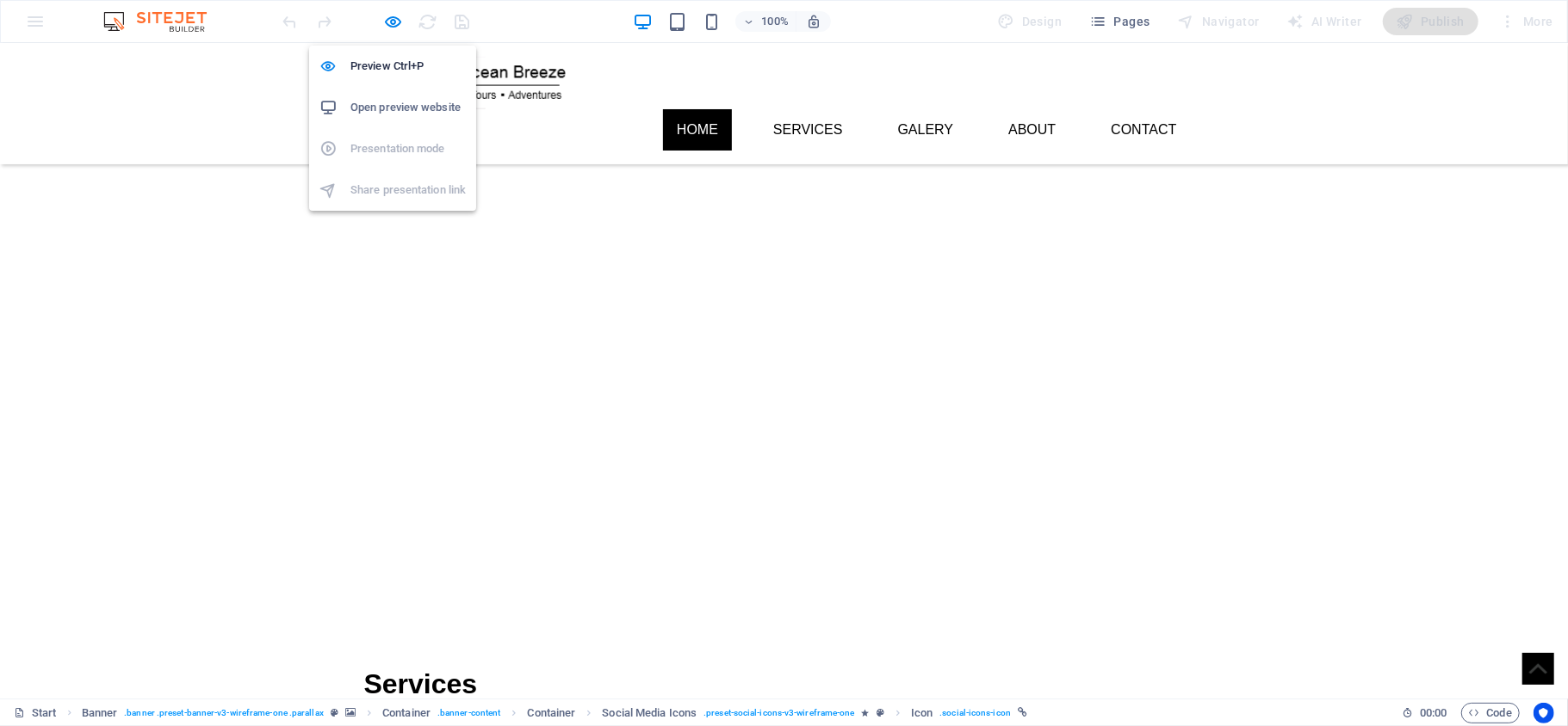
select select "%"
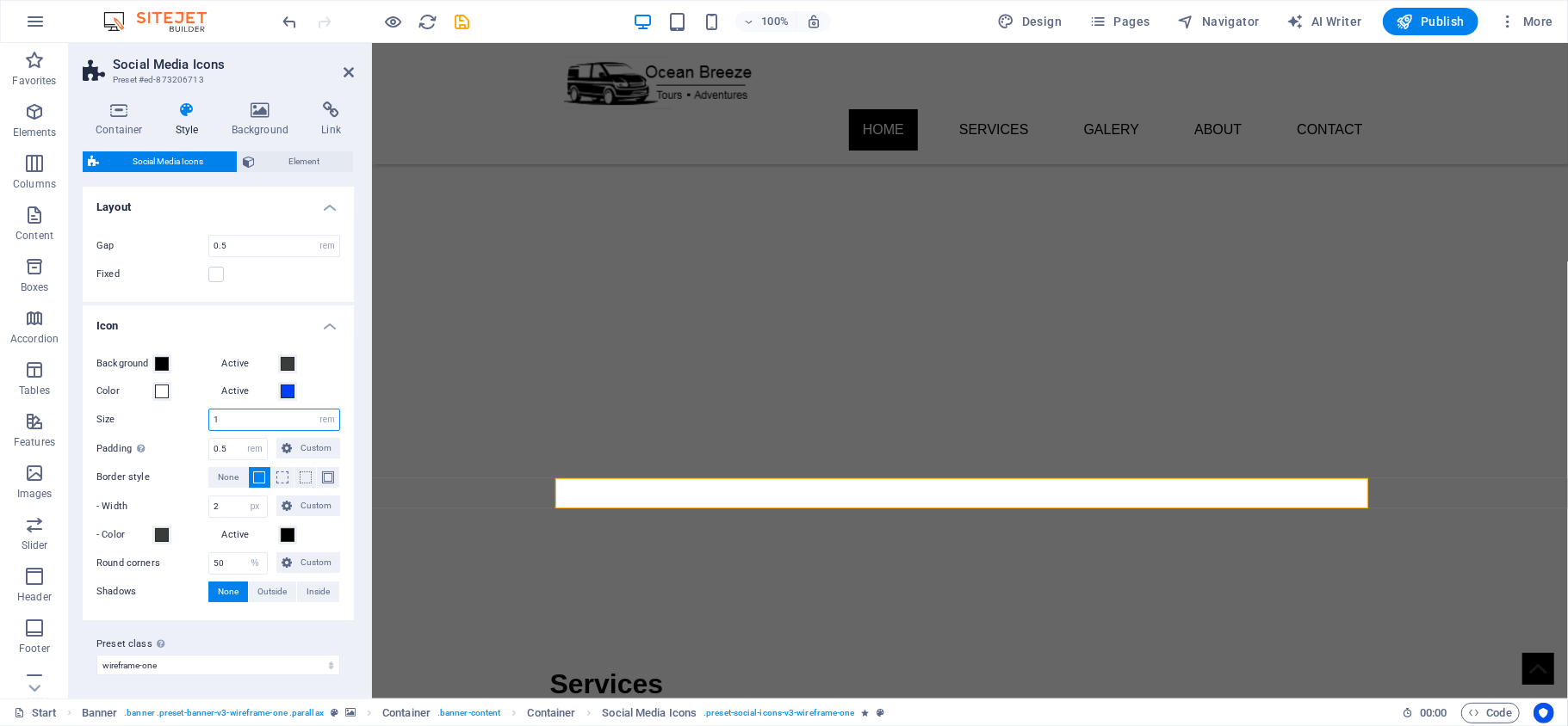
click at [222, 414] on input "1" at bounding box center [274, 420] width 130 height 21
type input "1.75"
click at [328, 376] on div "Background Active Color Active Size 1.75 px rem vh vw Padding Only if icon back…" at bounding box center [218, 478] width 278 height 284
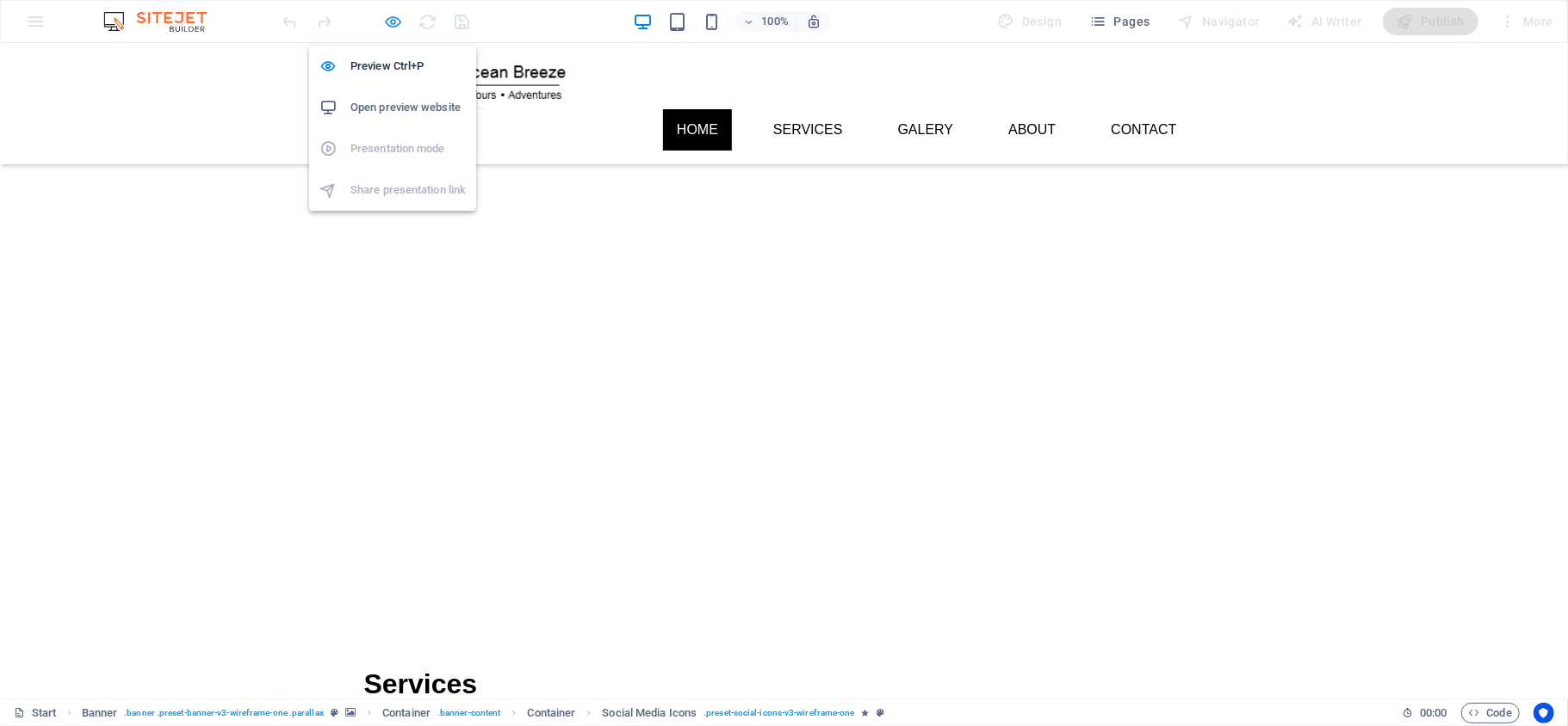
select select "rem"
select select "px"
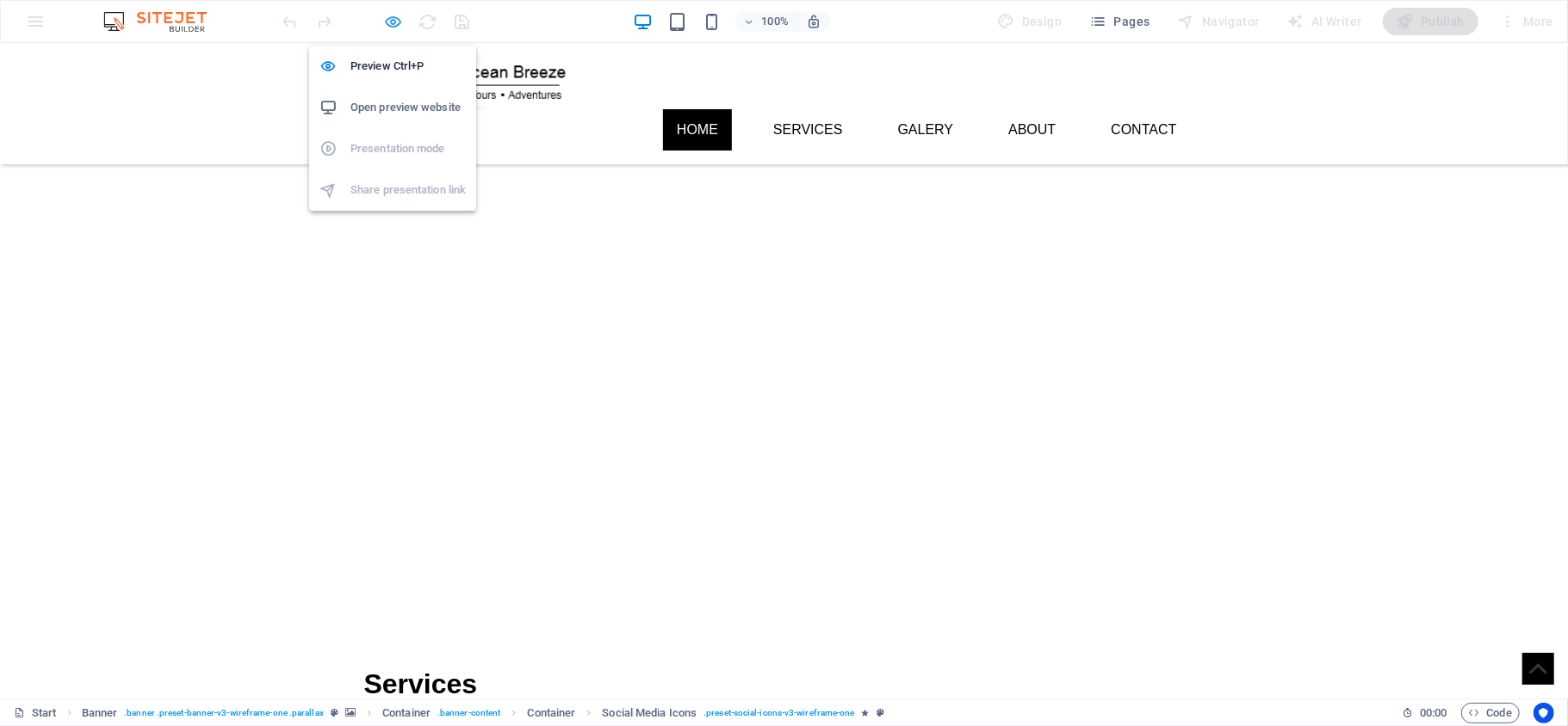
select select "%"
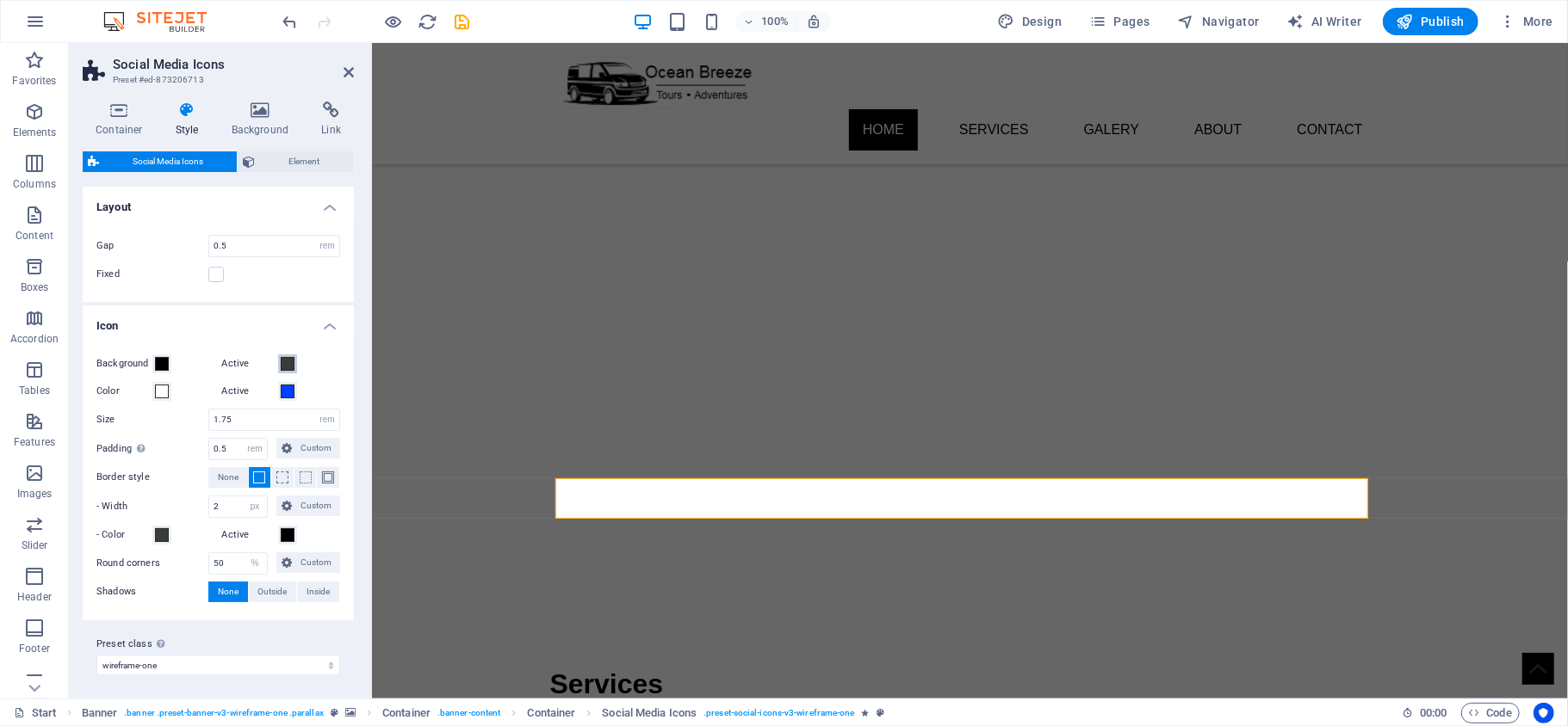
click at [289, 363] on span at bounding box center [287, 363] width 14 height 14
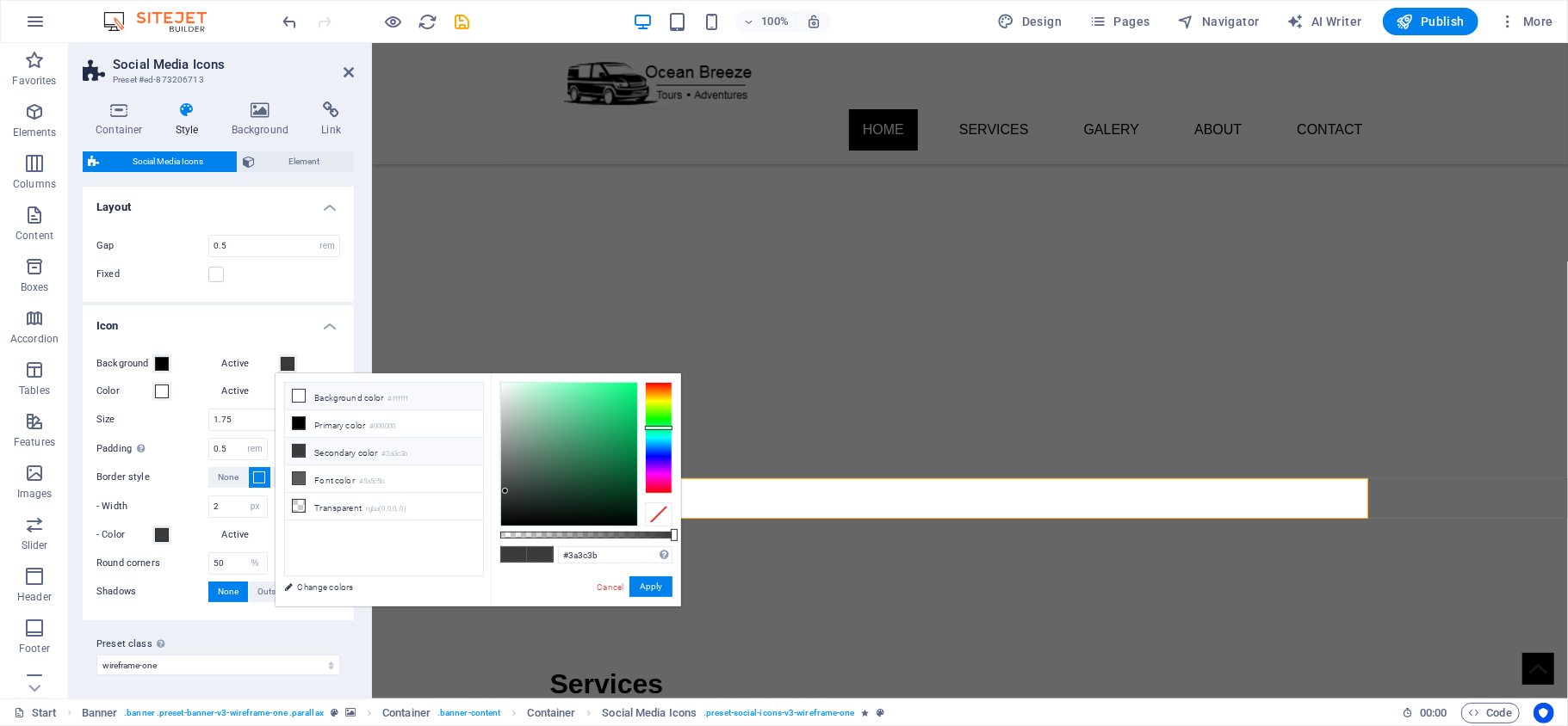
click at [322, 396] on li "Background color #ffffff" at bounding box center [384, 396] width 198 height 28
type input "#ffffff"
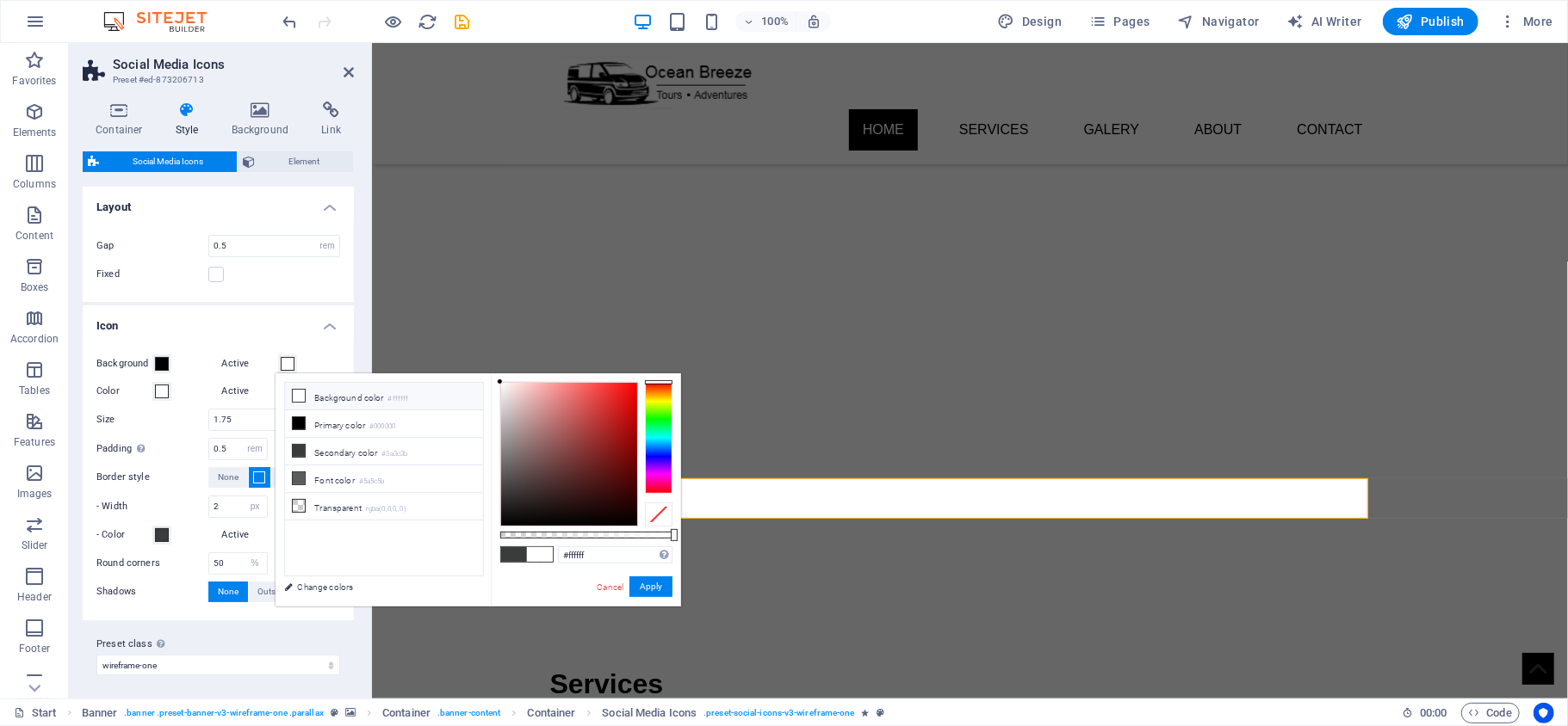
click at [656, 573] on div "#ffffff Supported formats #0852ed rgb(8, 82, 237) rgba(8, 82, 237, 90%) hsv(221…" at bounding box center [586, 615] width 190 height 483
click at [645, 590] on button "Apply" at bounding box center [651, 586] width 43 height 21
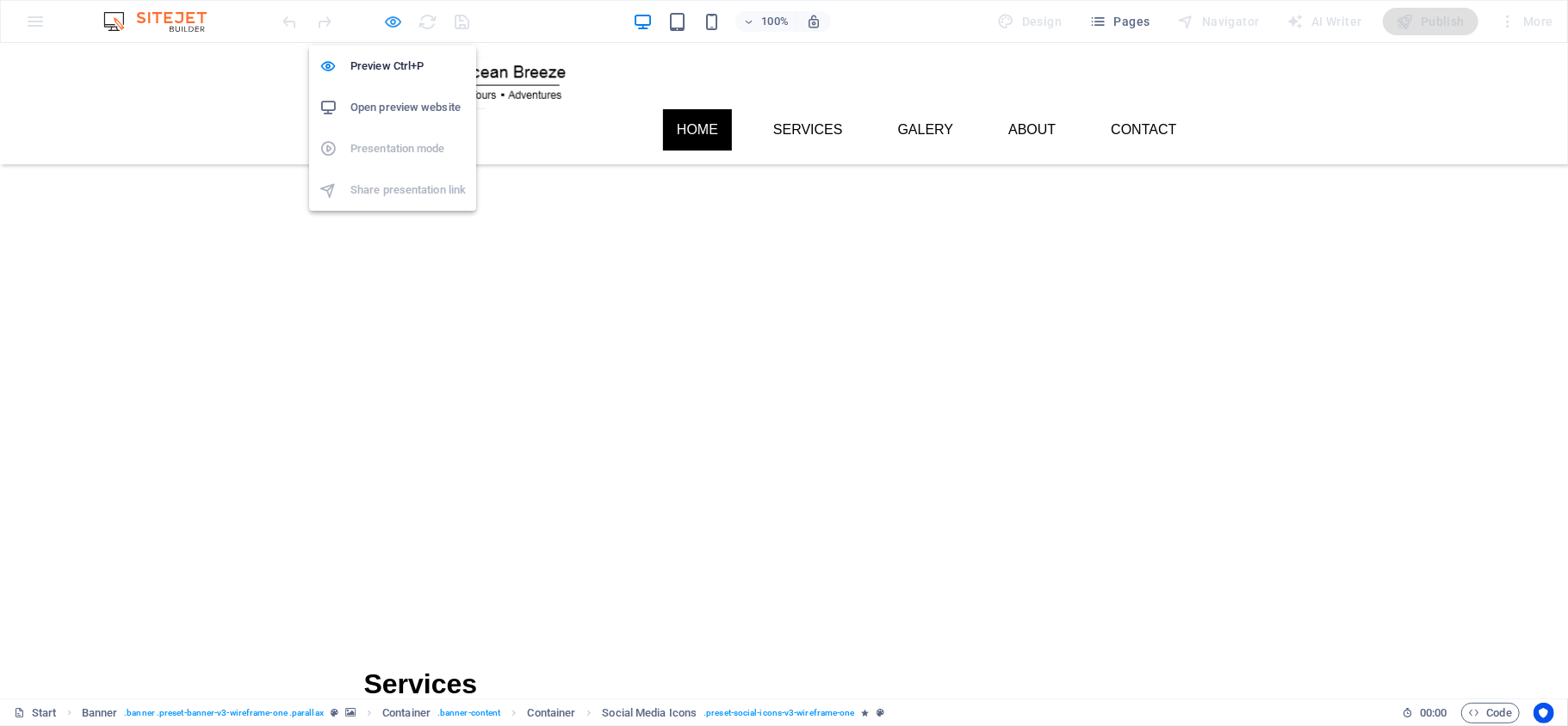
select select "rem"
select select "px"
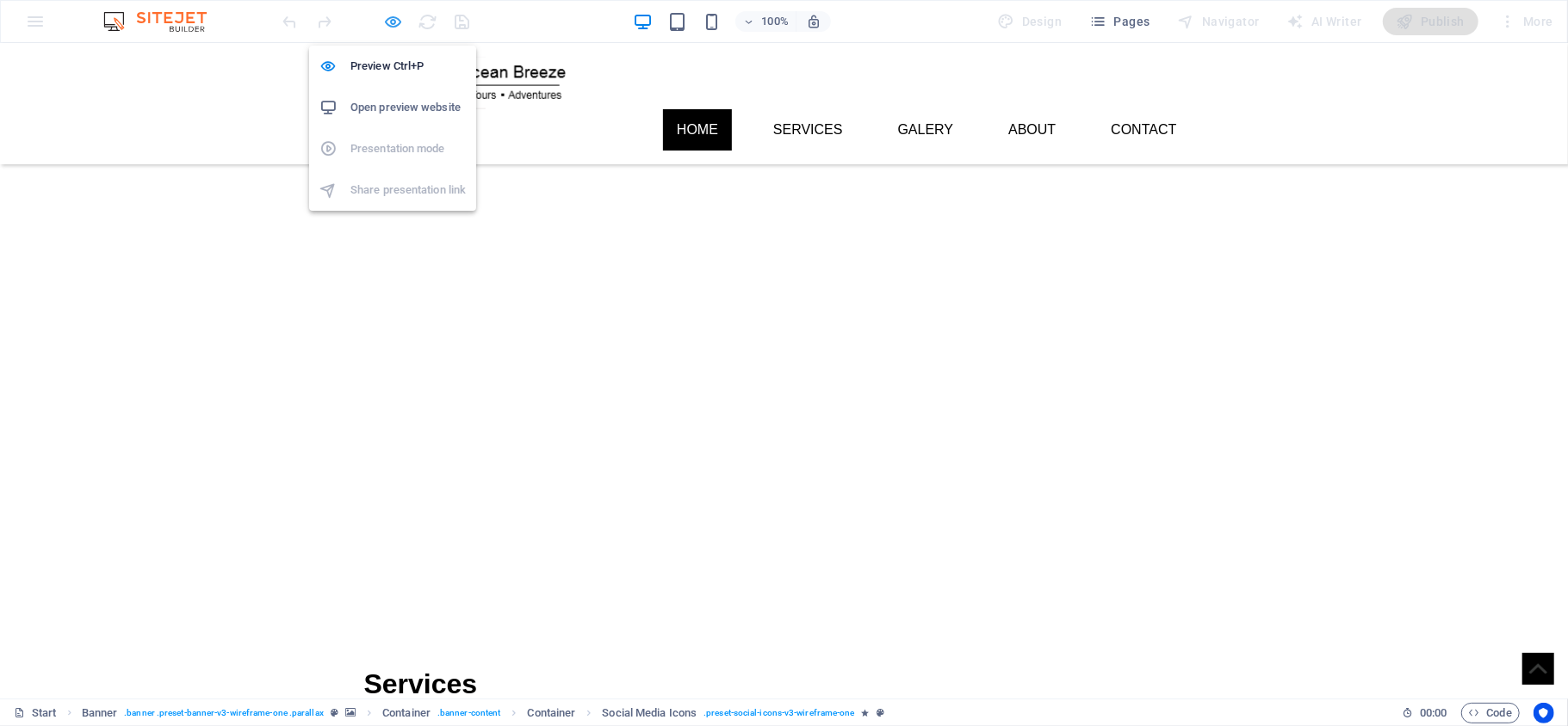
select select "%"
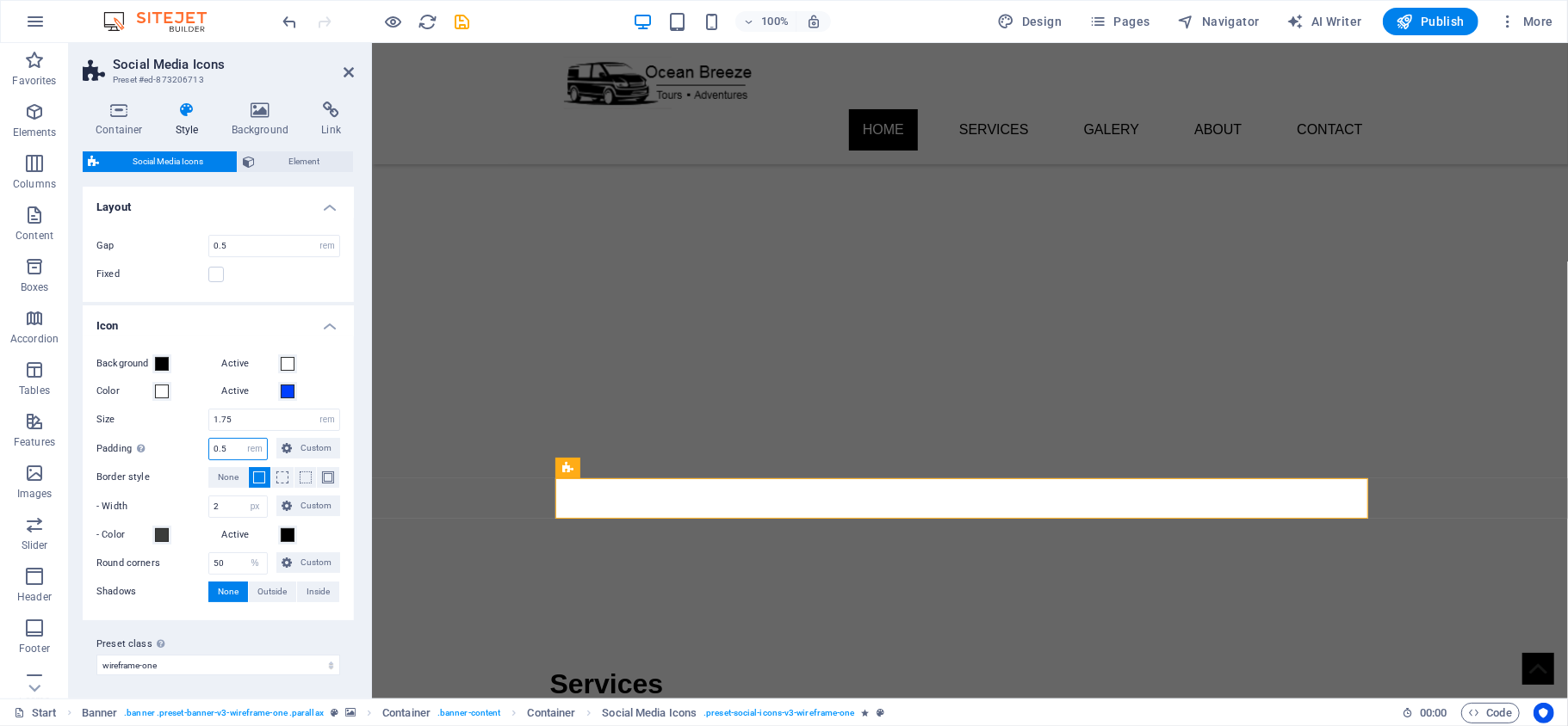
click at [234, 452] on input "0.5" at bounding box center [238, 449] width 58 height 21
drag, startPoint x: 417, startPoint y: 21, endPoint x: 430, endPoint y: -10, distance: 33.6
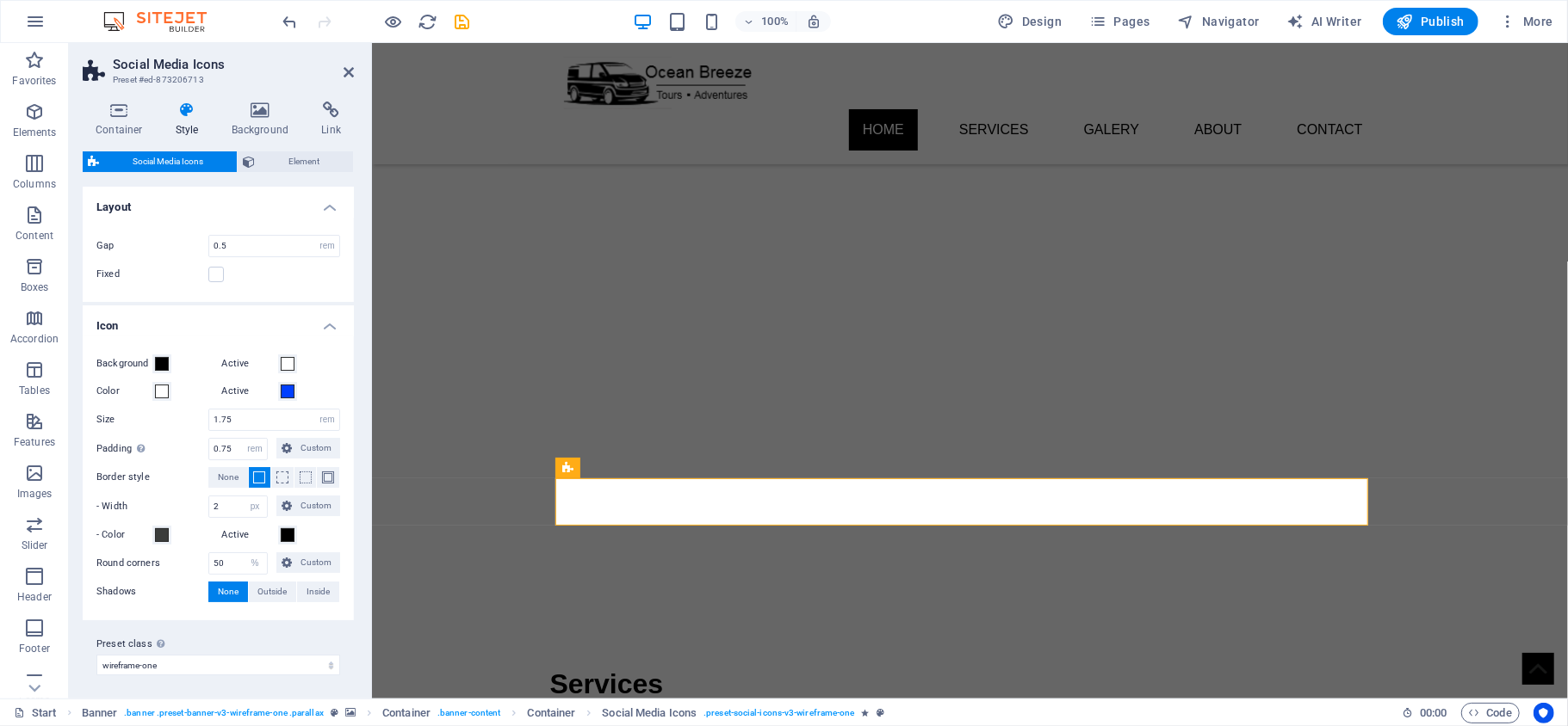
drag, startPoint x: 59, startPoint y: -51, endPoint x: 887, endPoint y: 24, distance: 831.4
click at [231, 424] on input "1.75" at bounding box center [274, 420] width 130 height 21
click at [232, 444] on input "0.75" at bounding box center [238, 449] width 58 height 21
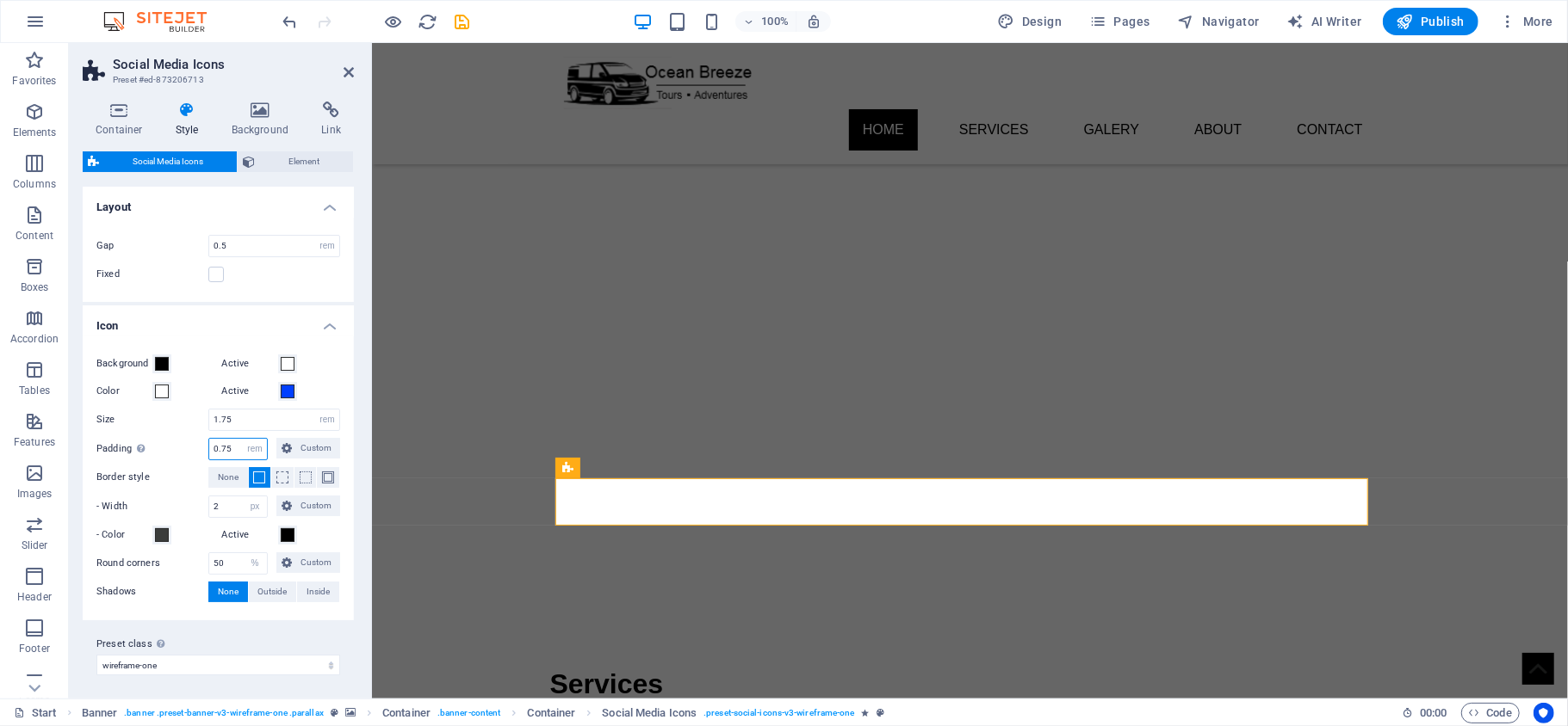
click at [232, 444] on input "0.75" at bounding box center [238, 449] width 58 height 21
type input "0.5"
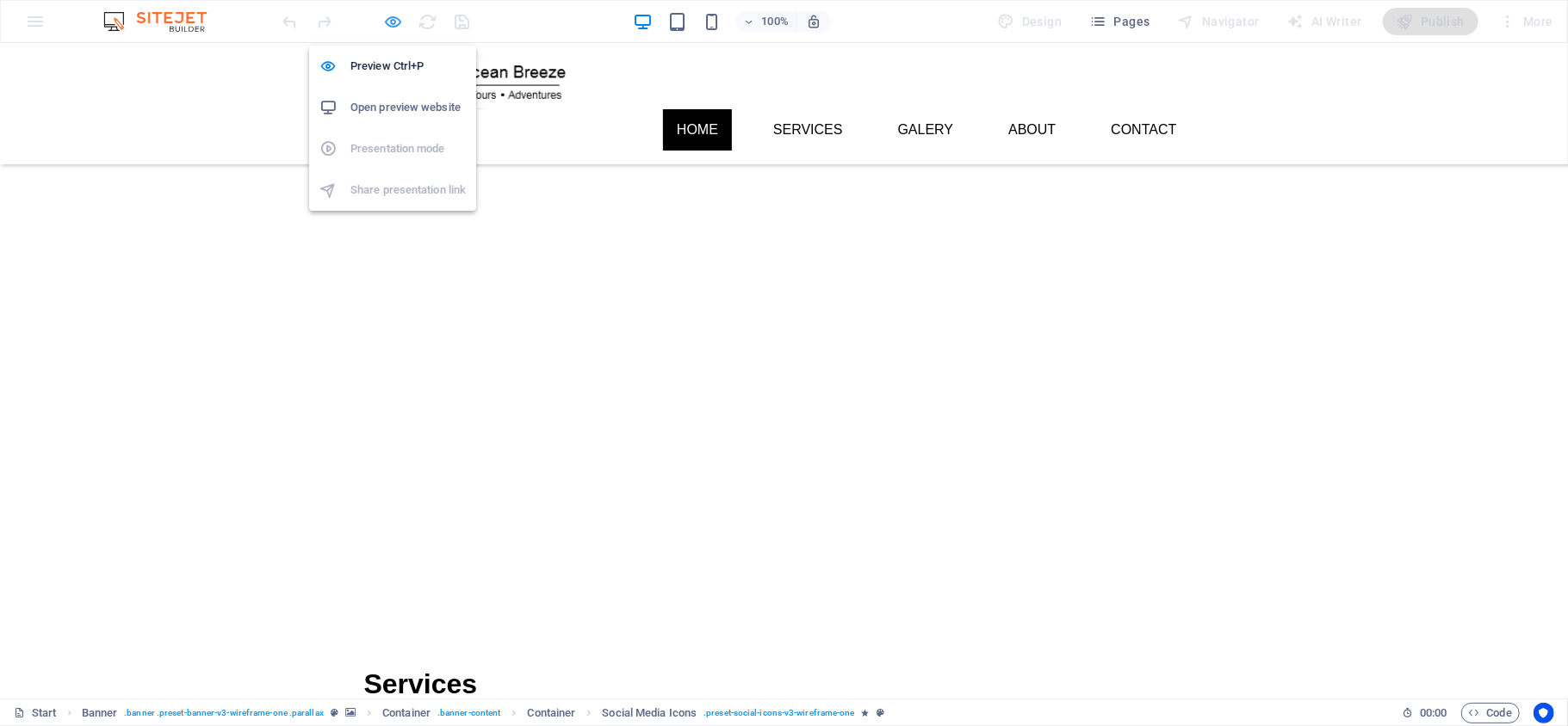
select select "rem"
select select "px"
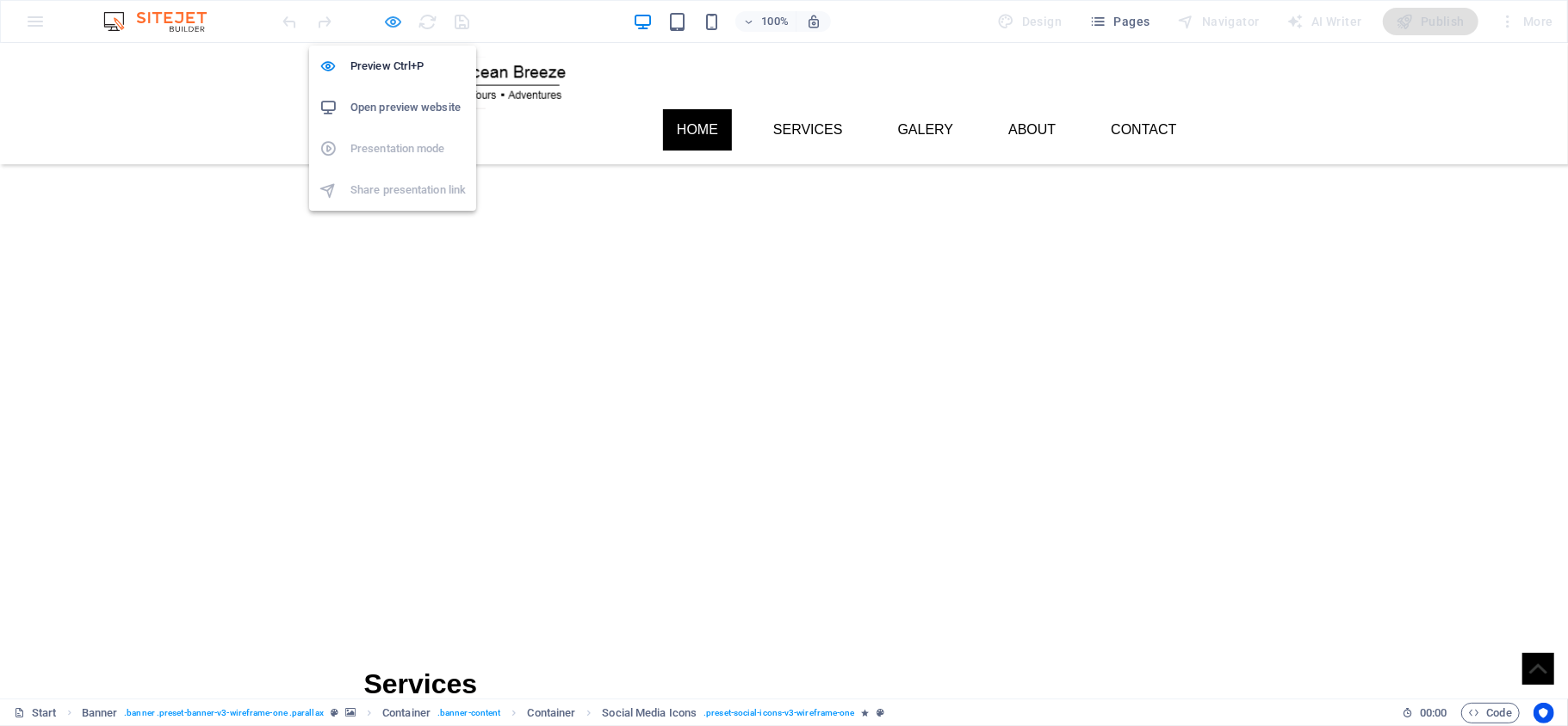
select select "%"
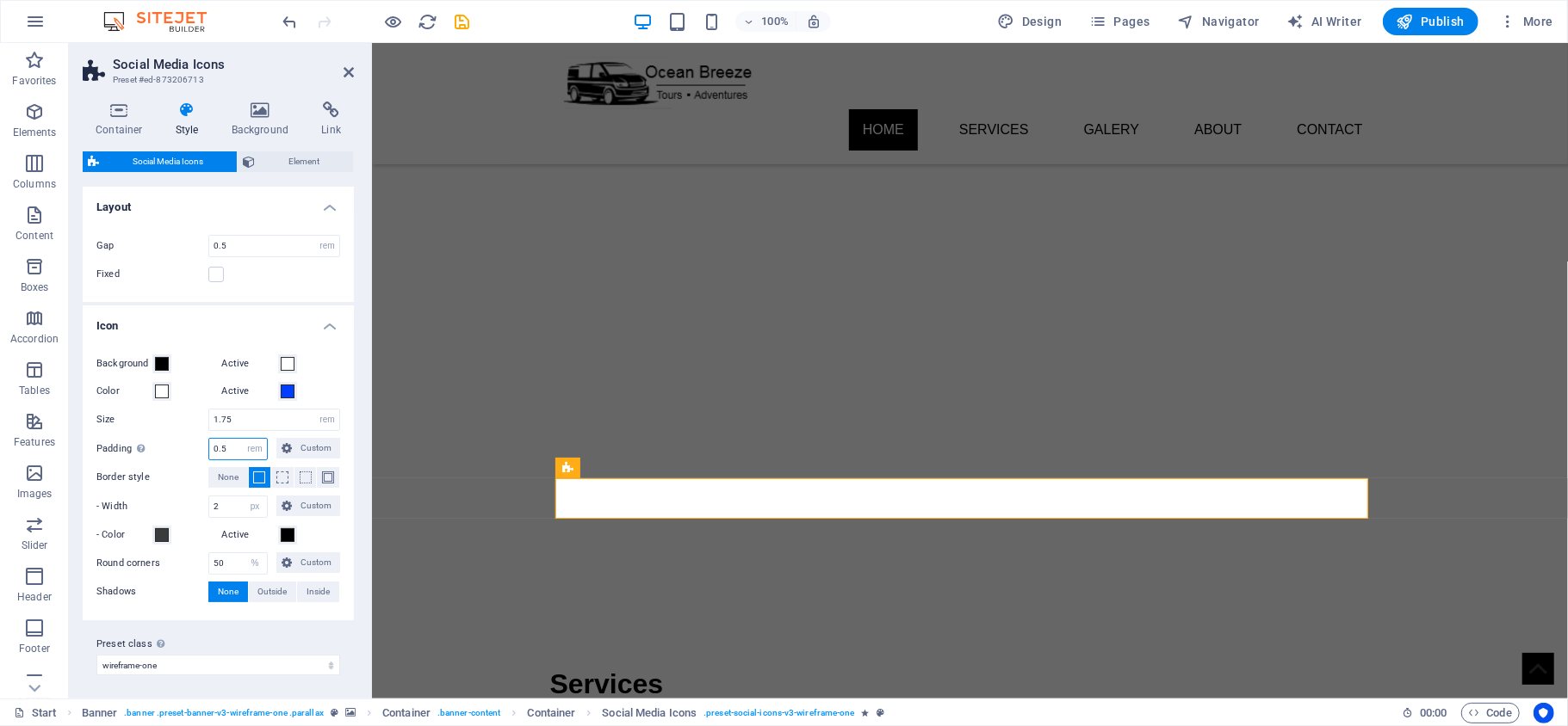
click at [232, 452] on input "0.5" at bounding box center [238, 449] width 58 height 21
click at [280, 538] on span at bounding box center [287, 535] width 14 height 14
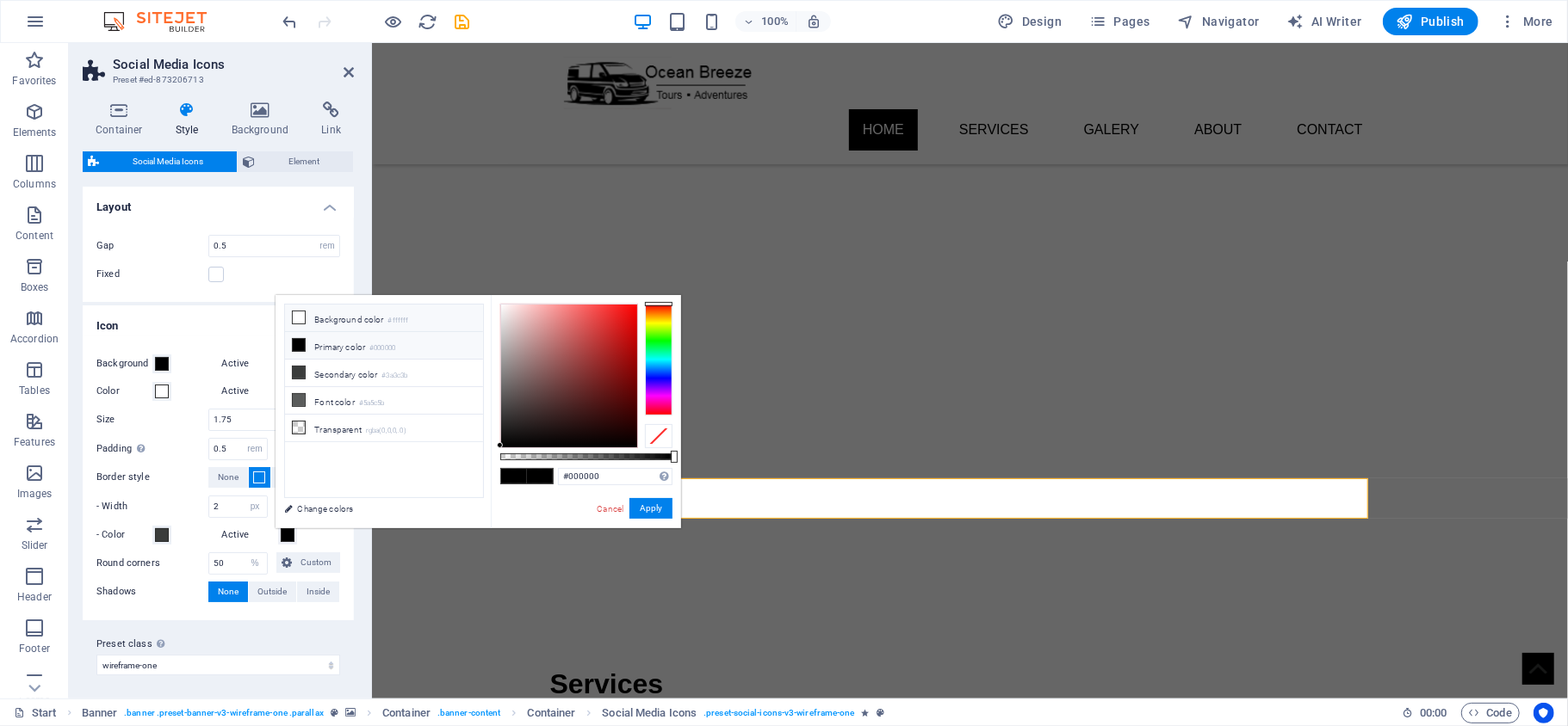
click at [342, 321] on li "Background color #ffffff" at bounding box center [384, 318] width 198 height 28
type input "#ffffff"
click at [652, 506] on button "Apply" at bounding box center [651, 508] width 43 height 21
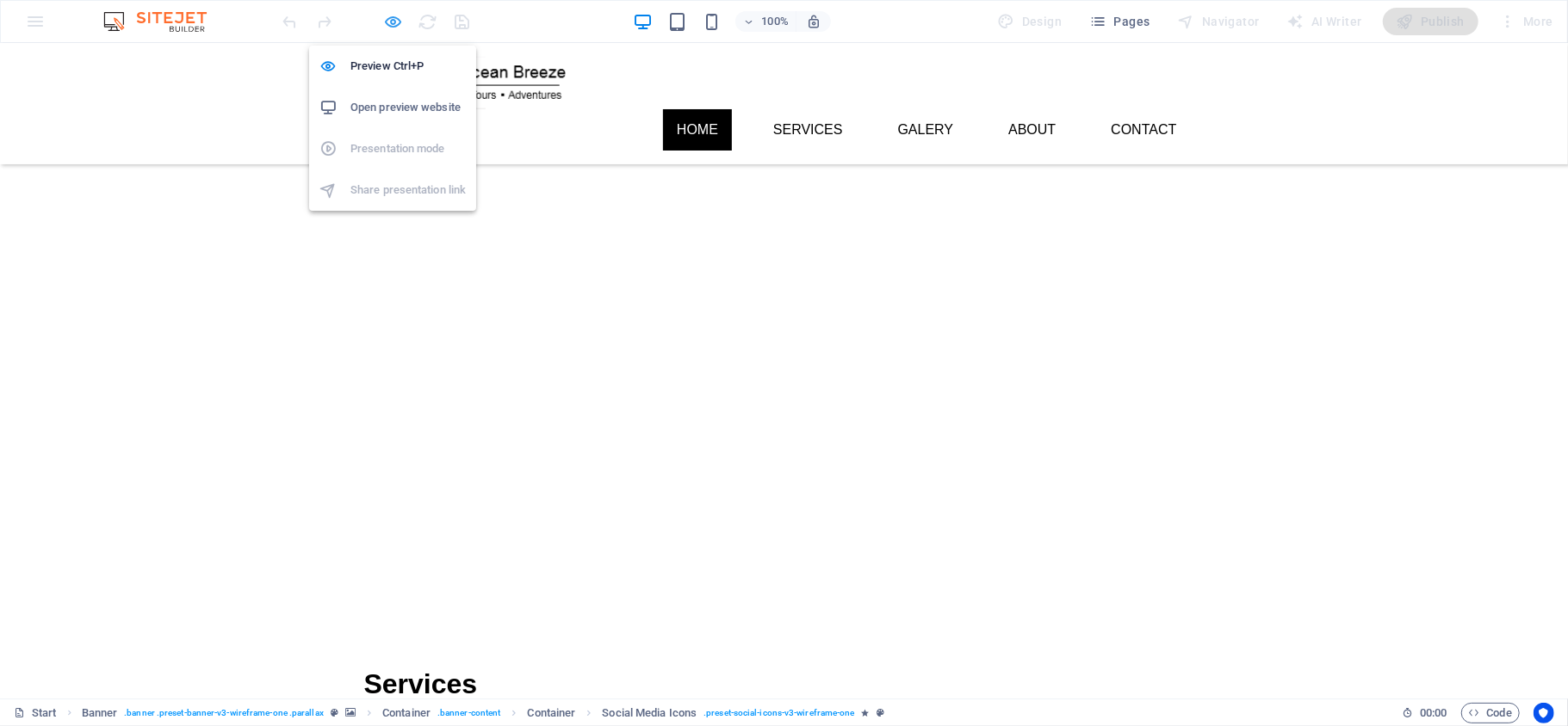
select select "rem"
select select "px"
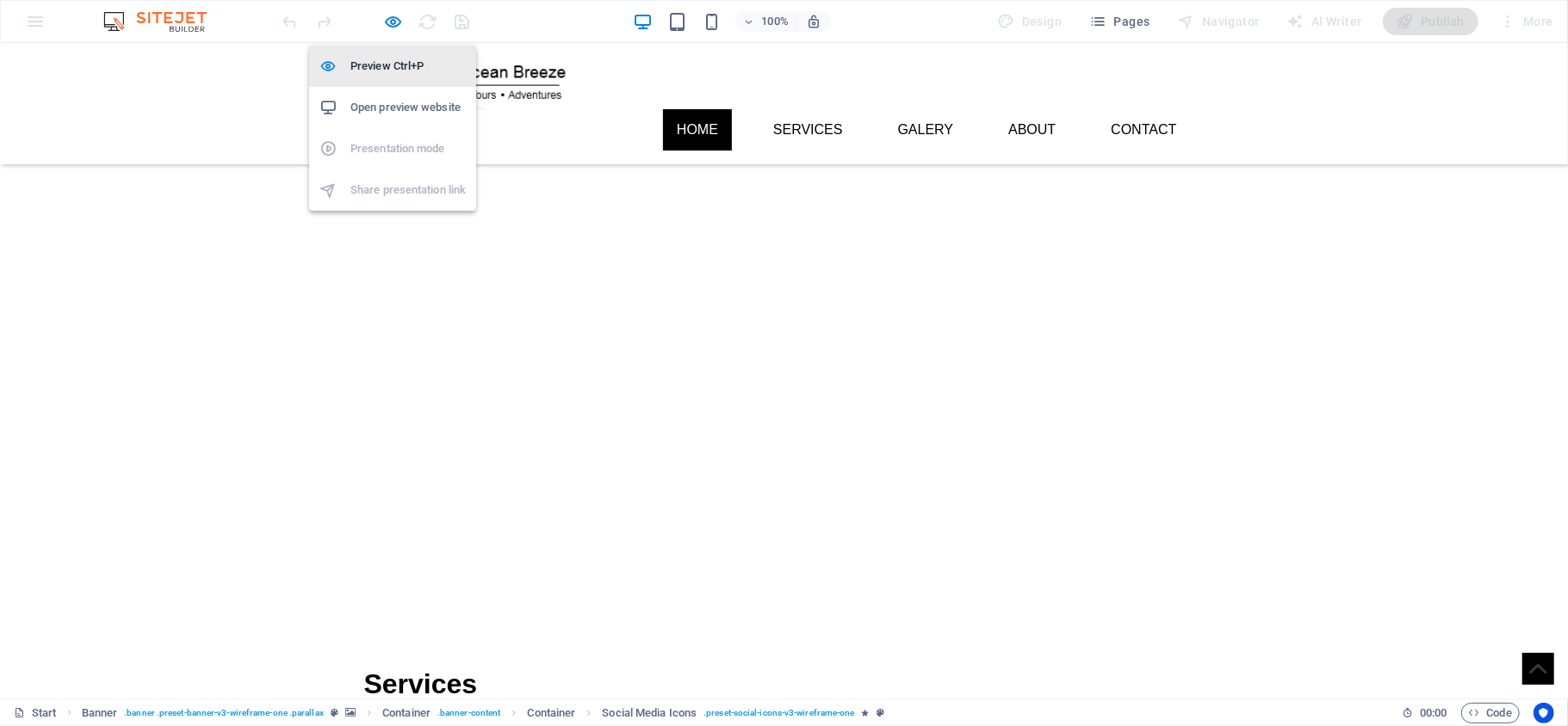
select select "%"
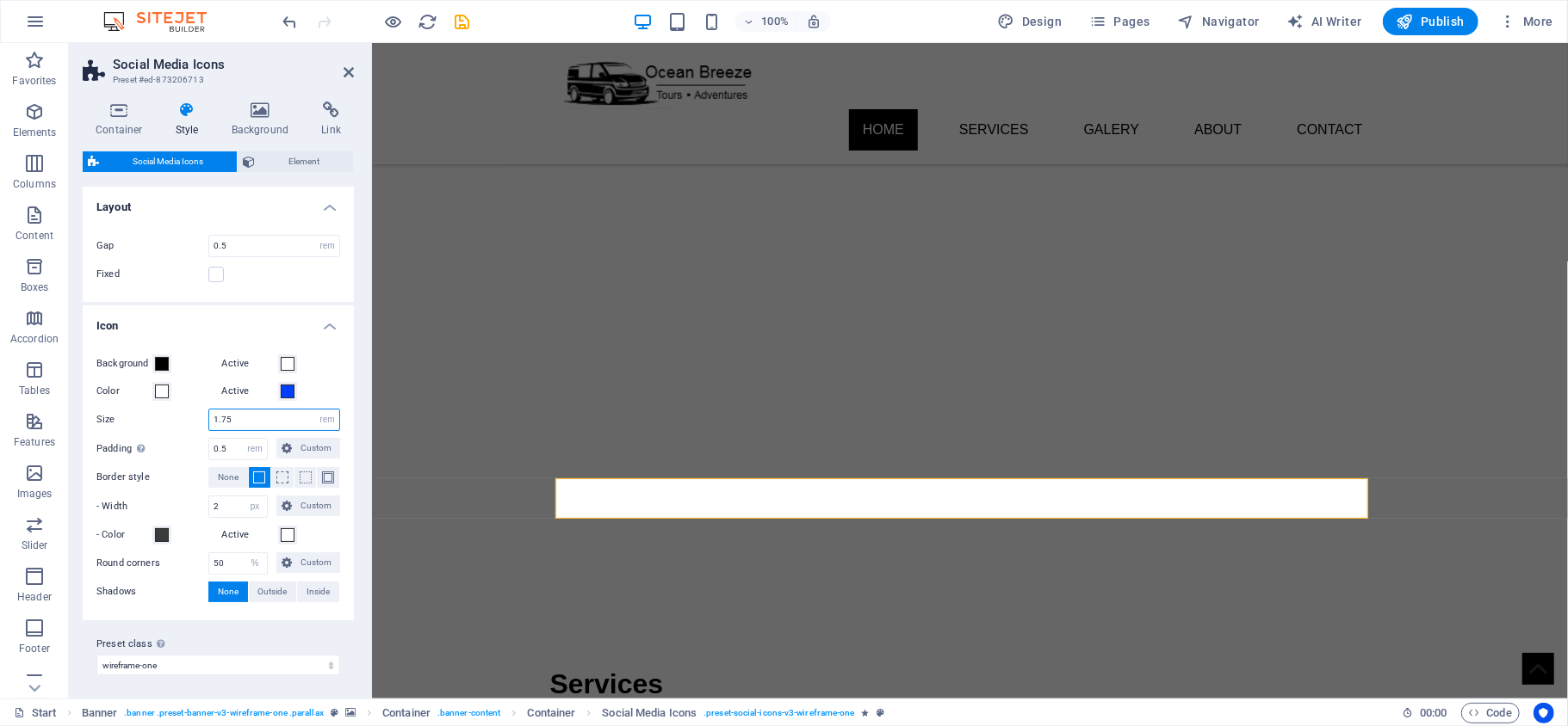
click at [241, 417] on input "1.75" at bounding box center [274, 420] width 130 height 21
type input "1.625"
click at [160, 366] on span at bounding box center [161, 363] width 14 height 14
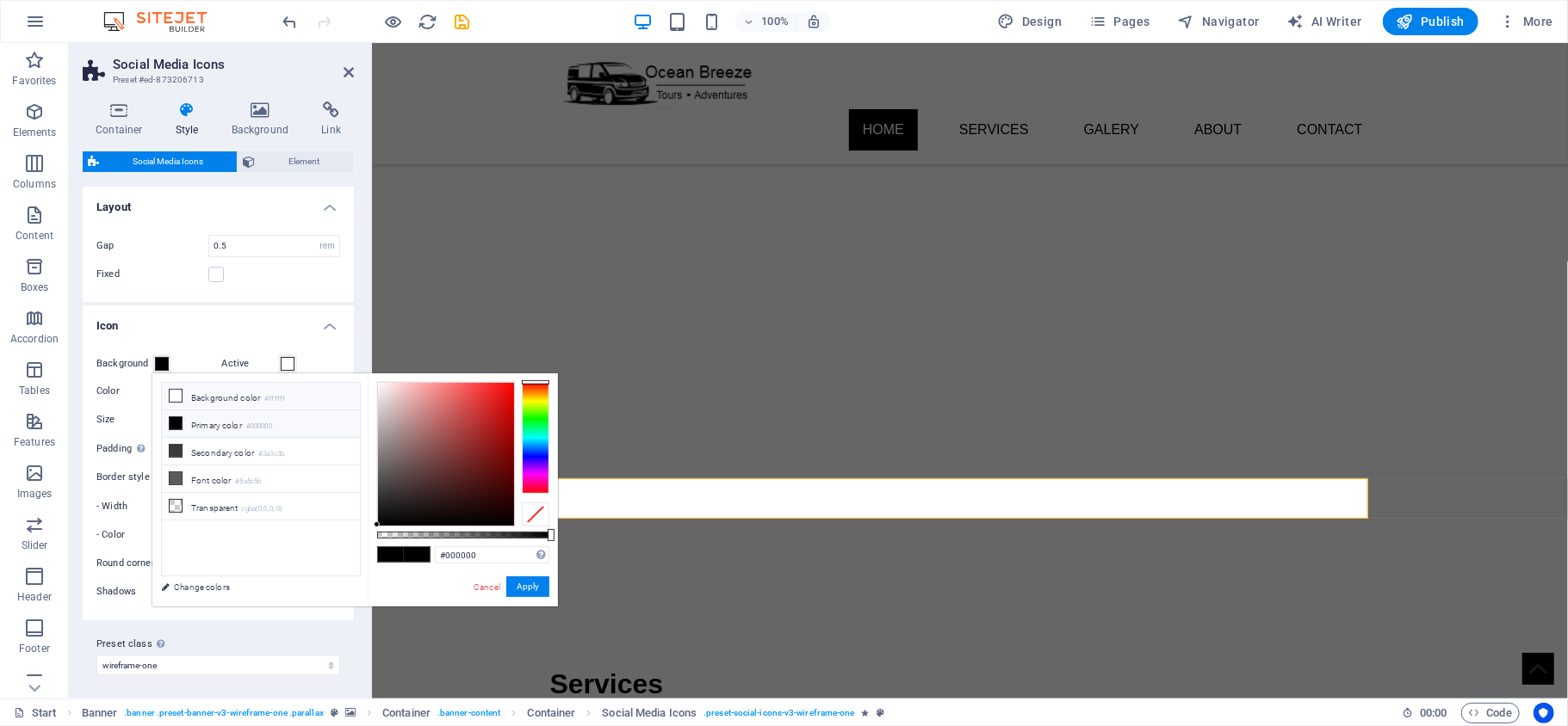
click at [207, 403] on li "Background color #ffffff" at bounding box center [261, 396] width 198 height 28
type input "#ffffff"
click at [136, 395] on label "Color" at bounding box center [124, 391] width 56 height 21
click at [152, 395] on button "Color" at bounding box center [161, 391] width 19 height 19
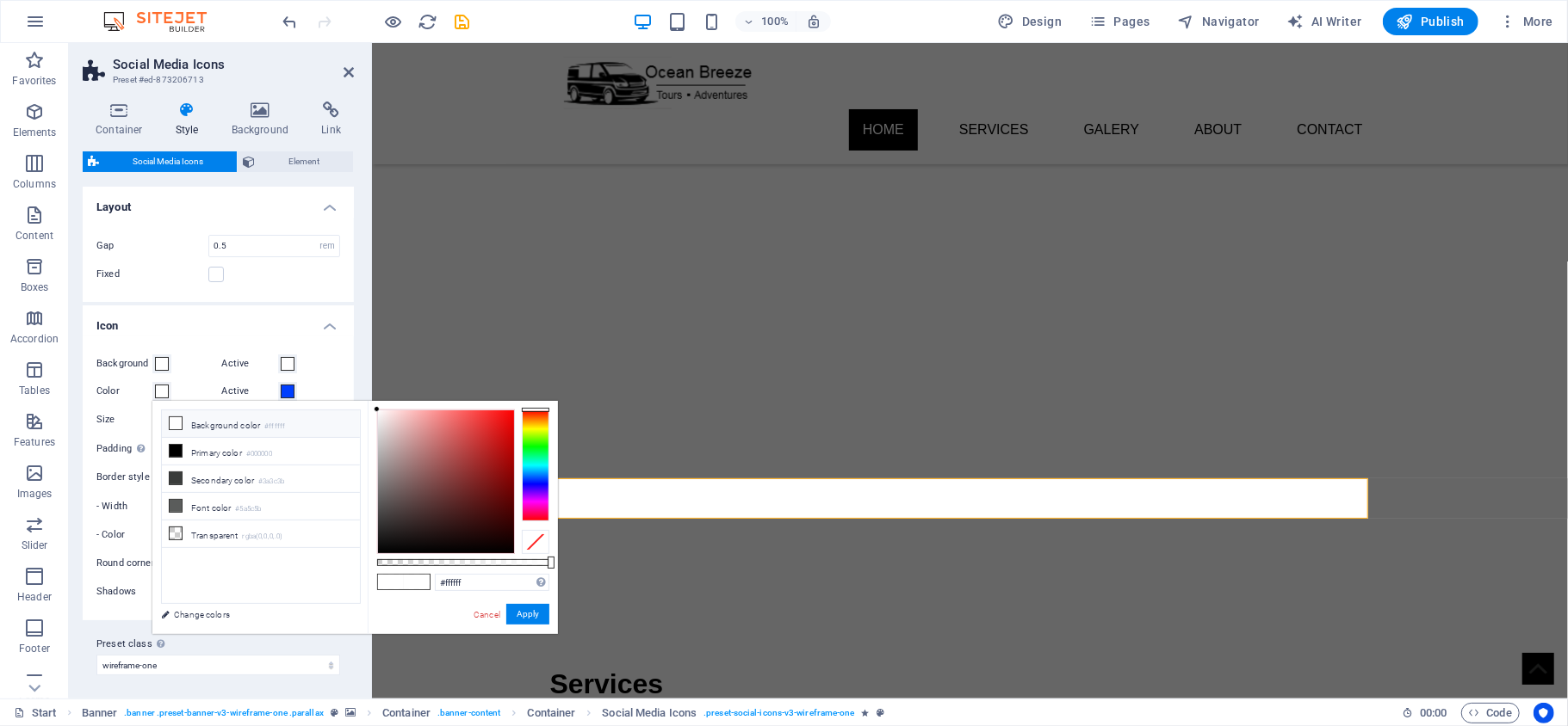
click at [165, 387] on span at bounding box center [161, 391] width 14 height 14
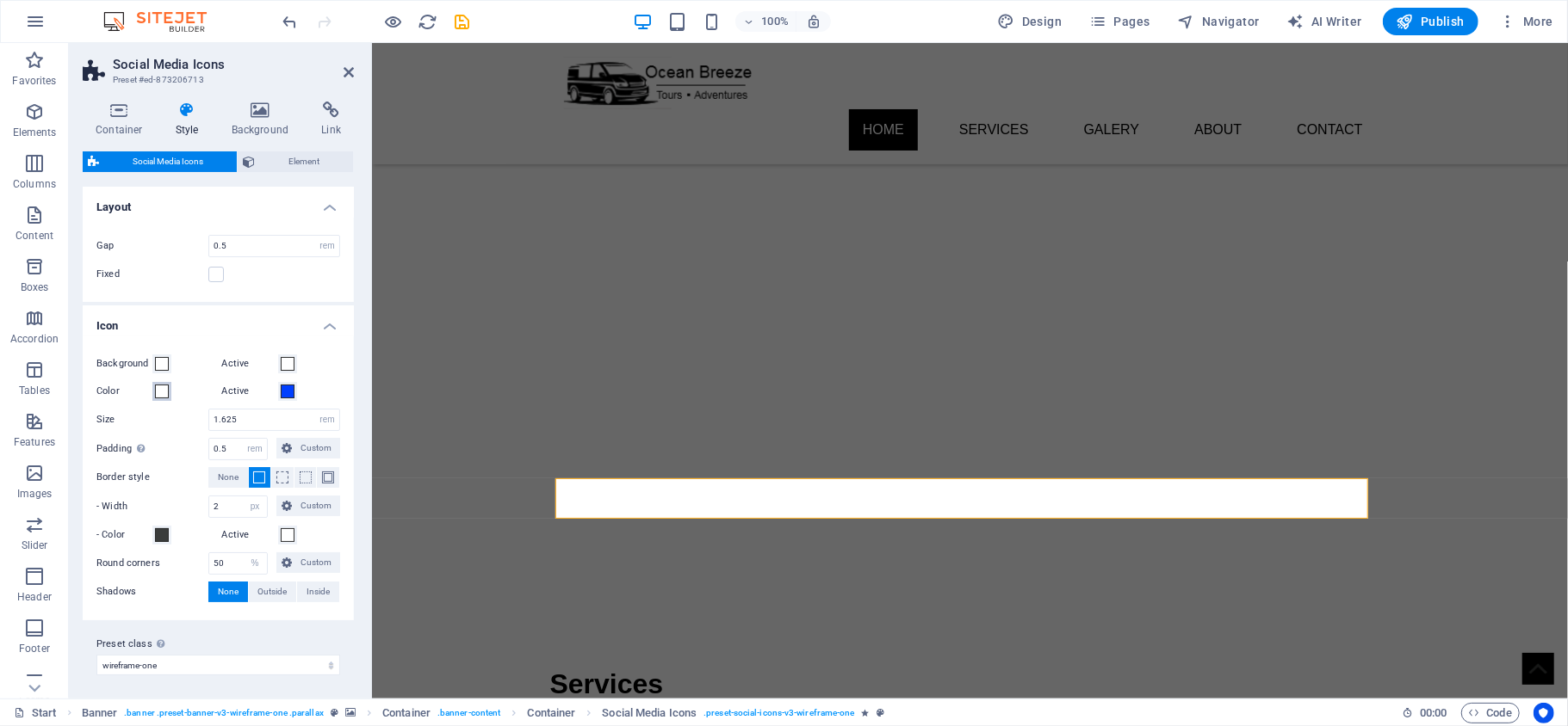
click at [160, 393] on span at bounding box center [161, 391] width 14 height 14
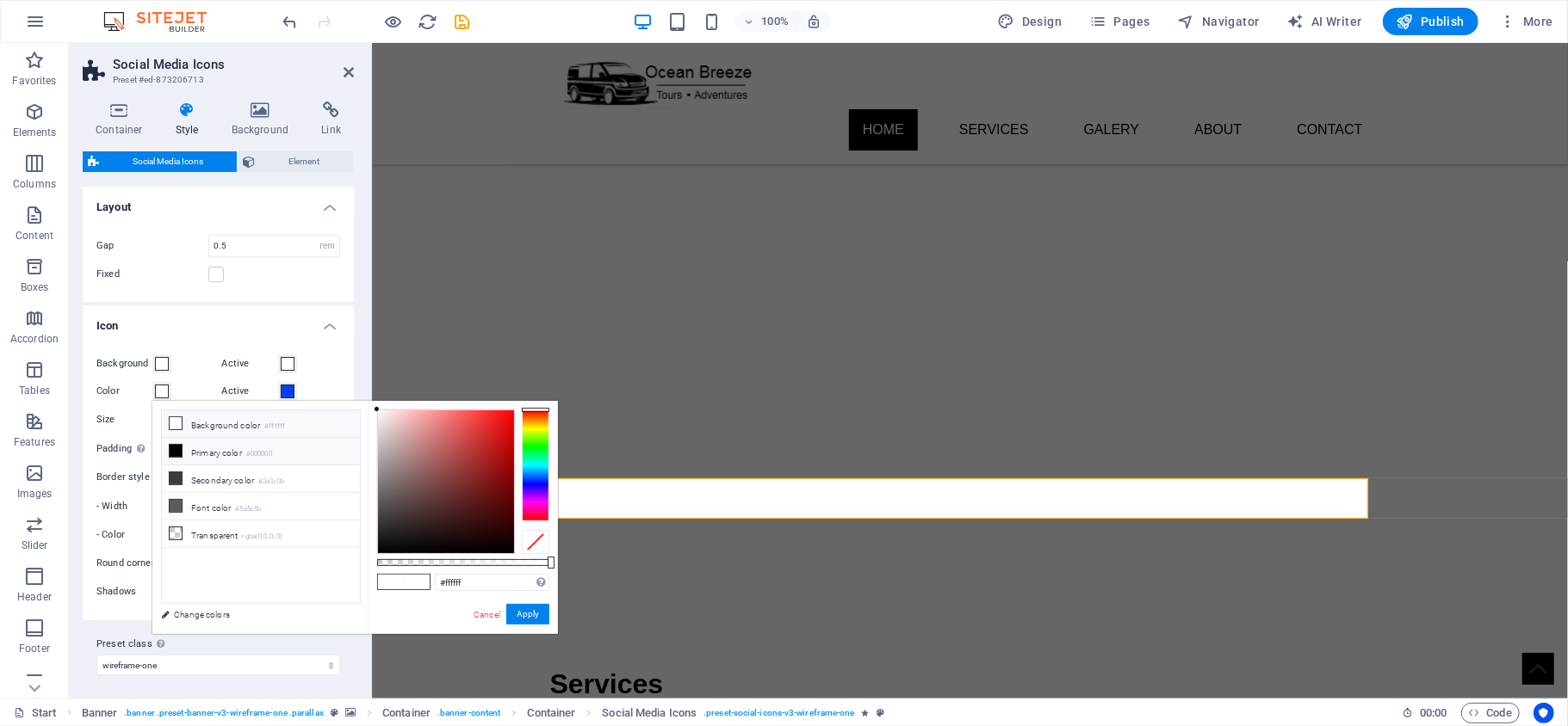
click at [187, 452] on li "Primary color #000000" at bounding box center [261, 451] width 198 height 28
type input "#000000"
click at [257, 318] on h4 "Icon" at bounding box center [218, 321] width 271 height 31
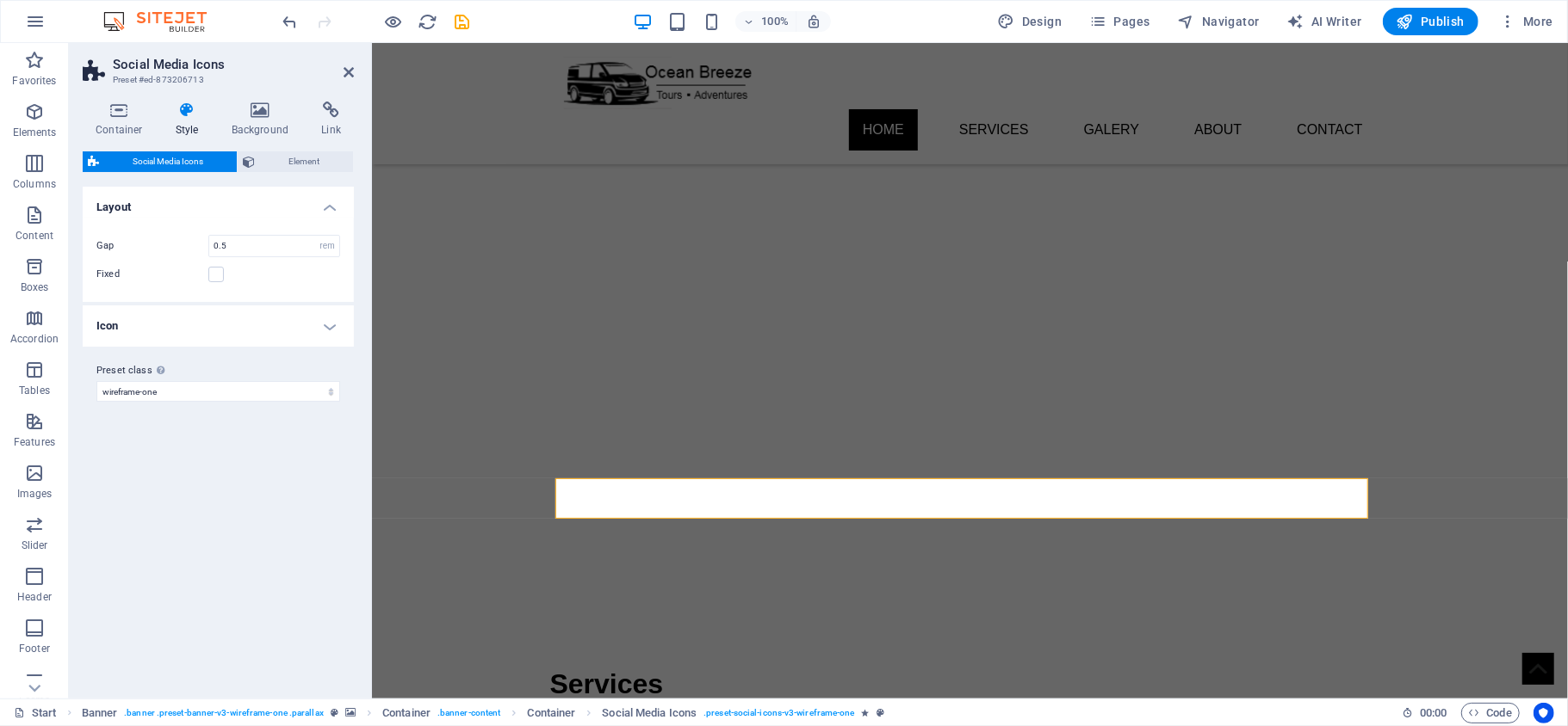
click at [257, 318] on h4 "Icon" at bounding box center [218, 326] width 271 height 41
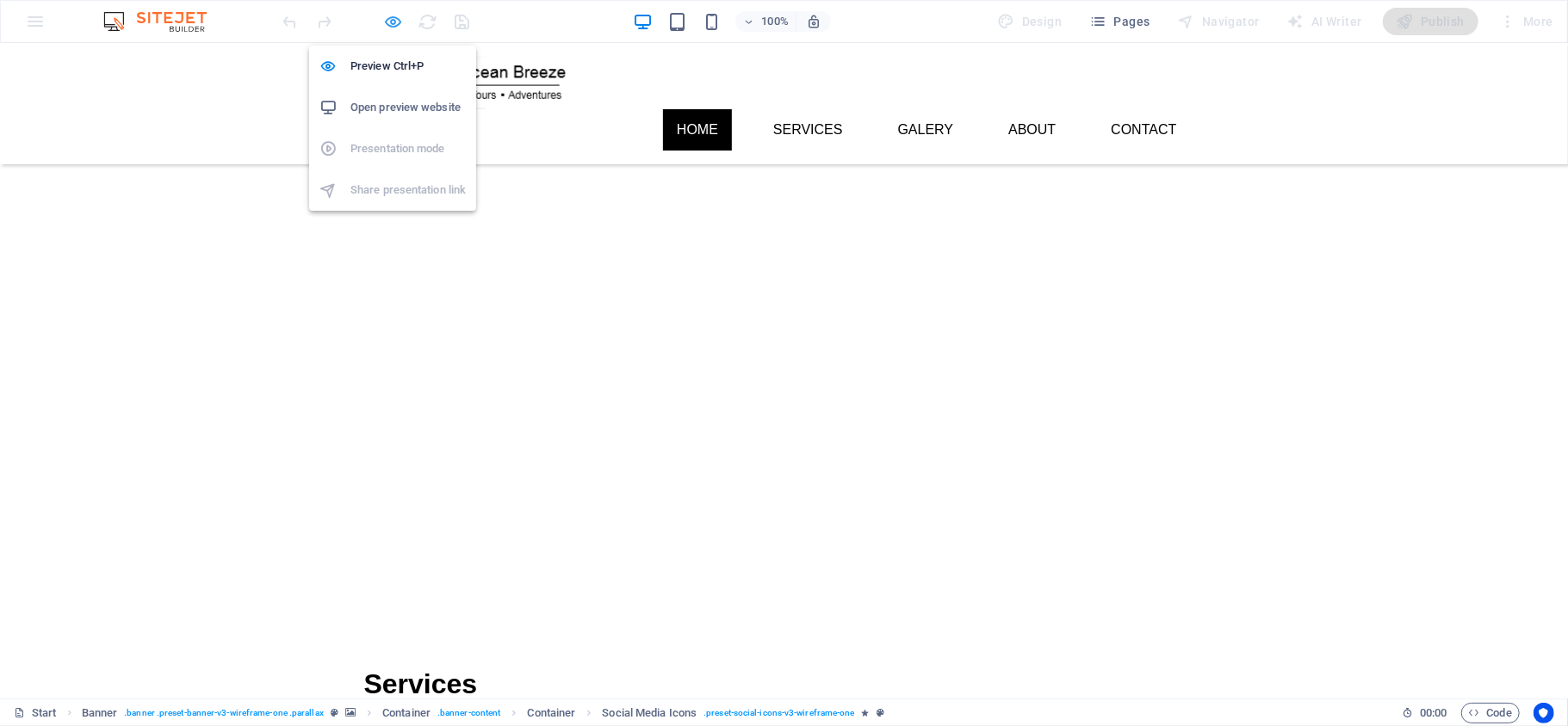
select select "rem"
select select "px"
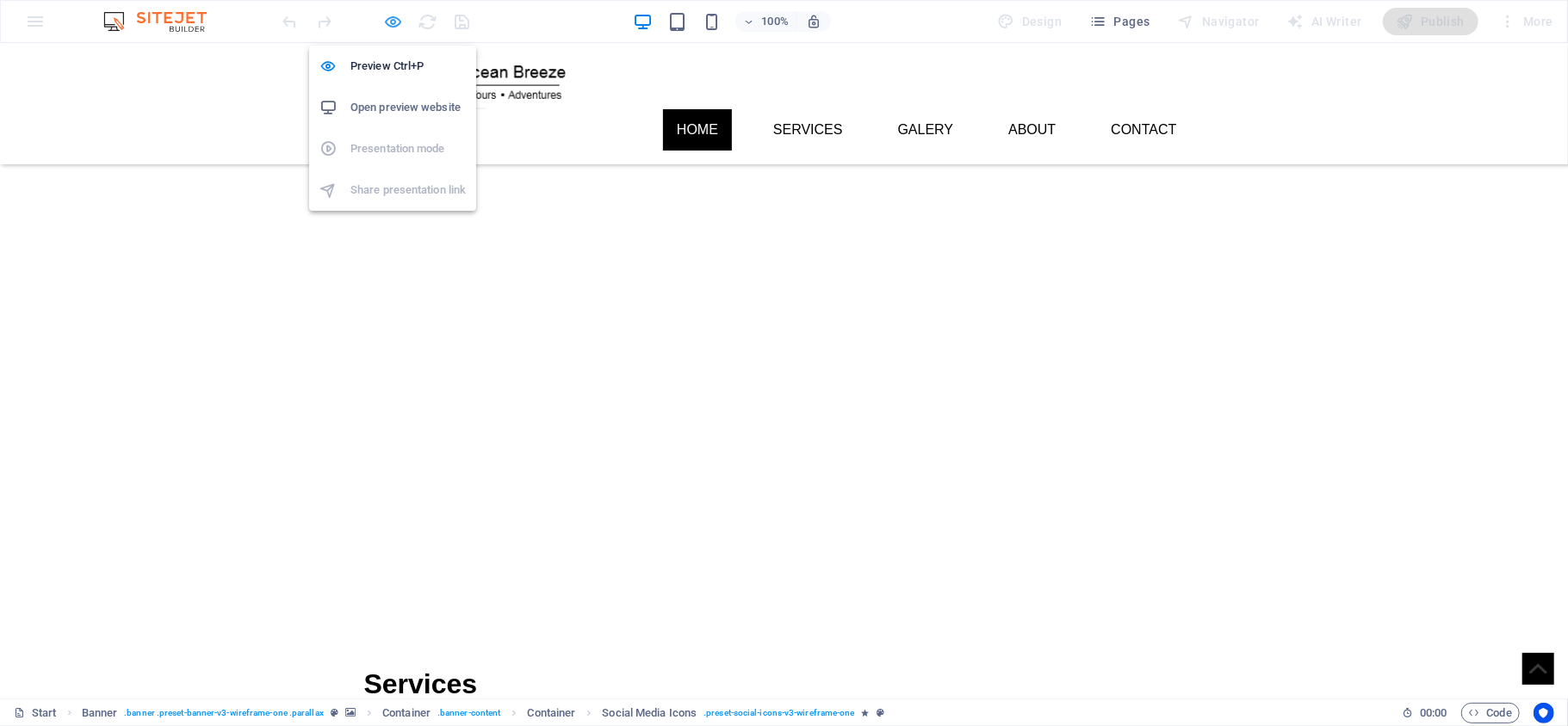
select select "%"
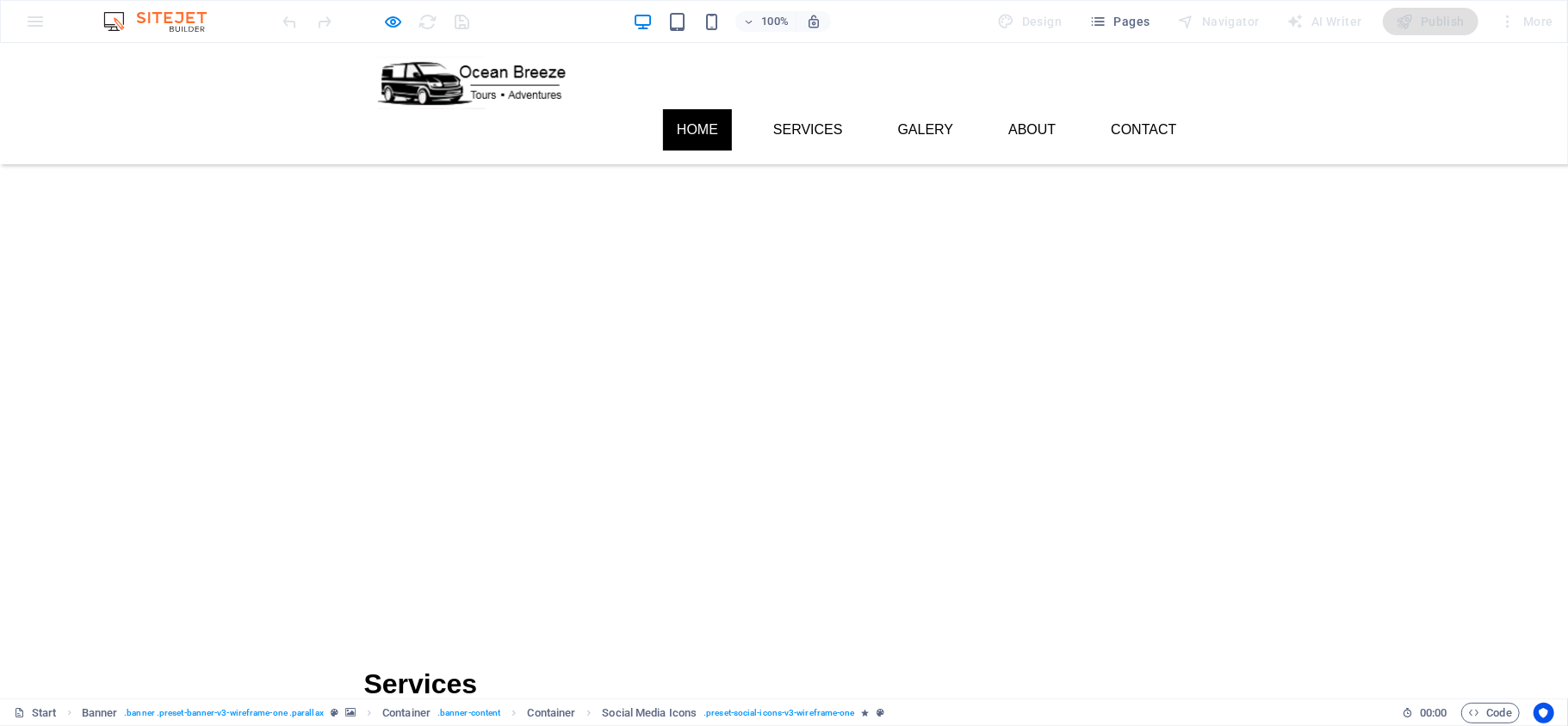
drag, startPoint x: 391, startPoint y: 24, endPoint x: 394, endPoint y: 35, distance: 11.4
select select "rem"
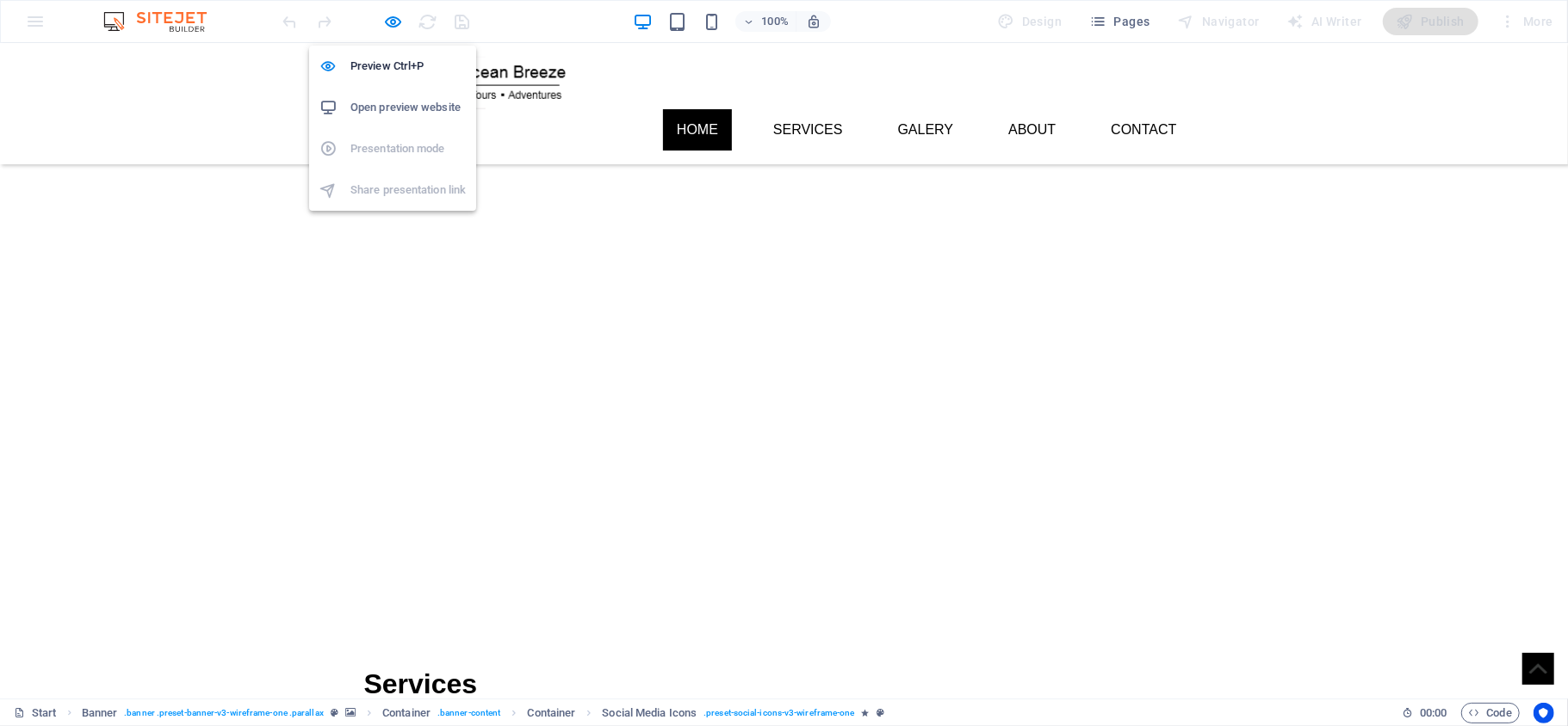
select select "rem"
select select "px"
select select "%"
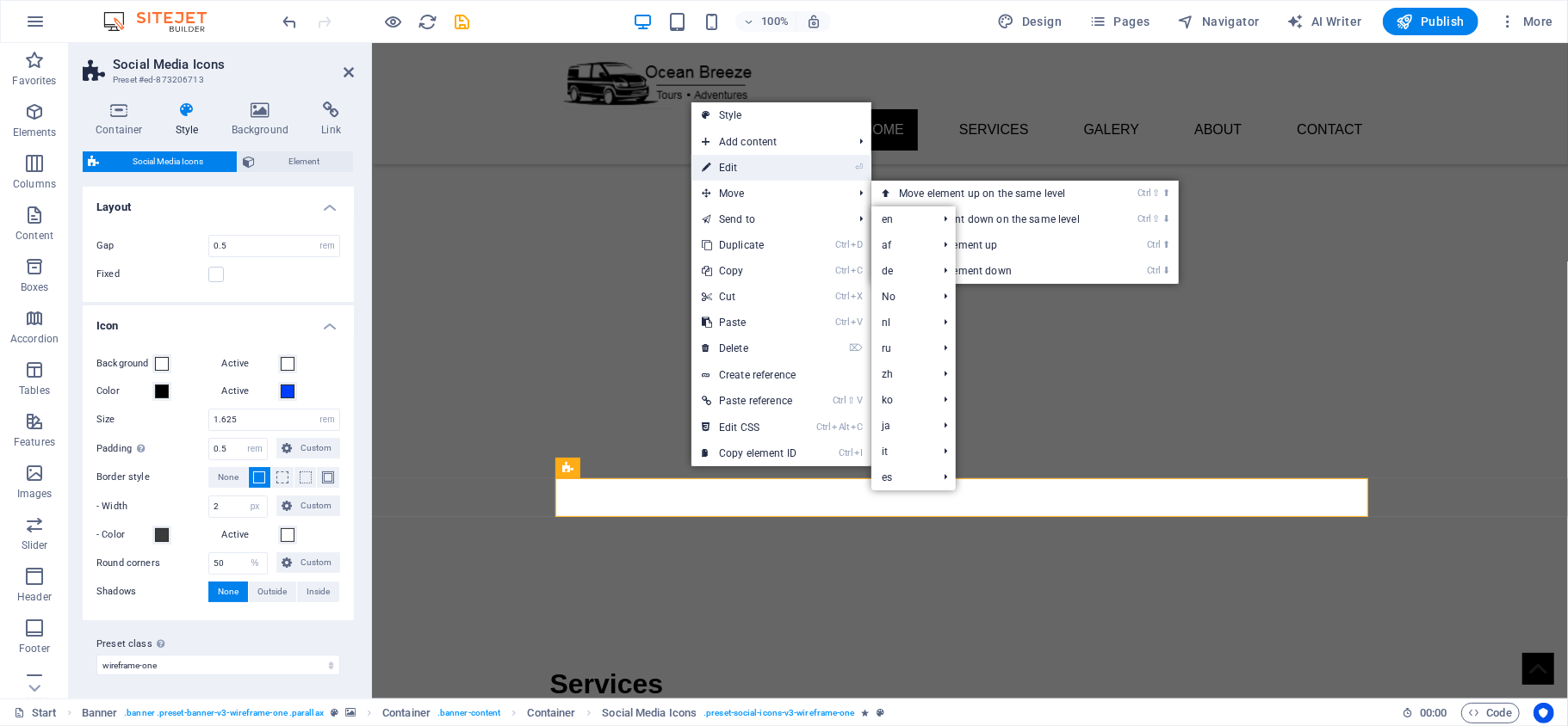
click at [754, 169] on link "⏎ Edit" at bounding box center [749, 168] width 115 height 26
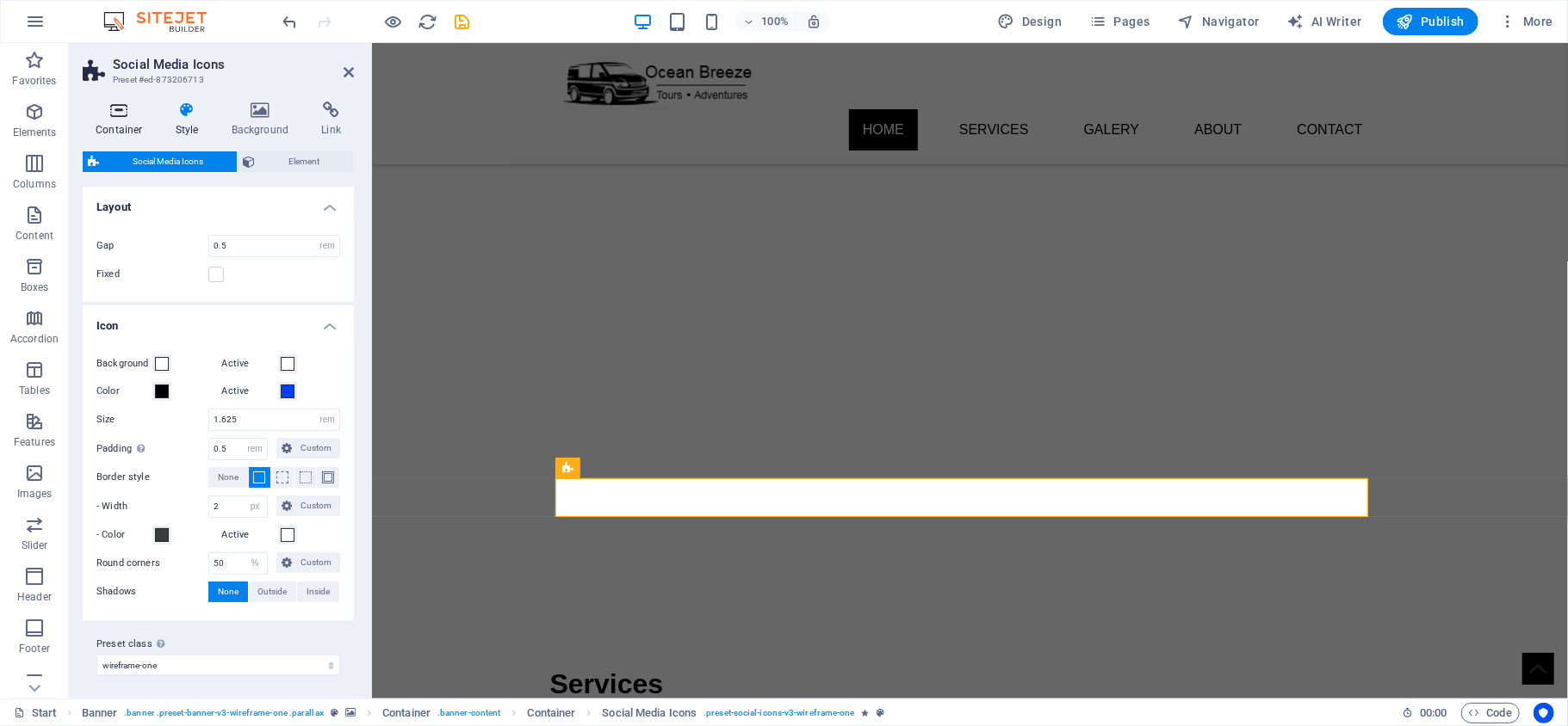
click at [141, 112] on icon at bounding box center [119, 110] width 73 height 17
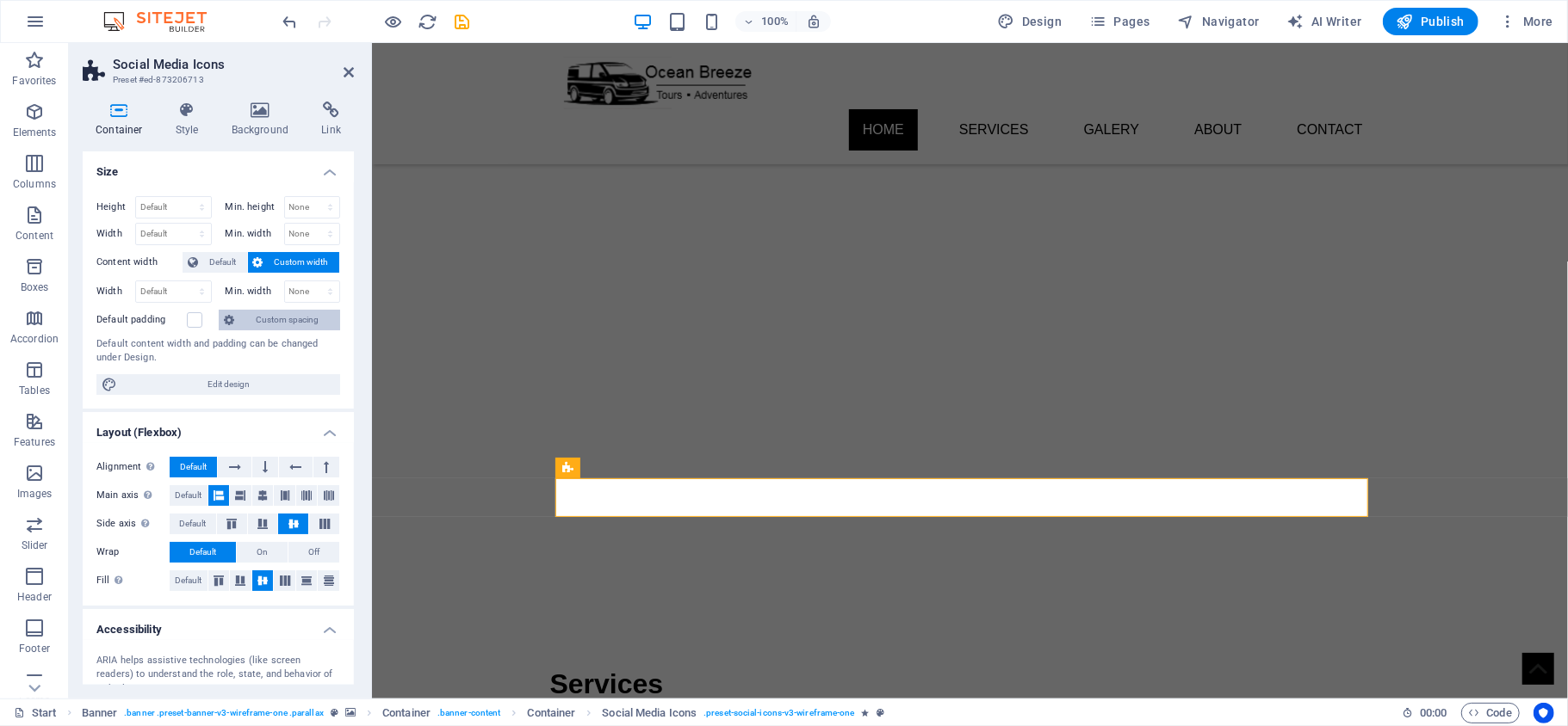
click at [261, 318] on span "Custom spacing" at bounding box center [287, 320] width 96 height 21
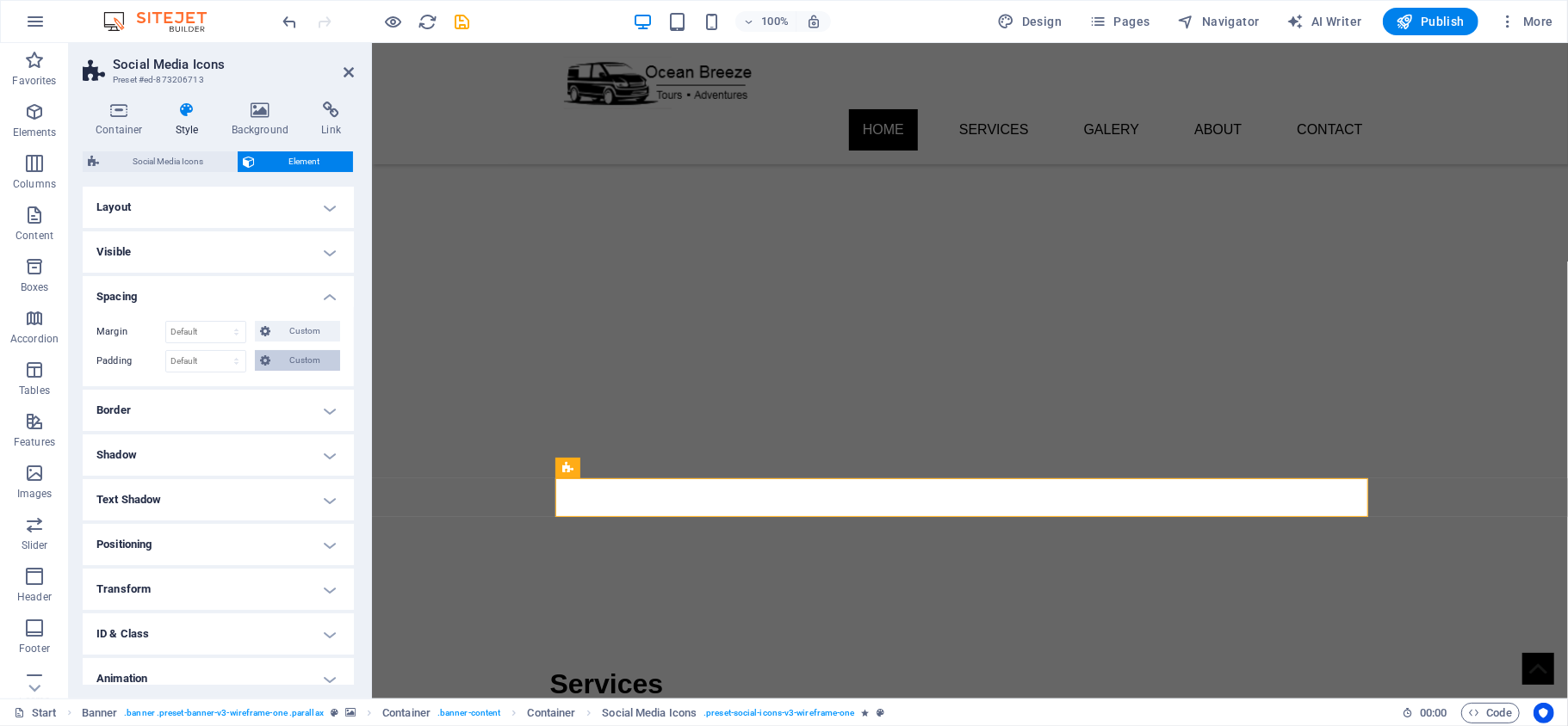
click at [276, 367] on span "Custom" at bounding box center [305, 360] width 59 height 21
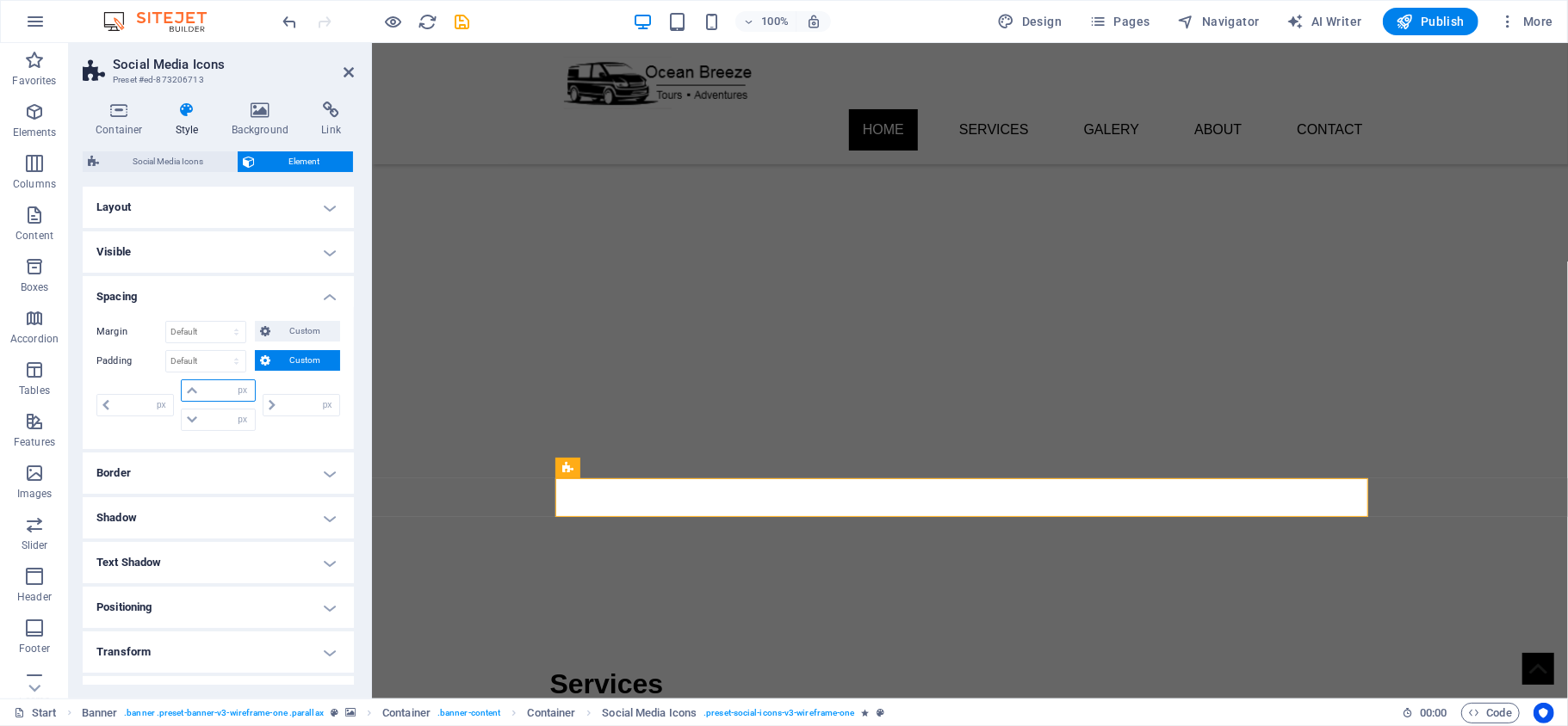
click at [203, 395] on input "number" at bounding box center [227, 390] width 51 height 21
click at [214, 425] on input "number" at bounding box center [227, 420] width 51 height 21
type input "5"
type input "0"
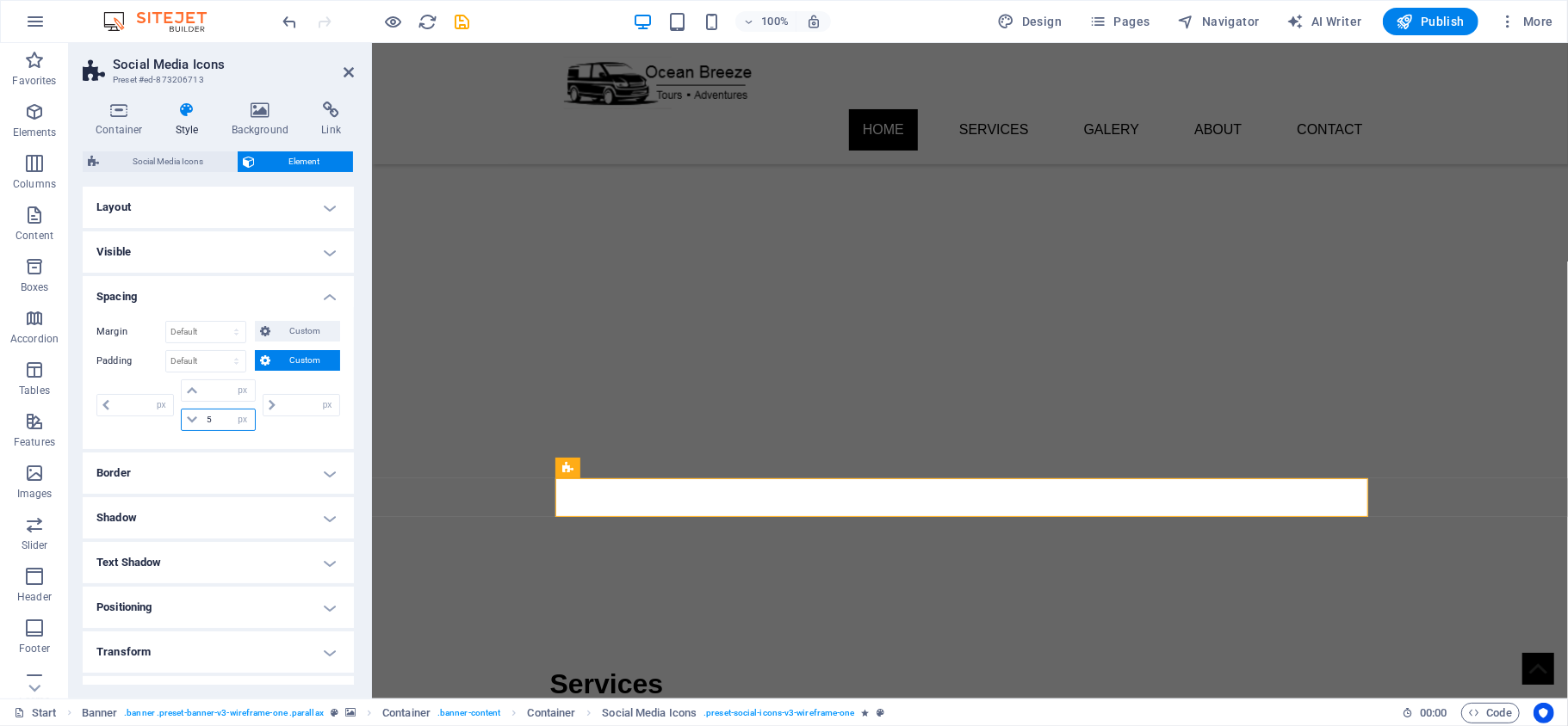
type input "0"
select select "px"
click at [205, 166] on span "Social Media Icons" at bounding box center [168, 161] width 127 height 21
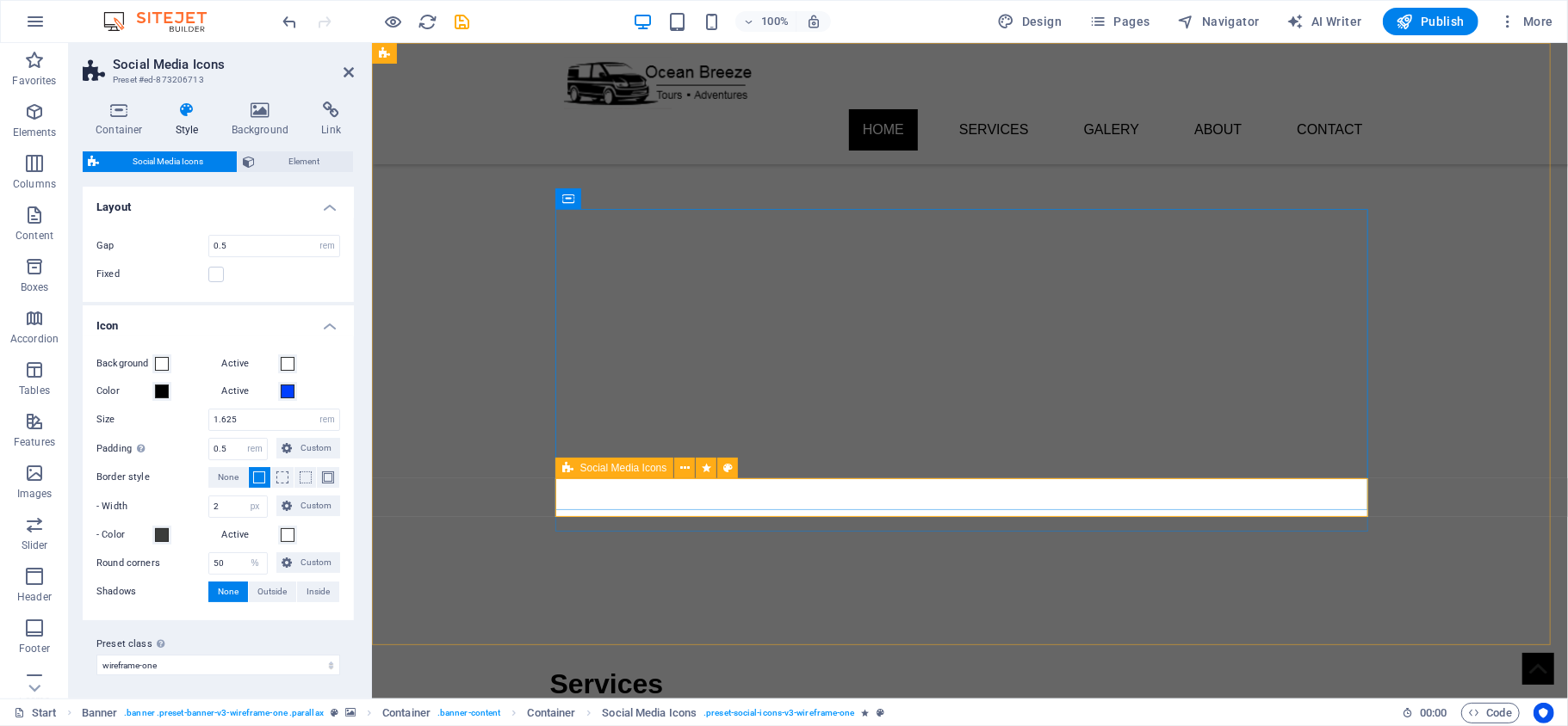
click at [565, 470] on icon at bounding box center [568, 467] width 11 height 21
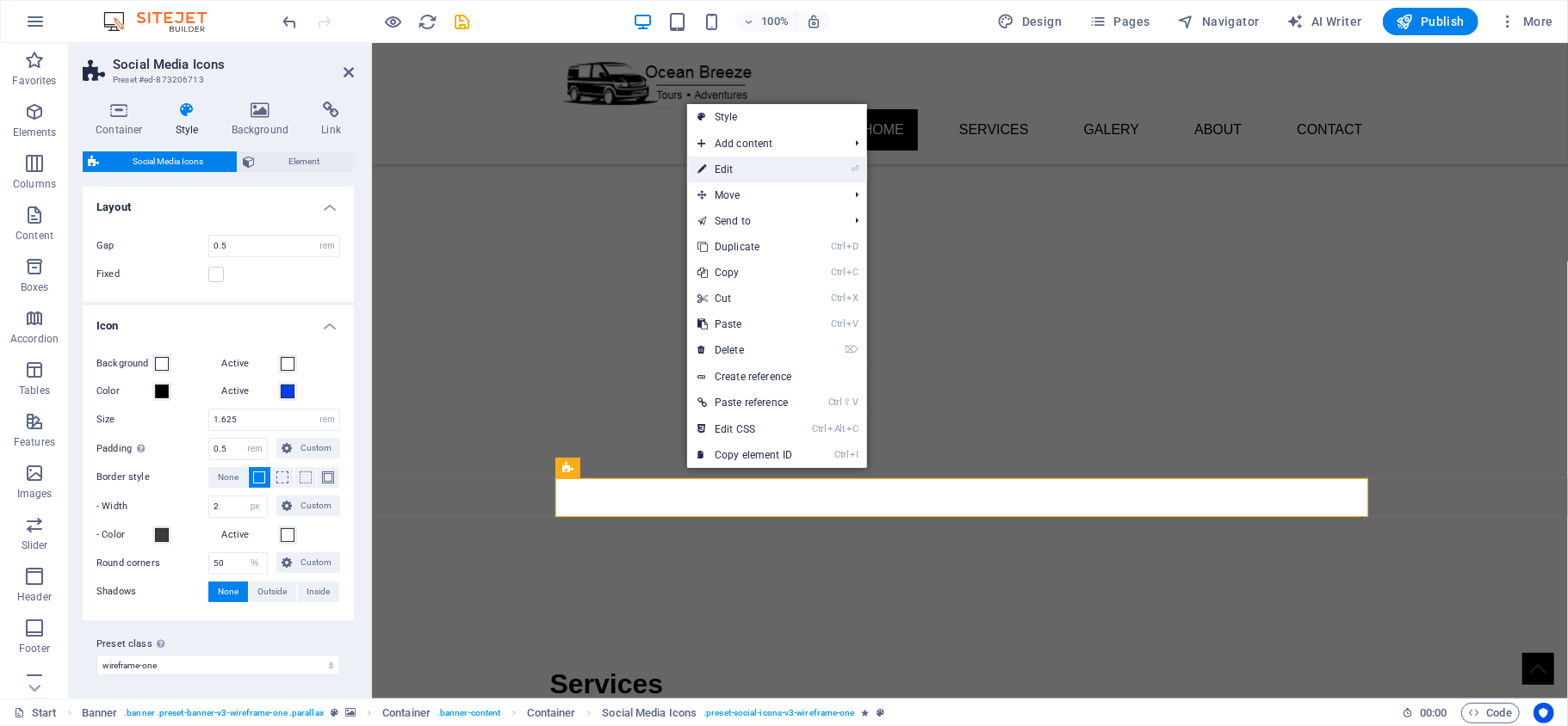
drag, startPoint x: 391, startPoint y: 123, endPoint x: 762, endPoint y: 166, distance: 373.5
click at [762, 166] on link "⏎ Edit" at bounding box center [744, 169] width 115 height 26
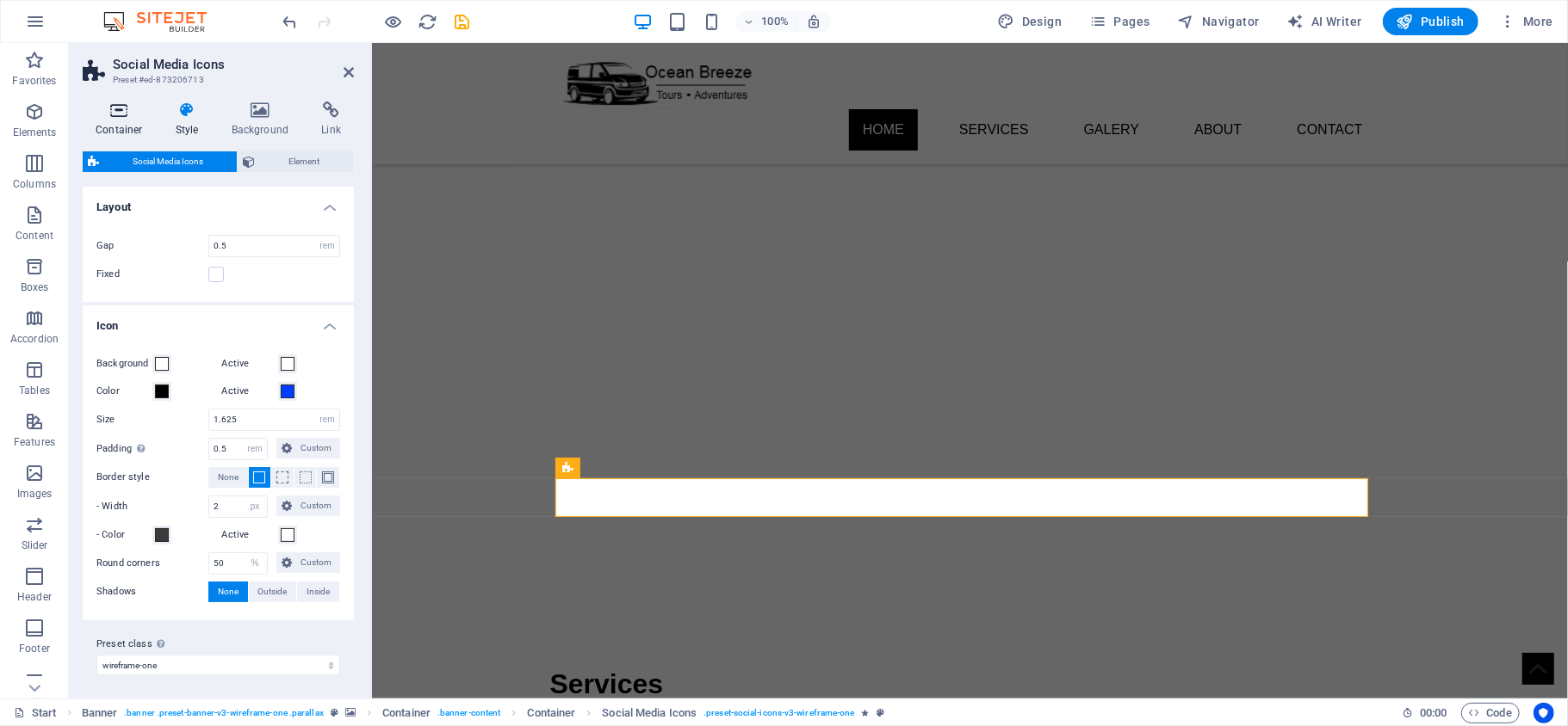
click at [108, 117] on icon at bounding box center [119, 110] width 73 height 17
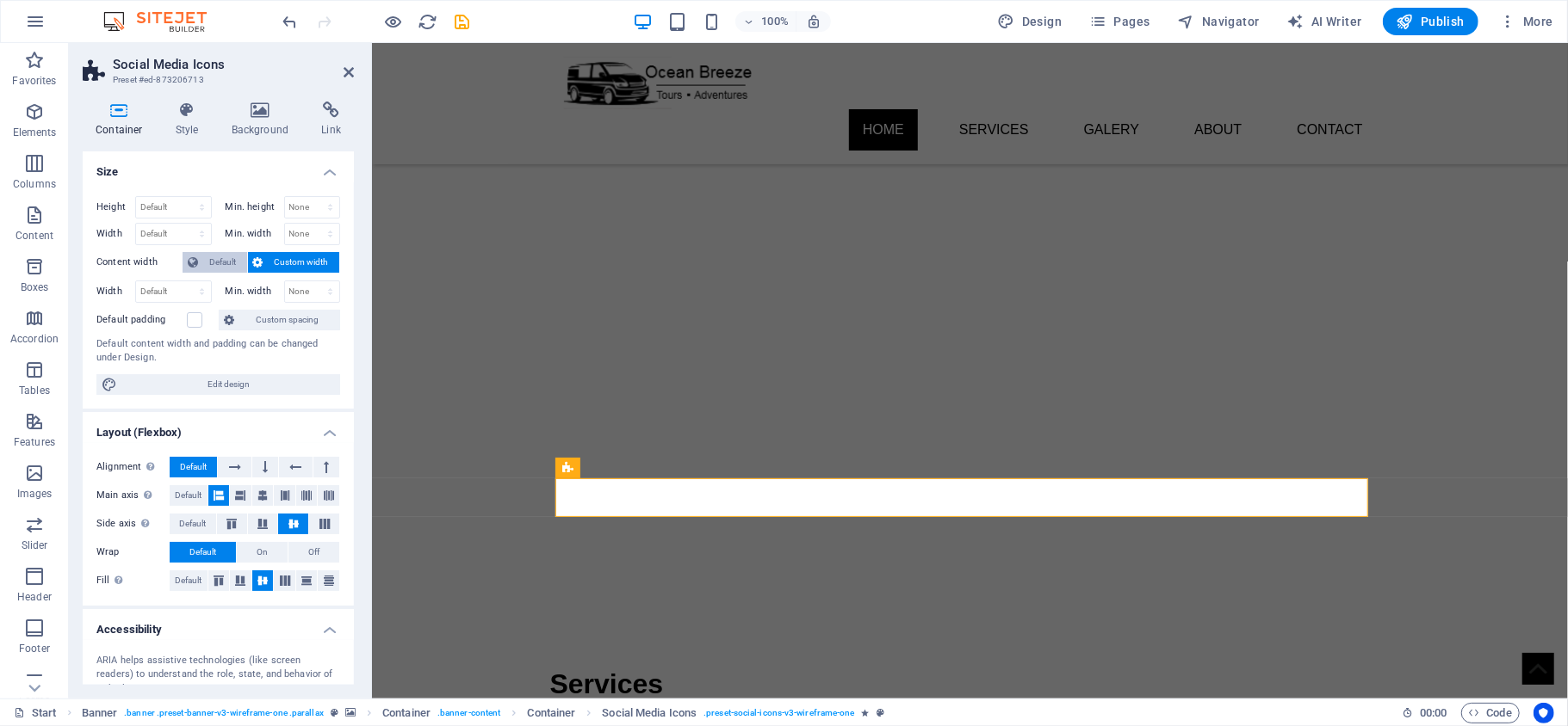
click at [214, 262] on span "Default" at bounding box center [222, 262] width 39 height 21
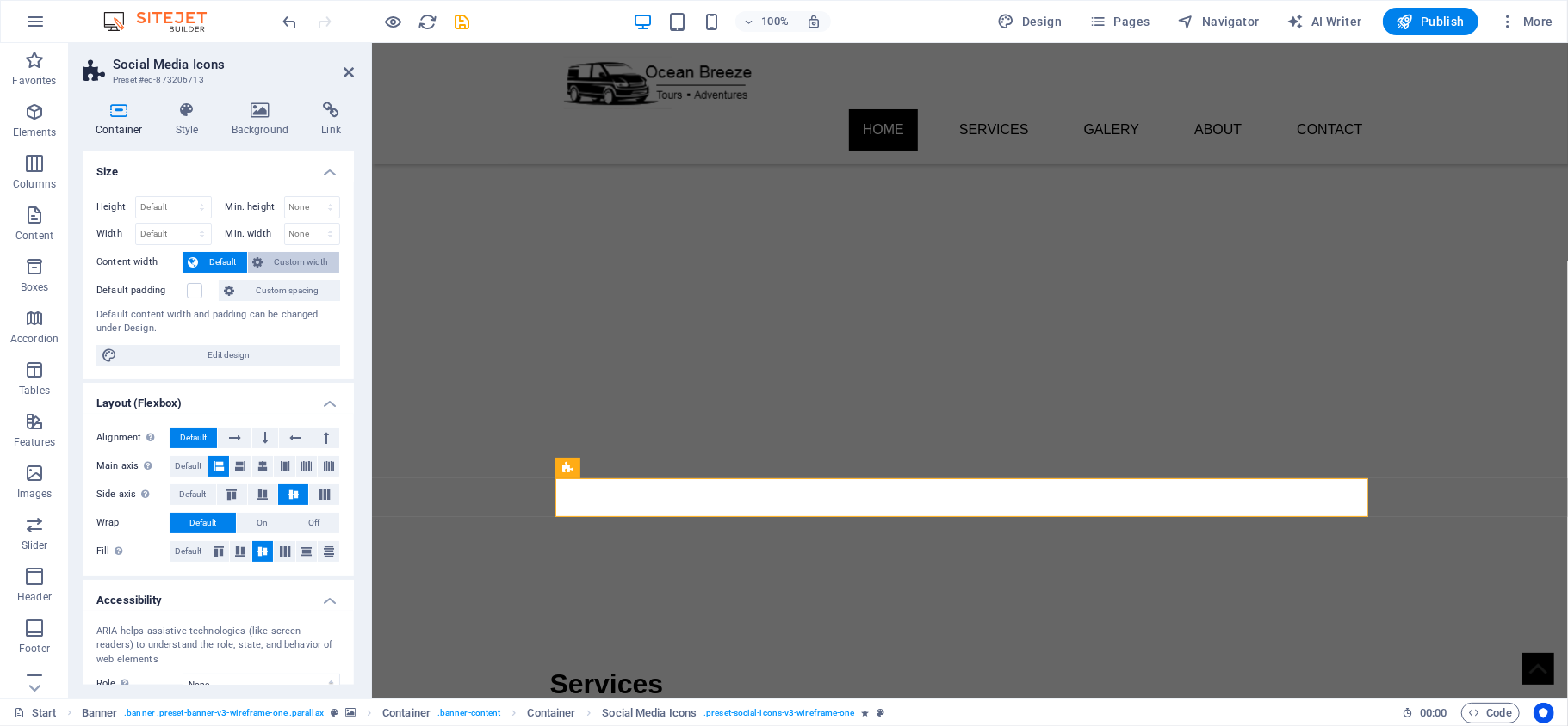
click at [262, 257] on button "Custom width" at bounding box center [294, 262] width 92 height 21
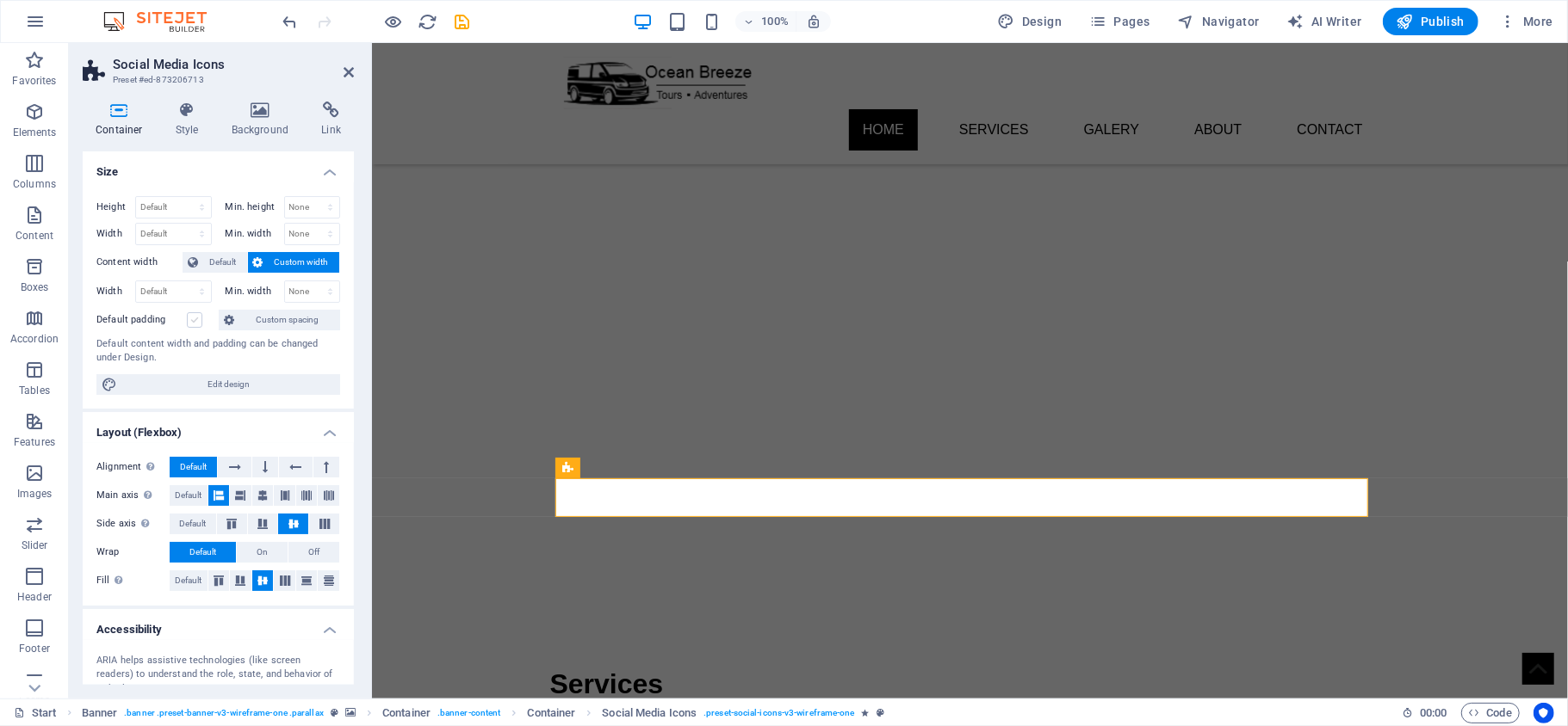
click at [190, 324] on label at bounding box center [194, 320] width 15 height 15
click at [0, 0] on input "Default padding" at bounding box center [0, 0] width 0 height 0
click at [194, 322] on label at bounding box center [194, 320] width 15 height 15
click at [0, 0] on input "Default padding" at bounding box center [0, 0] width 0 height 0
click at [194, 321] on label at bounding box center [194, 320] width 15 height 15
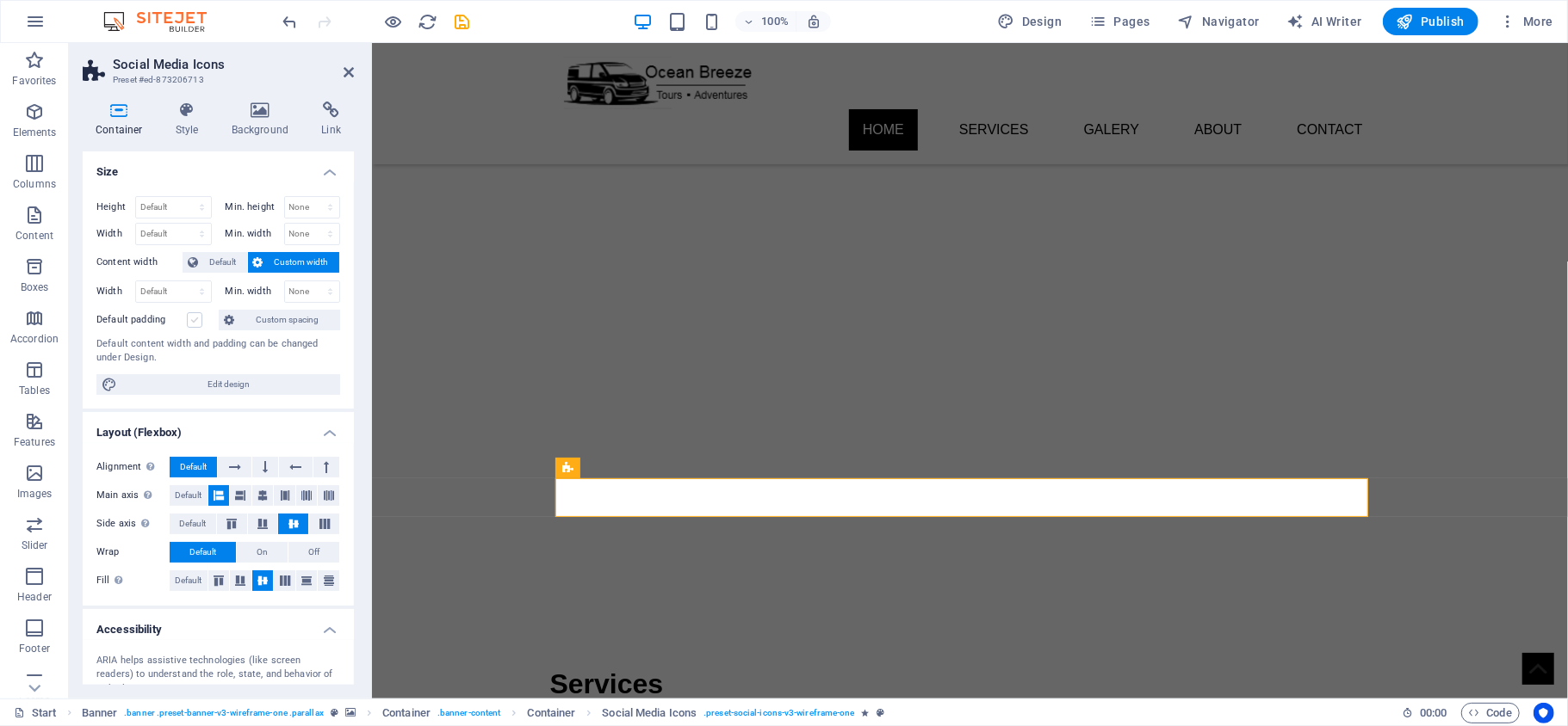
click at [0, 0] on input "Default padding" at bounding box center [0, 0] width 0 height 0
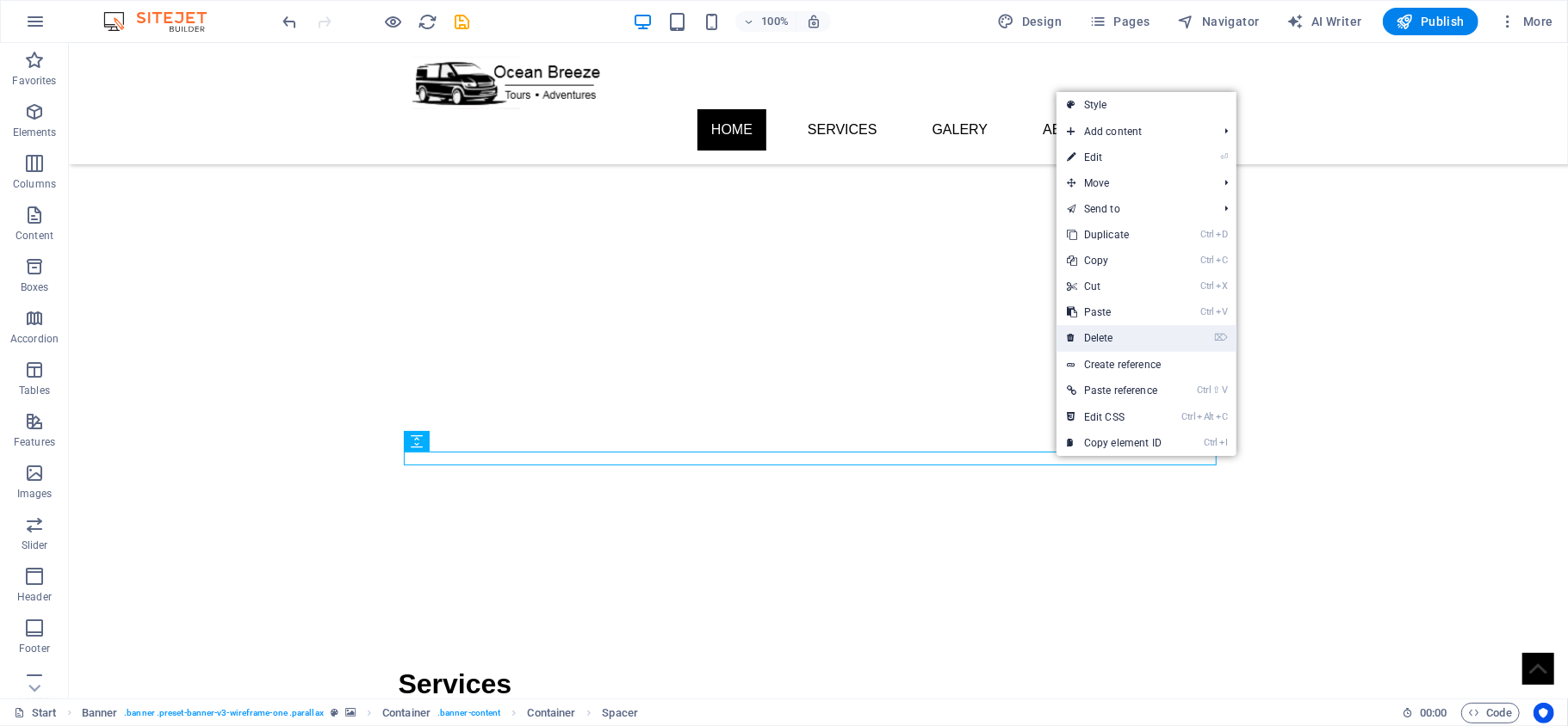
click at [1126, 334] on link "⌦ Delete" at bounding box center [1114, 338] width 115 height 26
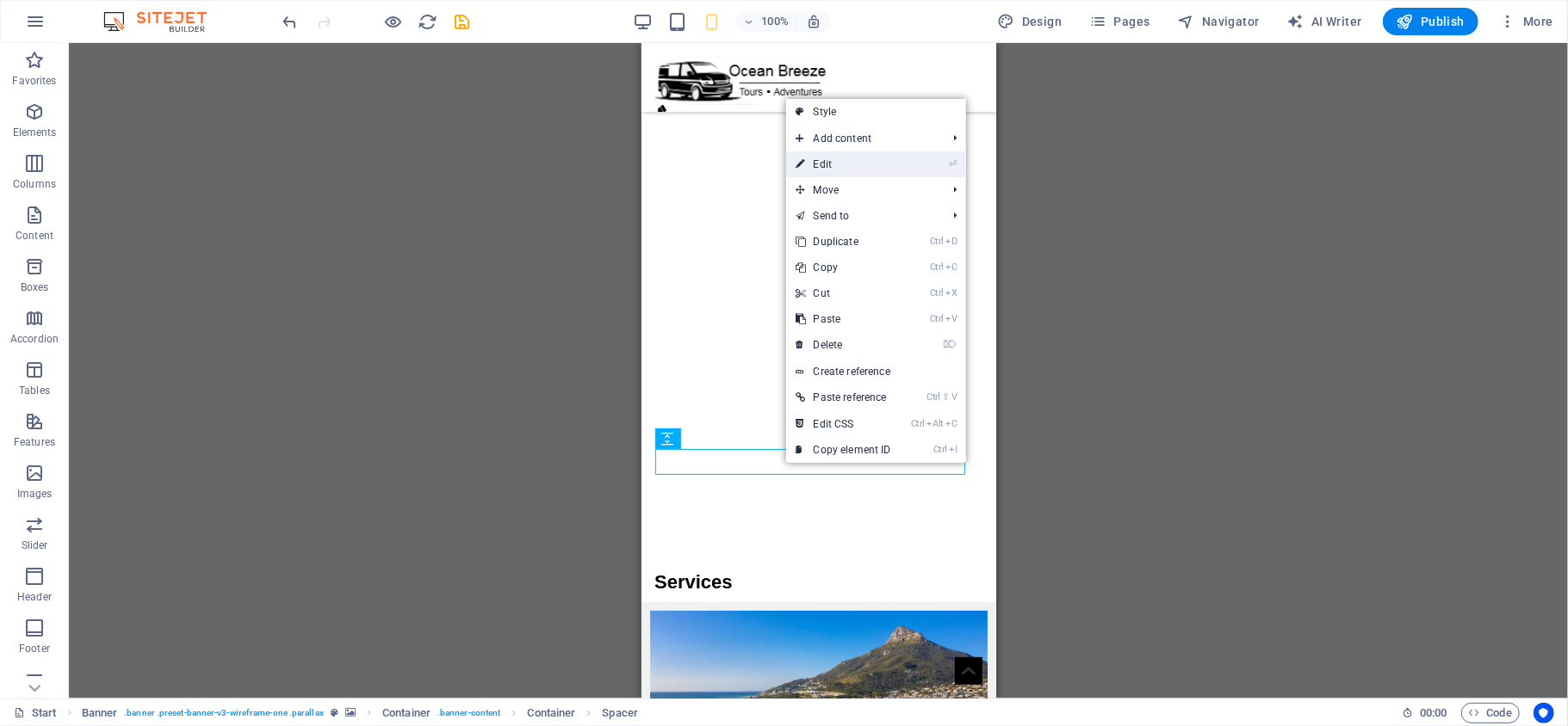
click at [845, 166] on link "⏎ Edit" at bounding box center [843, 164] width 115 height 26
select select "px"
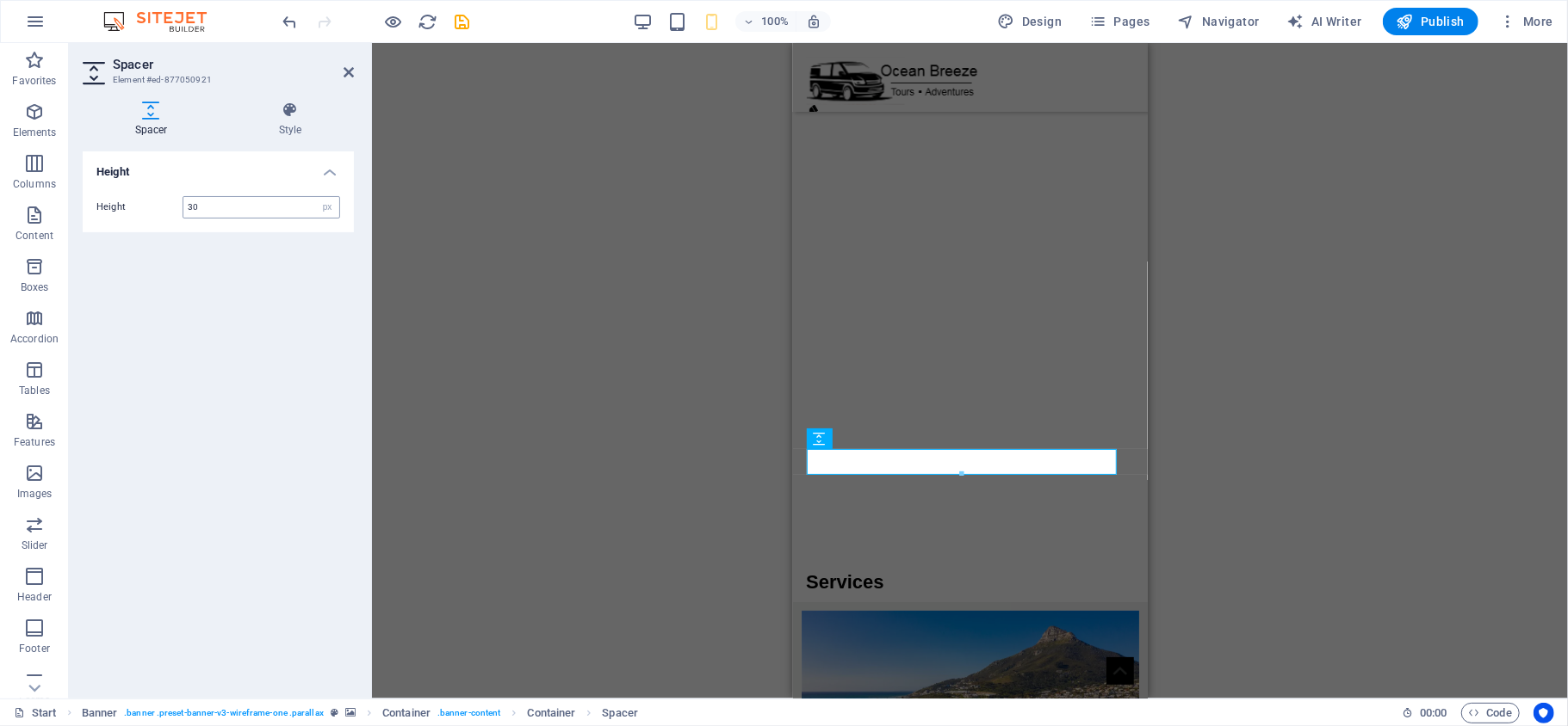
click at [222, 204] on input "30" at bounding box center [260, 207] width 156 height 21
click at [221, 204] on input "25" at bounding box center [260, 207] width 156 height 21
drag, startPoint x: 252, startPoint y: 206, endPoint x: 132, endPoint y: 196, distance: 120.4
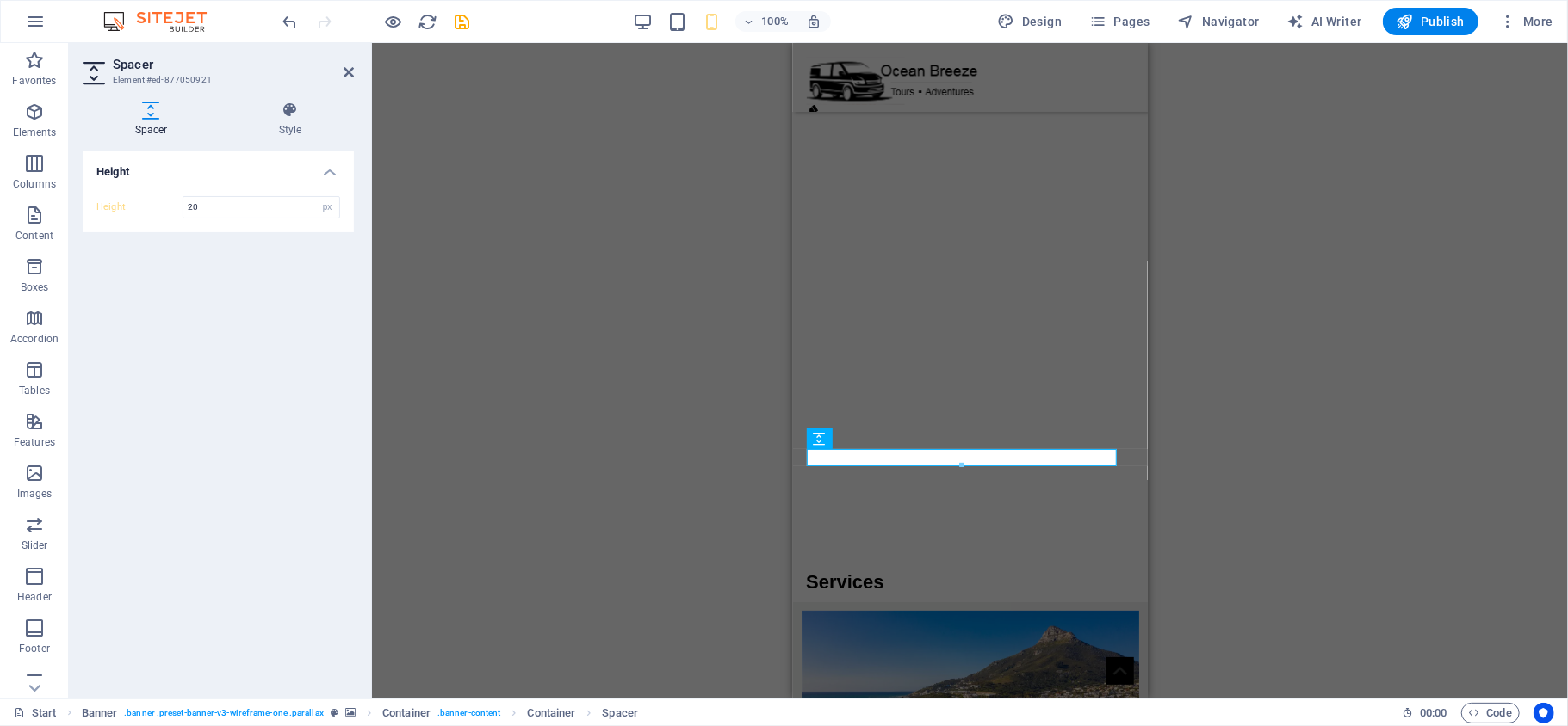
click at [132, 196] on div "Height 20 px rem vh vw" at bounding box center [218, 207] width 243 height 23
type input "19"
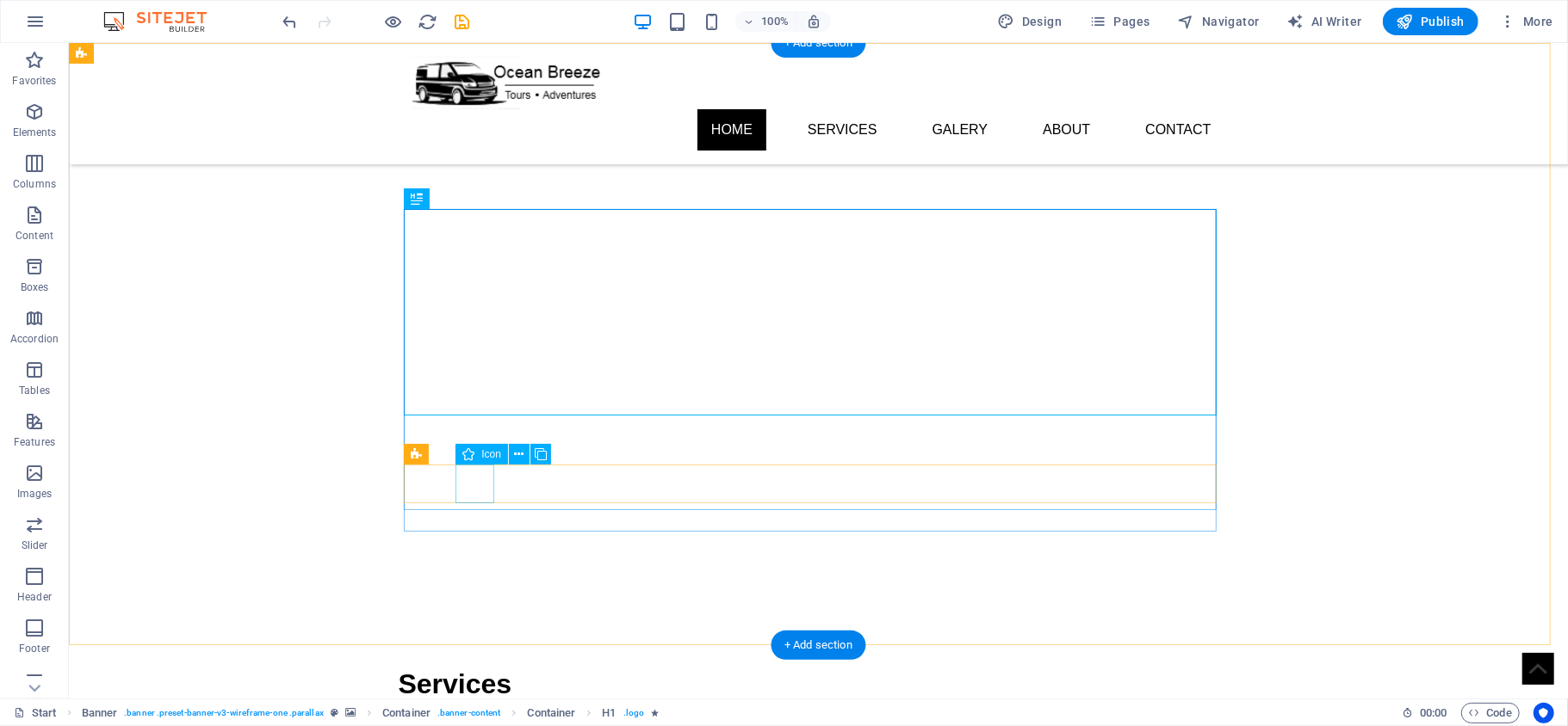
select select "px"
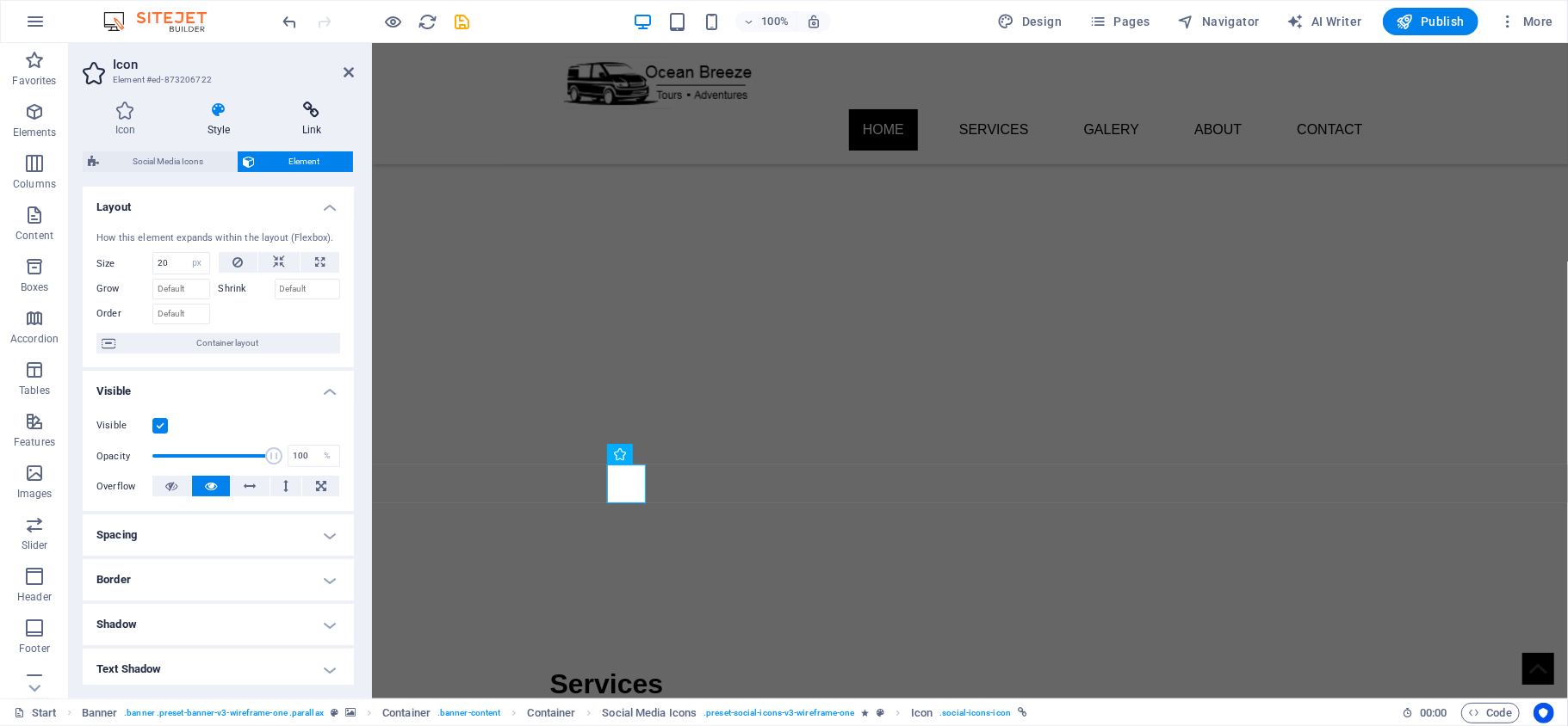
click at [308, 124] on h4 "Link" at bounding box center [312, 120] width 85 height 36
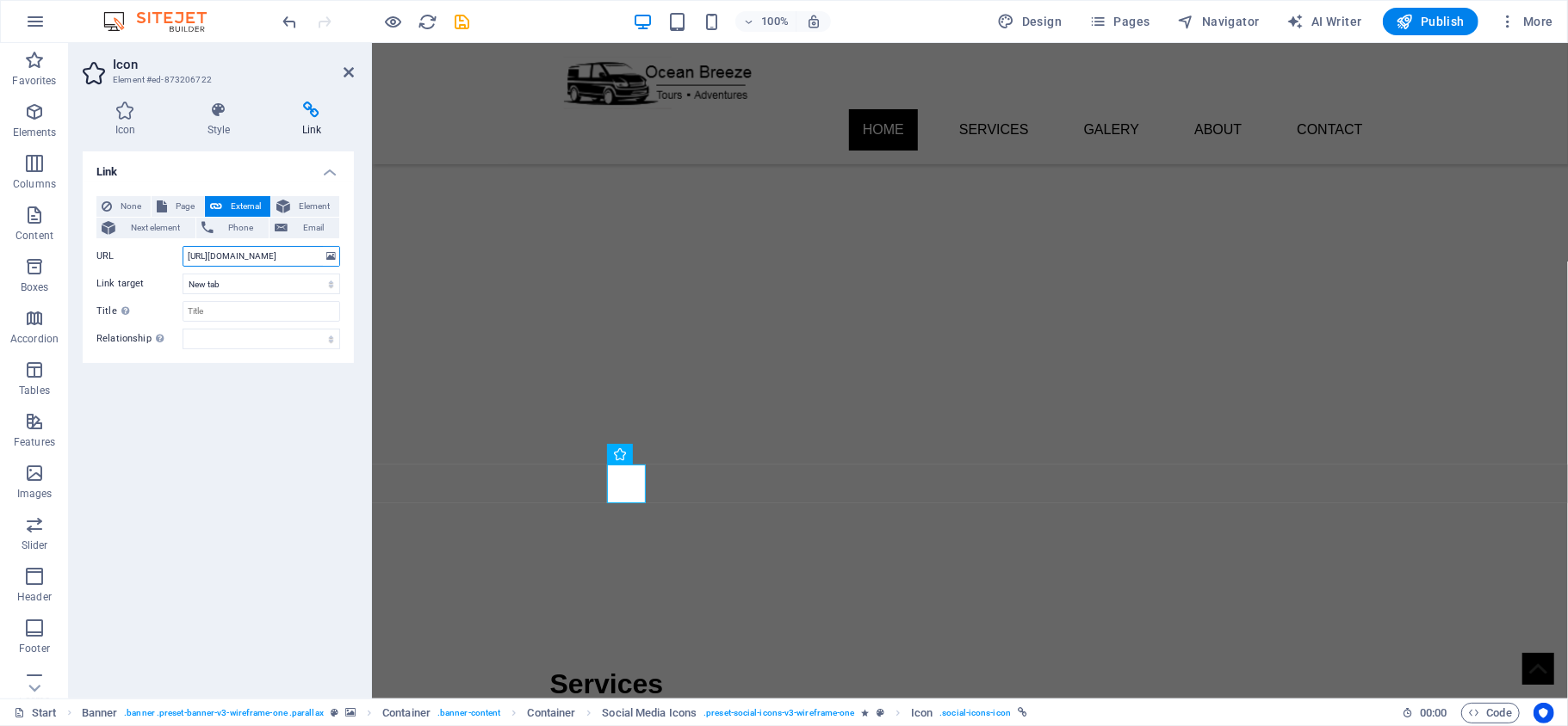
click at [279, 256] on input "[URL][DOMAIN_NAME]" at bounding box center [261, 256] width 158 height 21
paste input "[DOMAIN_NAME][URL]"
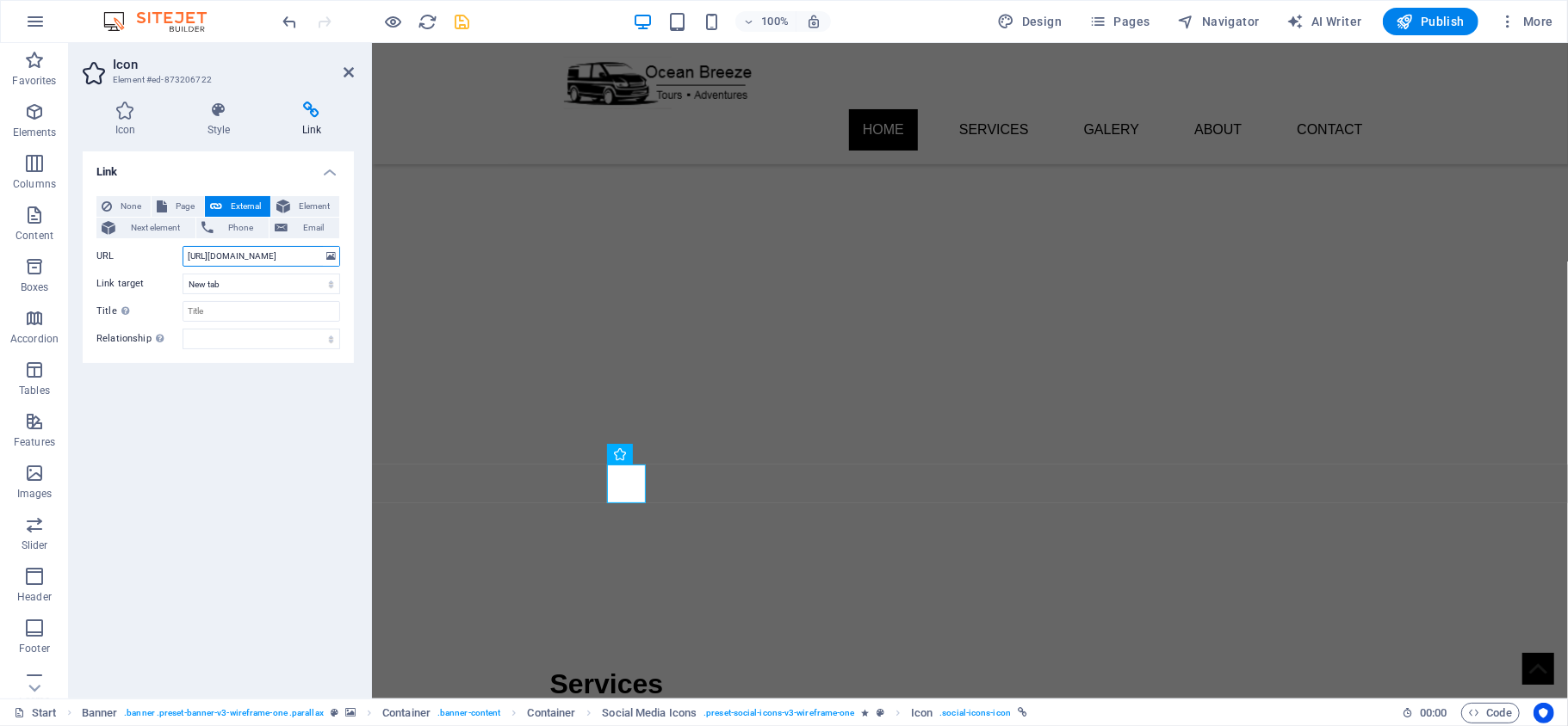
type input "[URL][DOMAIN_NAME]"
click at [466, 18] on icon "save" at bounding box center [462, 22] width 20 height 20
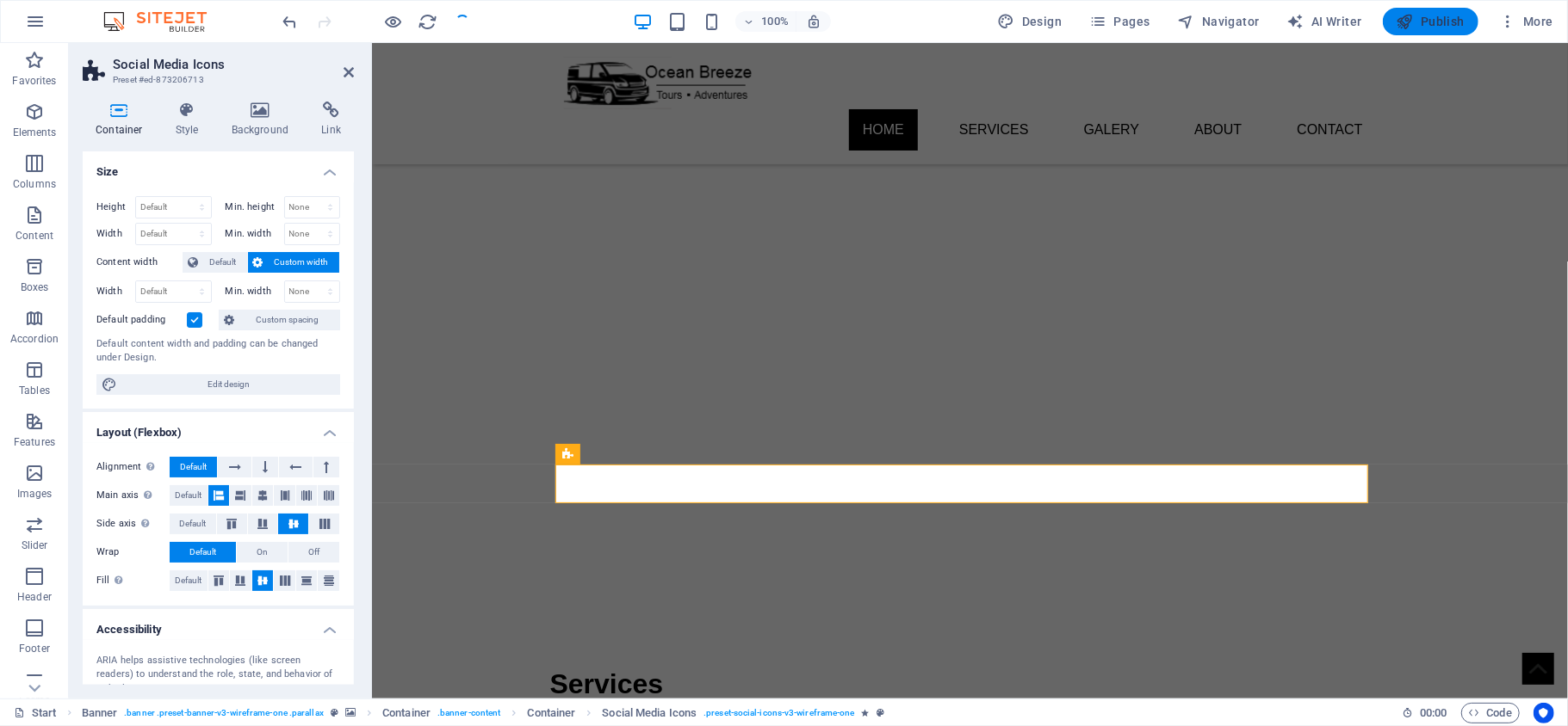
click at [1434, 21] on span "Publish" at bounding box center [1429, 21] width 68 height 17
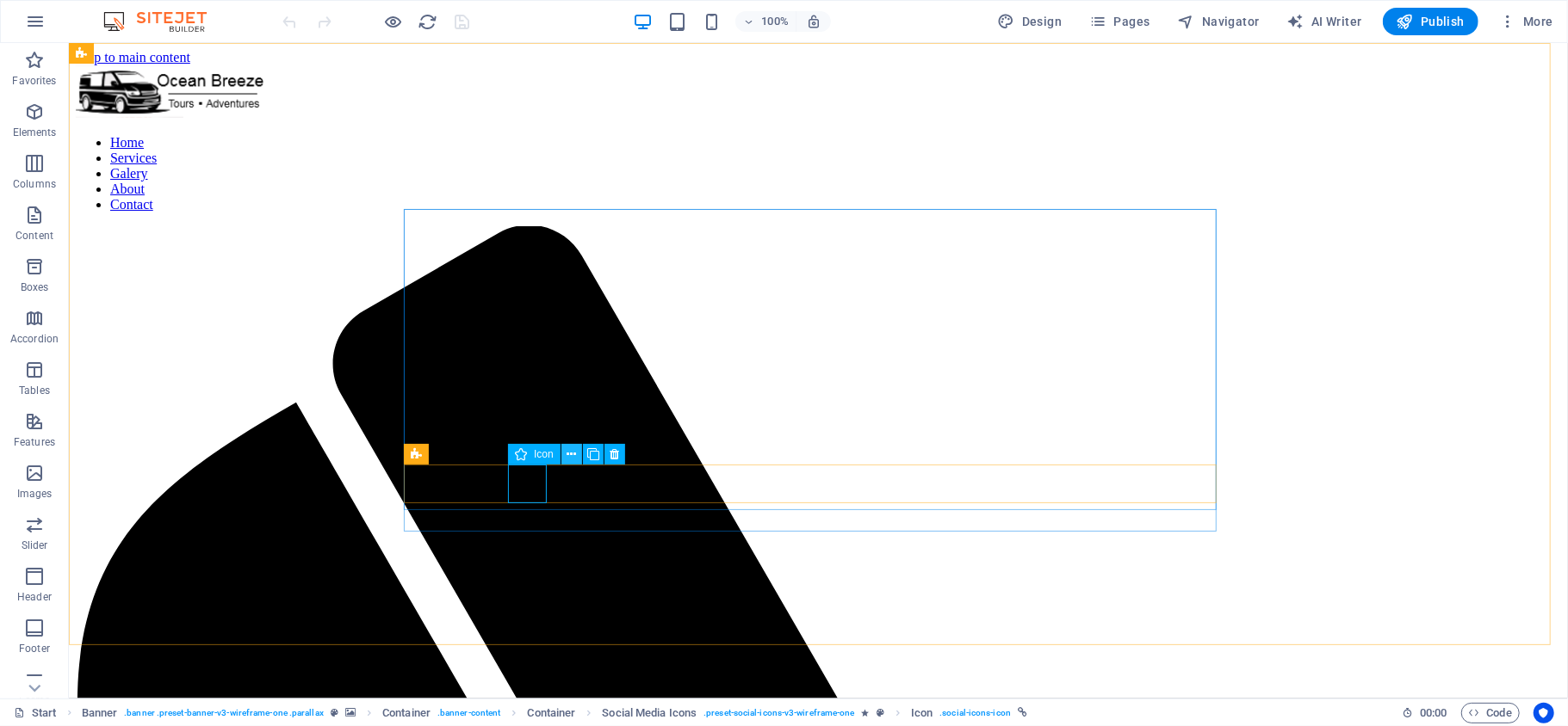
select select "xMidYMid"
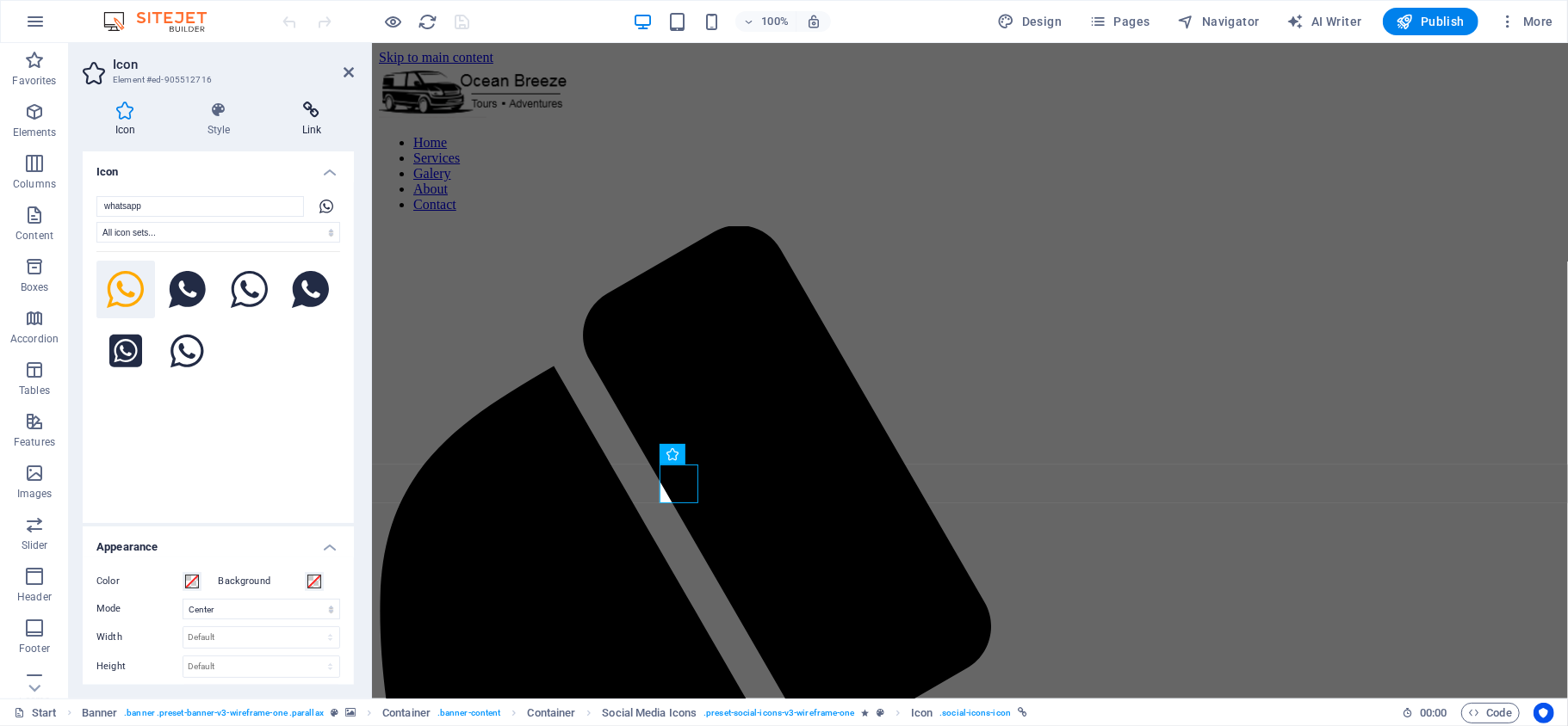
click at [320, 121] on h4 "Link" at bounding box center [312, 120] width 85 height 36
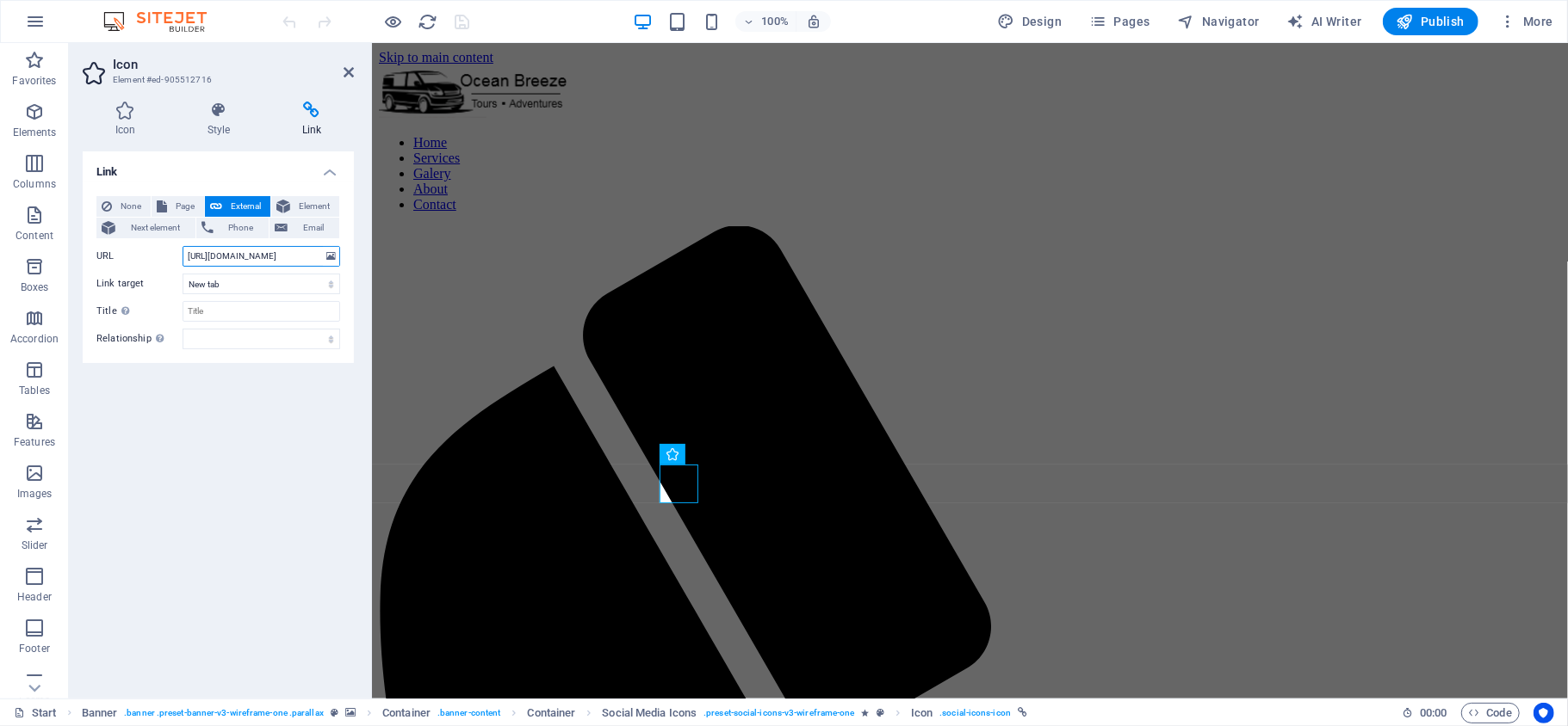
click at [253, 259] on input "[URL][DOMAIN_NAME]" at bounding box center [261, 256] width 158 height 21
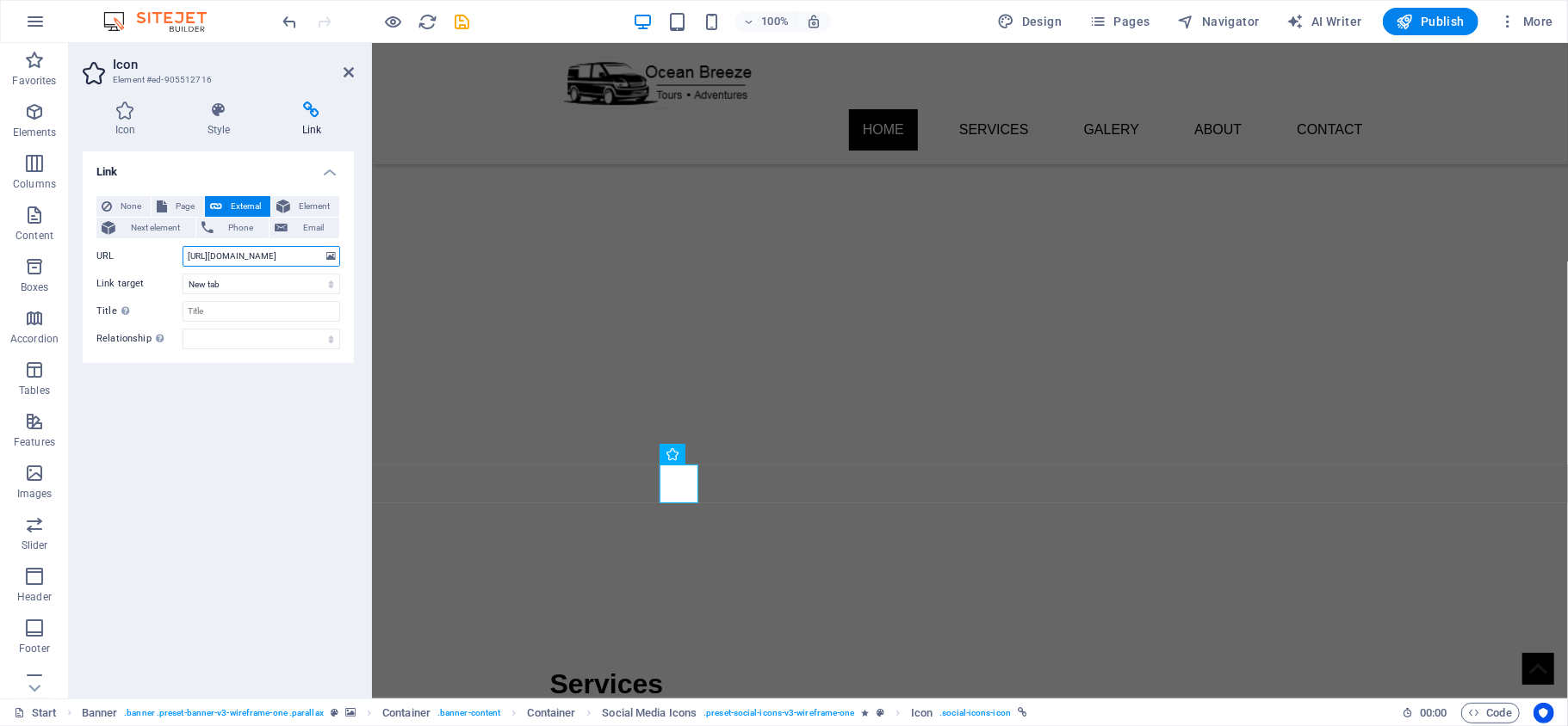
type input "https://wa.me/27737046007"
click at [263, 449] on div "Link None Page External Element Next element Phone Email Page Start Subpage Leg…" at bounding box center [218, 418] width 271 height 533
click at [460, 22] on icon "save" at bounding box center [462, 22] width 20 height 20
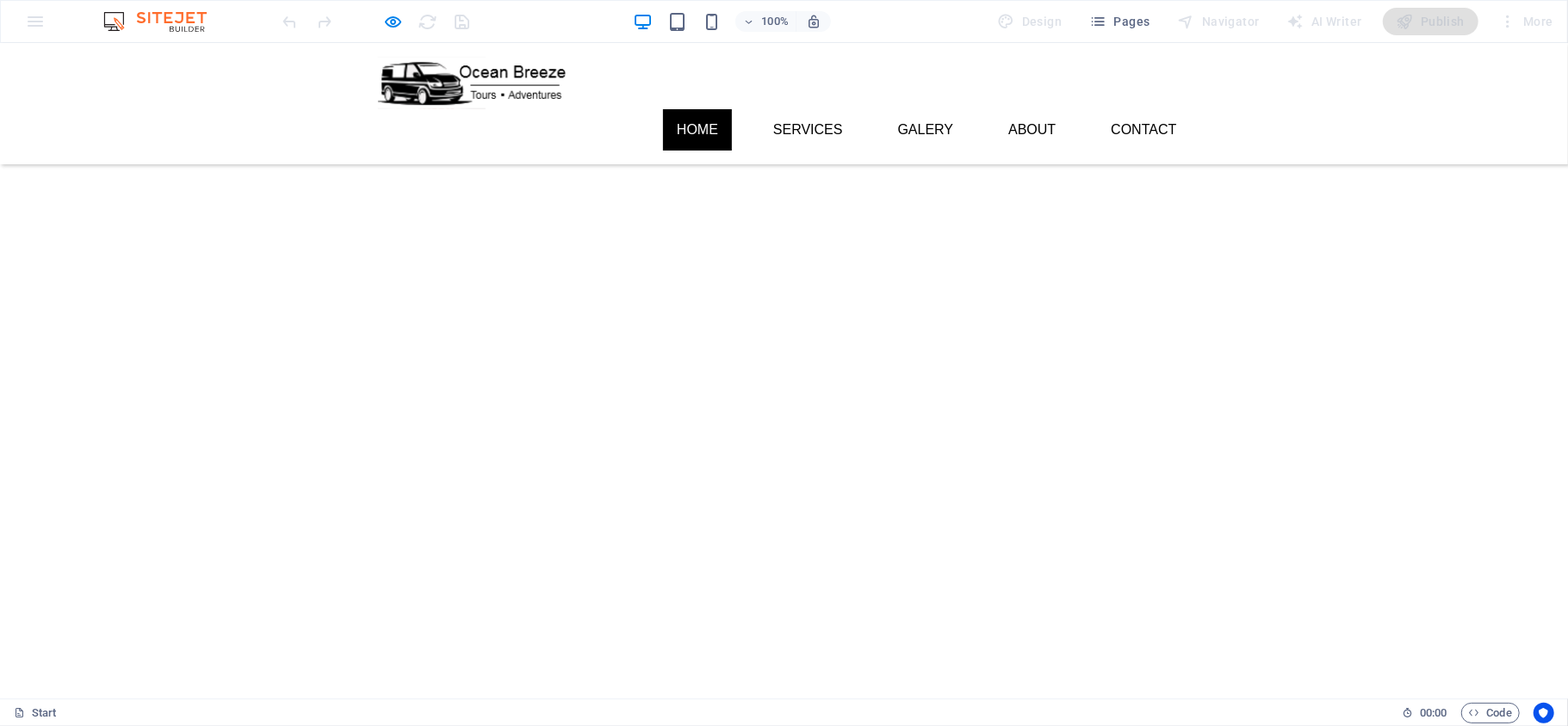
click at [1333, 49] on div "Home Services Galery About Contact" at bounding box center [784, 103] width 1568 height 122
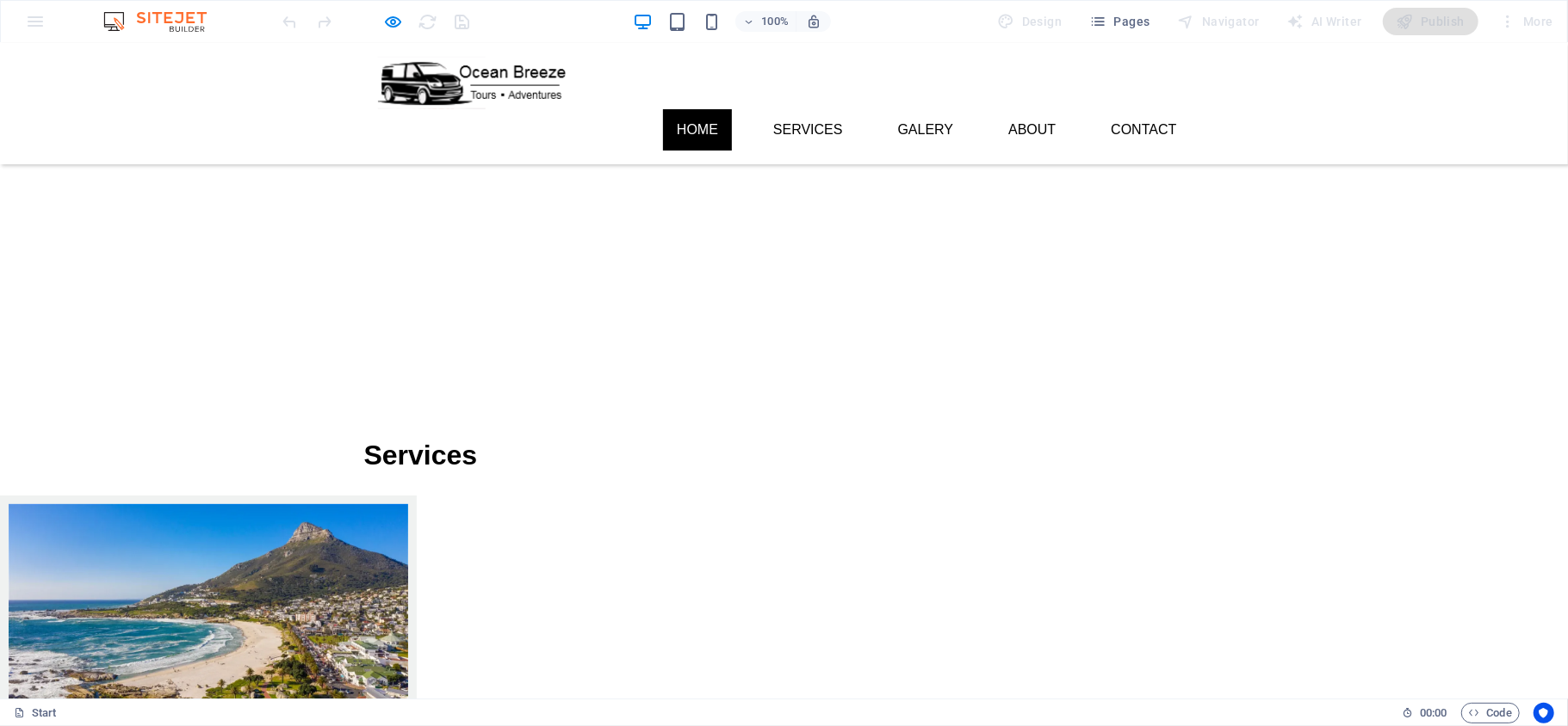
scroll to position [114, 0]
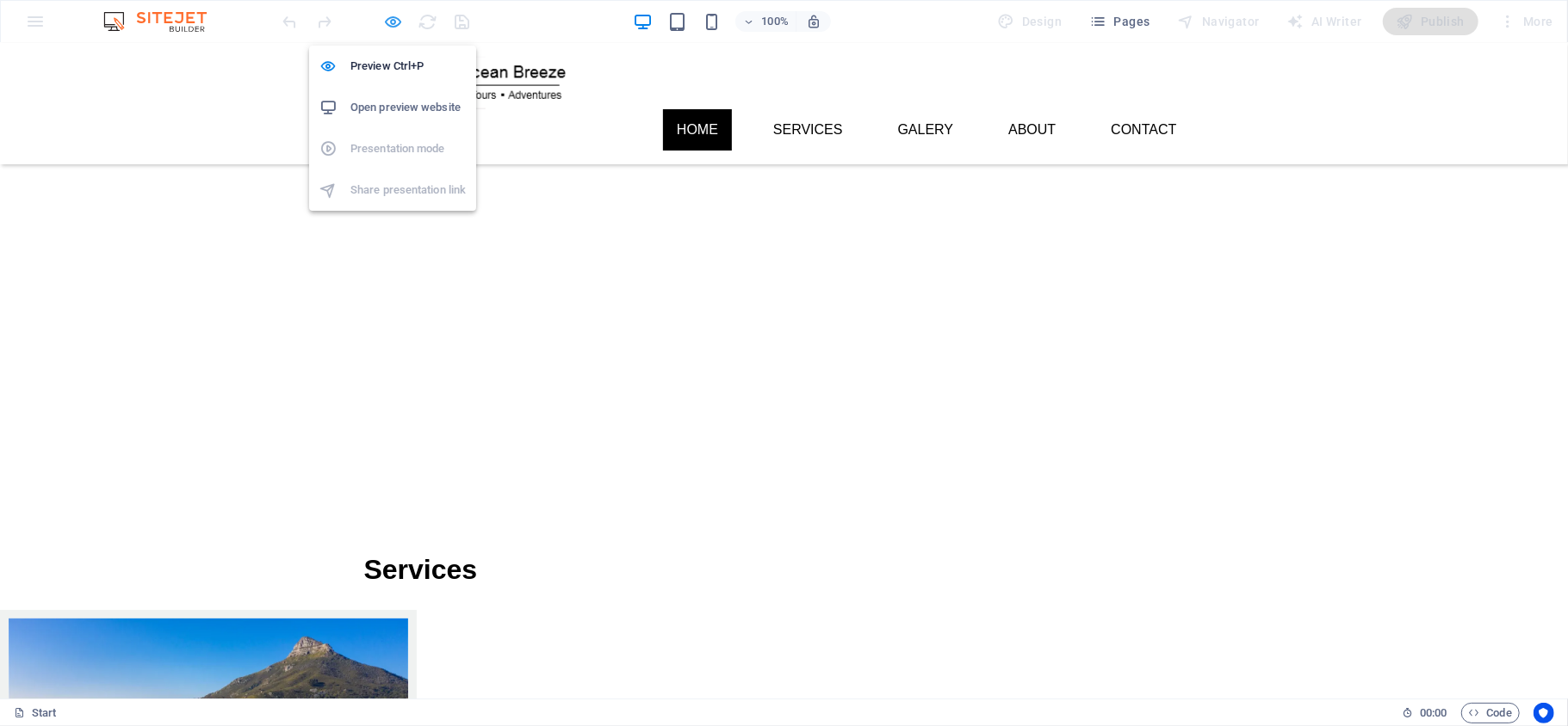
drag, startPoint x: 394, startPoint y: 17, endPoint x: 923, endPoint y: 250, distance: 578.0
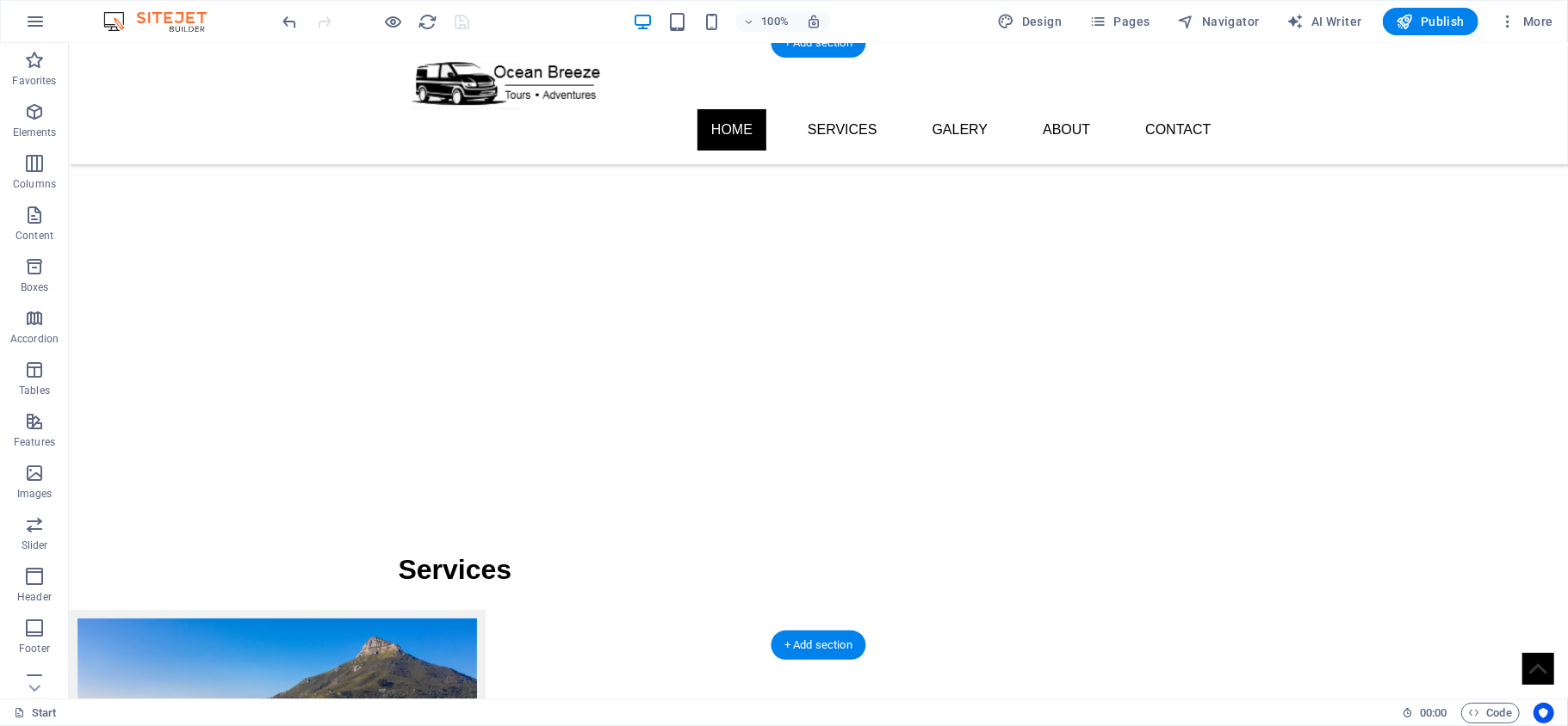
scroll to position [0, 0]
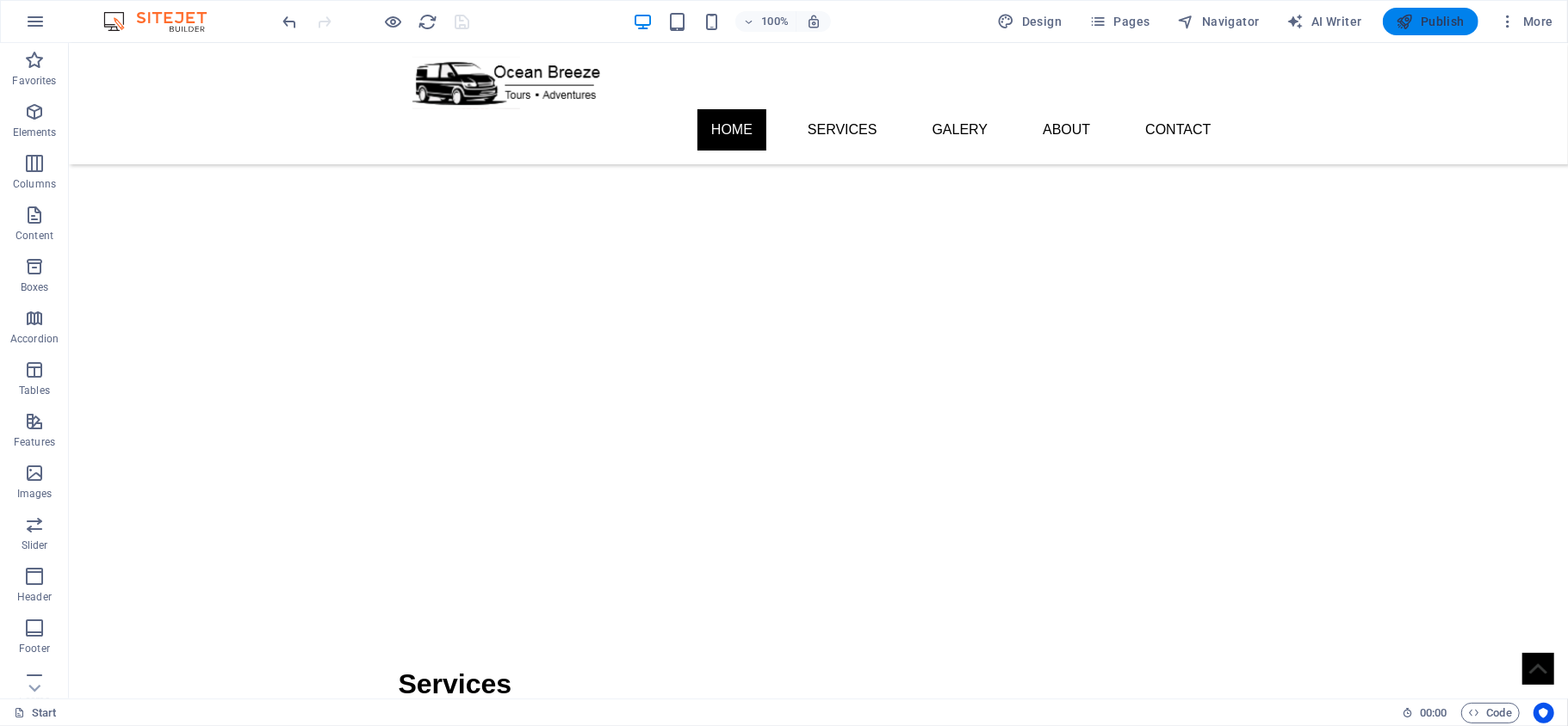
click at [1434, 24] on span "Publish" at bounding box center [1429, 21] width 68 height 17
